Goal: Information Seeking & Learning: Learn about a topic

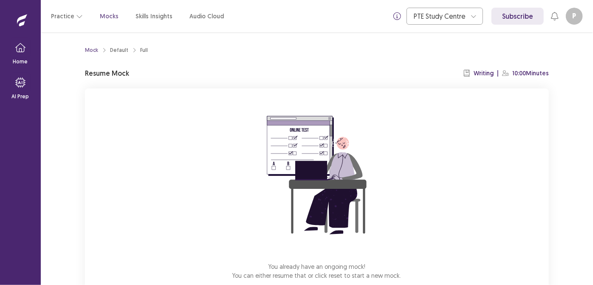
click at [593, 68] on div "Mock Default Full Resume Mock Writing | 10:00 Minutes You already have an ongoi…" at bounding box center [317, 158] width 553 height 252
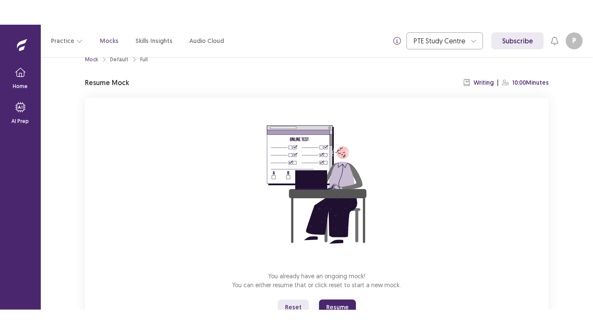
scroll to position [51, 0]
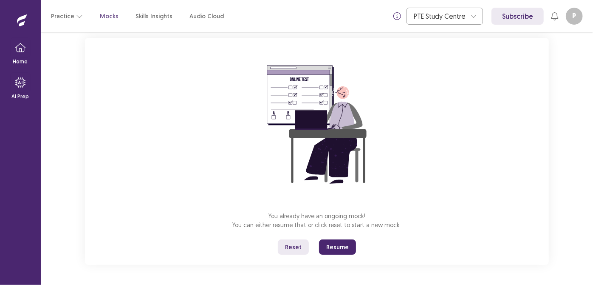
click at [291, 244] on button "Reset" at bounding box center [293, 246] width 31 height 15
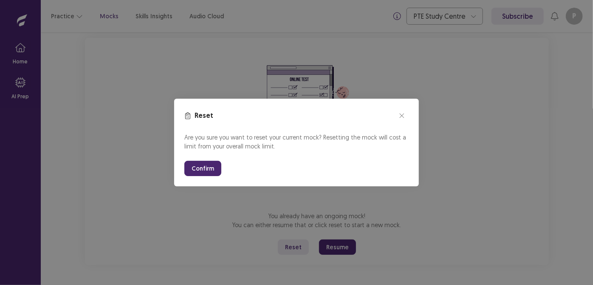
click at [204, 165] on button "Confirm" at bounding box center [202, 168] width 37 height 15
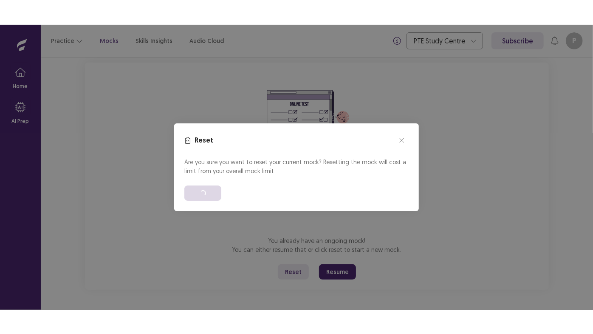
scroll to position [2, 0]
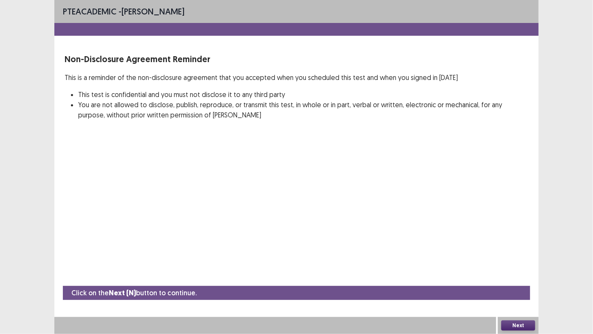
click at [508, 284] on button "Next" at bounding box center [519, 325] width 34 height 10
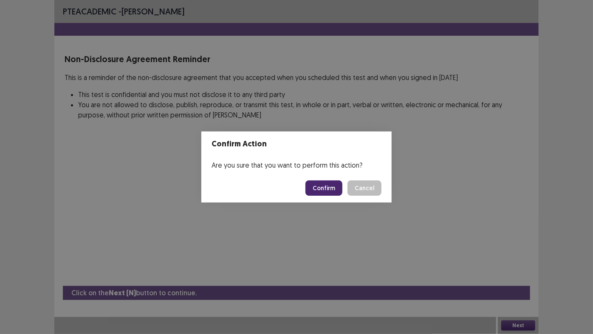
click at [316, 187] on button "Confirm" at bounding box center [324, 187] width 37 height 15
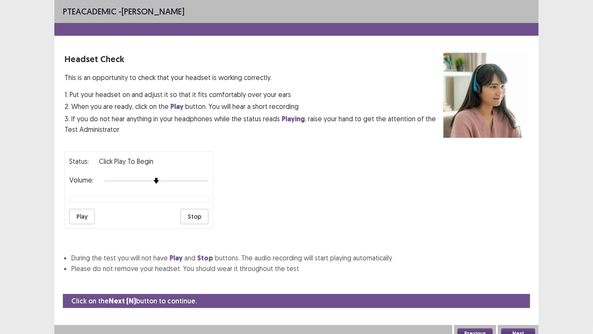
click at [524, 284] on button "Next" at bounding box center [519, 333] width 34 height 10
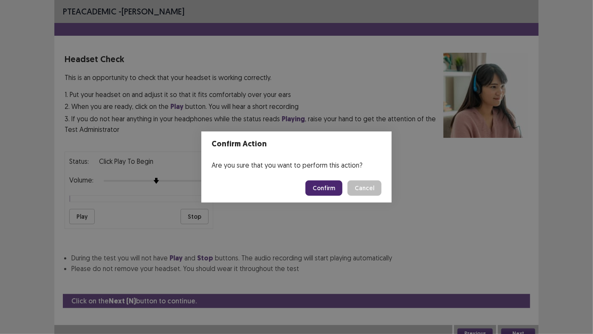
click at [312, 186] on button "Confirm" at bounding box center [324, 187] width 37 height 15
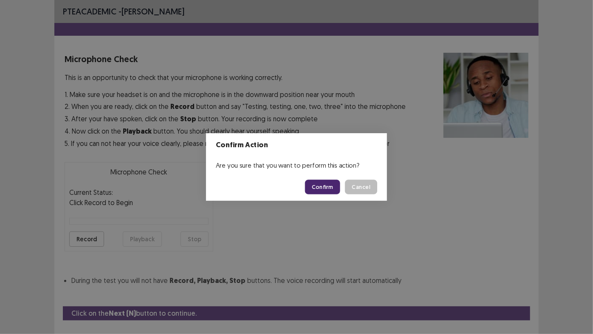
scroll to position [19, 0]
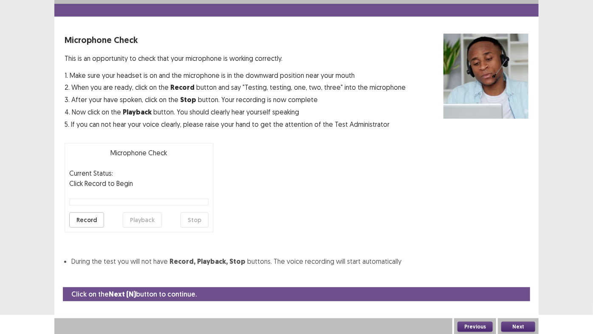
click at [516, 284] on button "Next" at bounding box center [519, 326] width 34 height 10
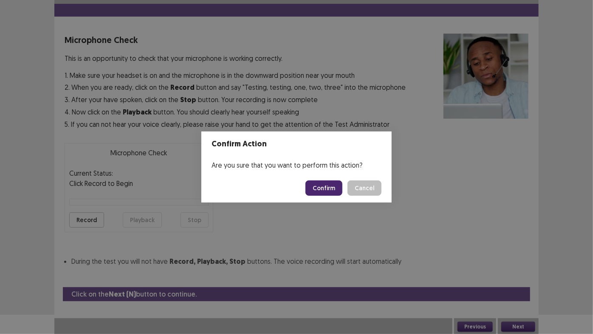
click at [320, 184] on button "Confirm" at bounding box center [324, 187] width 37 height 15
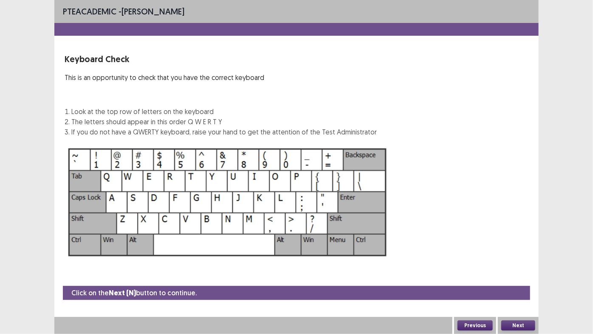
scroll to position [0, 0]
click at [513, 284] on button "Next" at bounding box center [519, 325] width 34 height 10
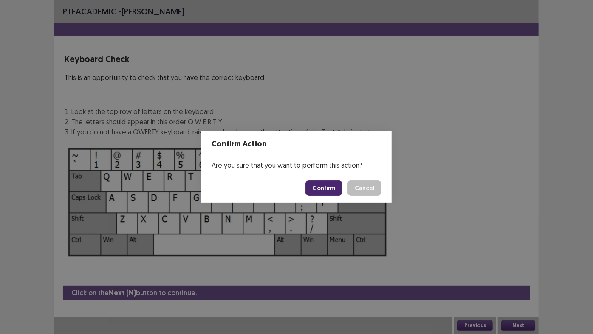
click at [328, 190] on button "Confirm" at bounding box center [324, 187] width 37 height 15
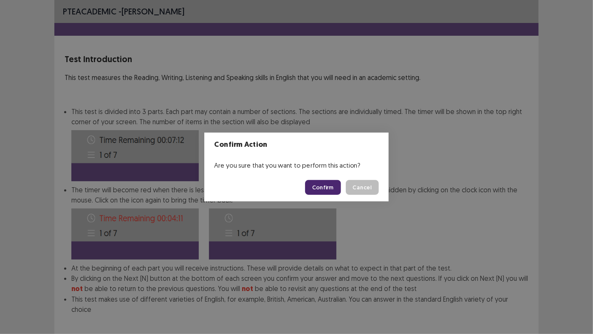
scroll to position [38, 0]
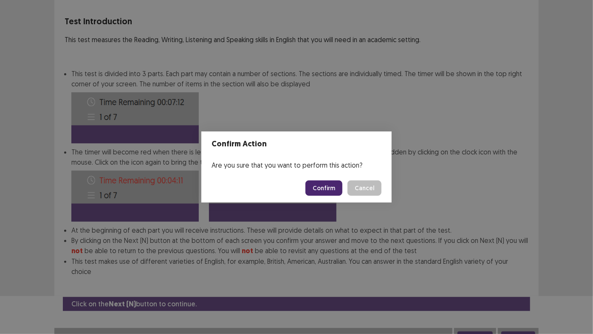
click at [324, 183] on button "Confirm" at bounding box center [324, 187] width 37 height 15
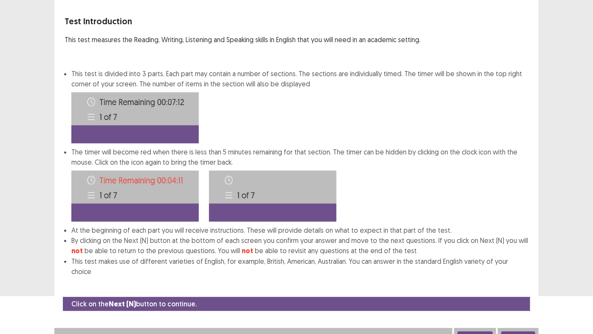
scroll to position [0, 0]
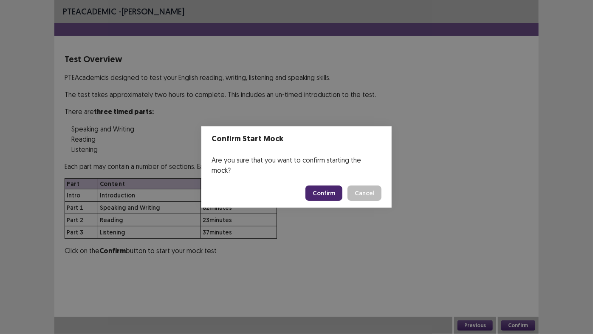
click at [324, 191] on button "Confirm" at bounding box center [324, 192] width 37 height 15
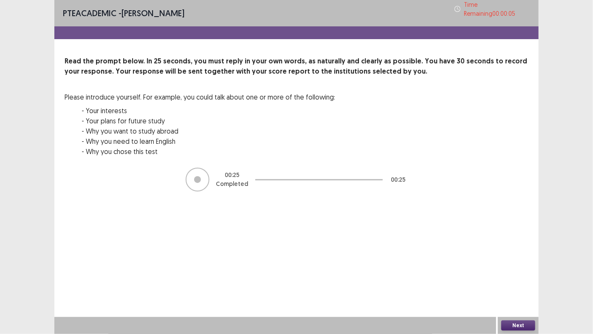
click at [525, 284] on button "Next" at bounding box center [519, 325] width 34 height 10
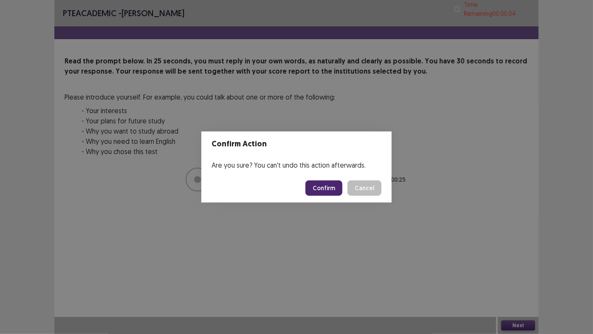
click at [322, 192] on button "Confirm" at bounding box center [324, 187] width 37 height 15
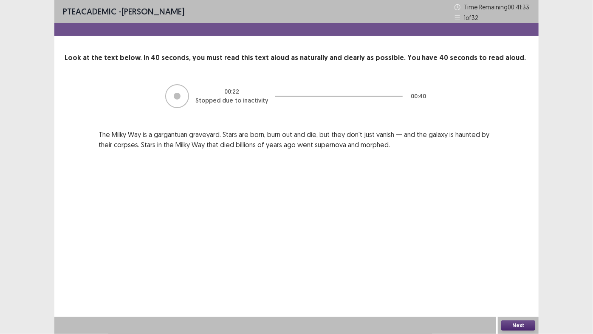
click at [520, 284] on button "Next" at bounding box center [519, 325] width 34 height 10
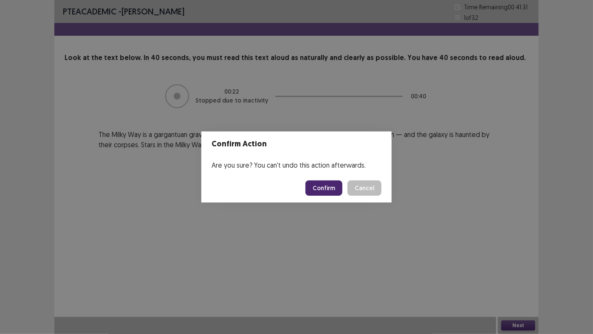
click at [325, 185] on button "Confirm" at bounding box center [324, 187] width 37 height 15
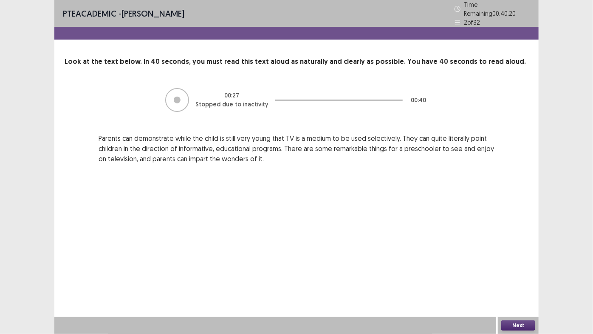
click at [522, 284] on button "Next" at bounding box center [519, 325] width 34 height 10
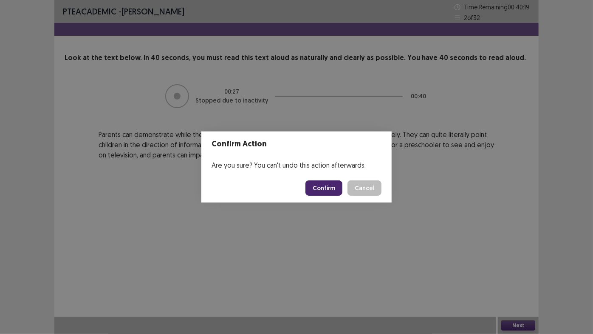
click at [329, 188] on button "Confirm" at bounding box center [324, 187] width 37 height 15
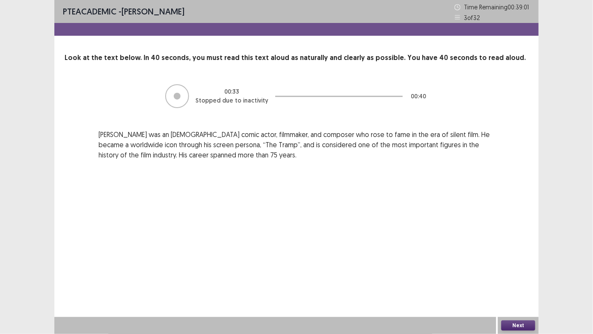
click at [524, 284] on button "Next" at bounding box center [519, 325] width 34 height 10
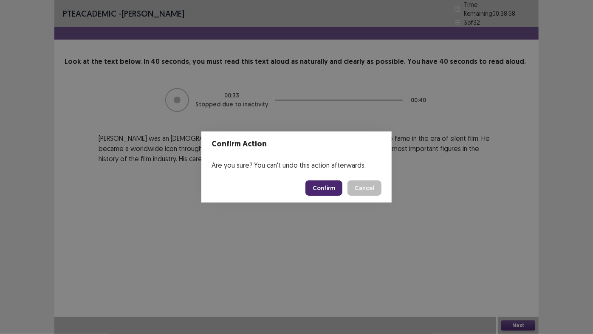
click at [329, 189] on button "Confirm" at bounding box center [324, 187] width 37 height 15
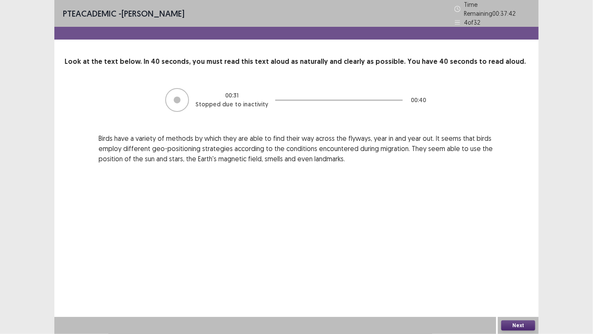
click at [513, 284] on button "Next" at bounding box center [519, 325] width 34 height 10
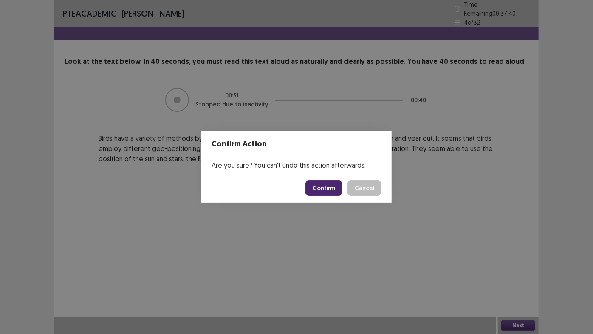
click at [334, 191] on button "Confirm" at bounding box center [324, 187] width 37 height 15
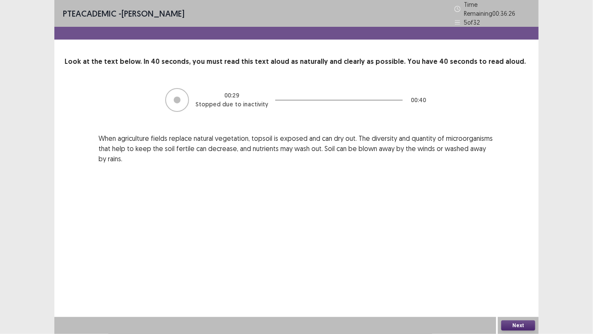
click at [528, 284] on button "Next" at bounding box center [519, 325] width 34 height 10
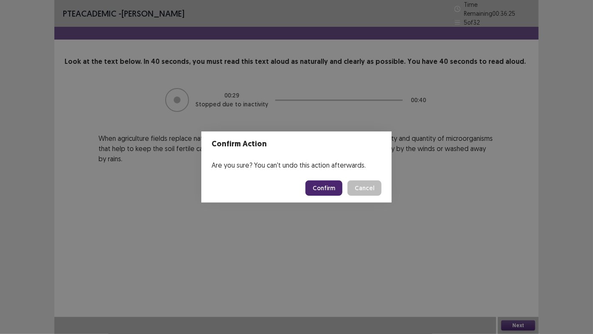
click at [319, 186] on button "Confirm" at bounding box center [324, 187] width 37 height 15
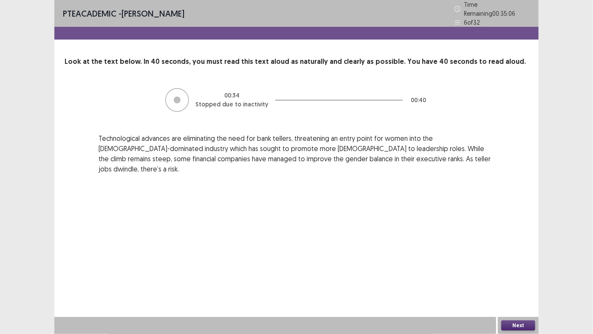
click at [521, 284] on button "Next" at bounding box center [519, 325] width 34 height 10
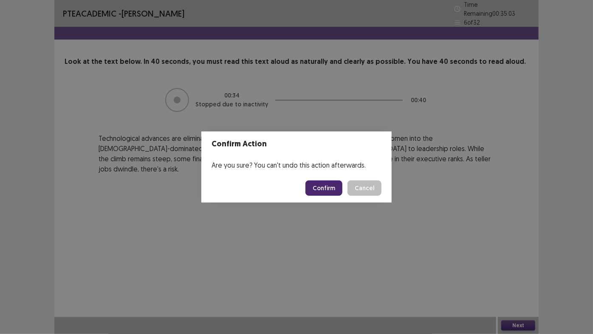
click at [327, 184] on button "Confirm" at bounding box center [324, 187] width 37 height 15
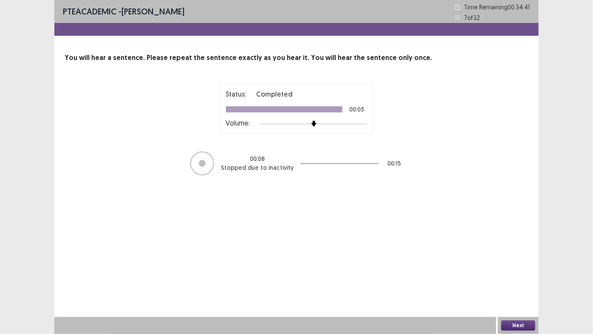
click at [504, 284] on button "Next" at bounding box center [519, 325] width 34 height 10
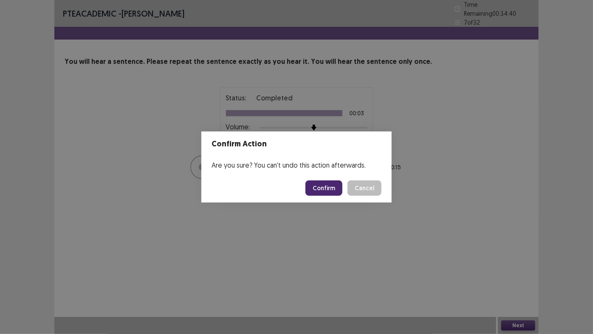
click at [339, 190] on button "Confirm" at bounding box center [324, 187] width 37 height 15
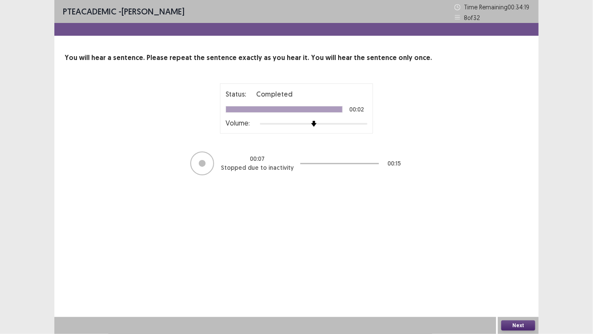
click at [505, 284] on button "Next" at bounding box center [519, 325] width 34 height 10
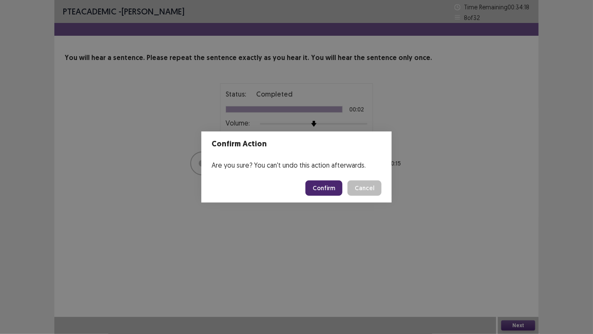
click at [317, 185] on button "Confirm" at bounding box center [324, 187] width 37 height 15
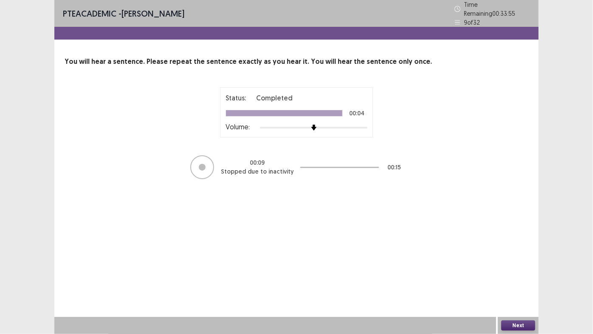
click at [512, 284] on button "Next" at bounding box center [519, 325] width 34 height 10
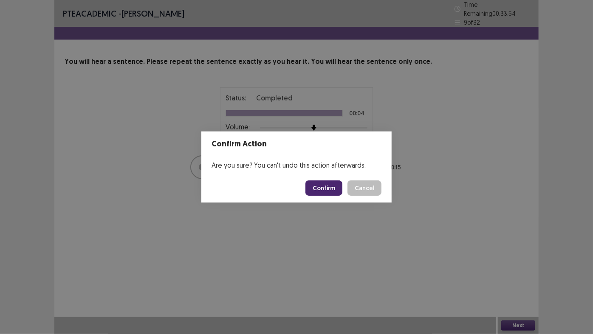
click at [335, 189] on button "Confirm" at bounding box center [324, 187] width 37 height 15
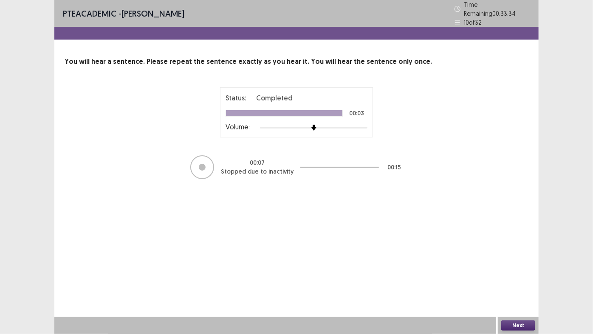
click at [509, 284] on button "Next" at bounding box center [519, 325] width 34 height 10
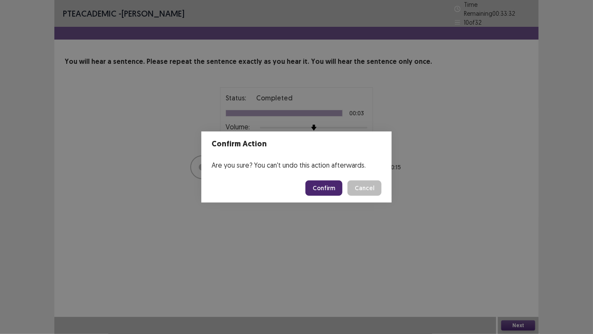
click at [333, 193] on button "Confirm" at bounding box center [324, 187] width 37 height 15
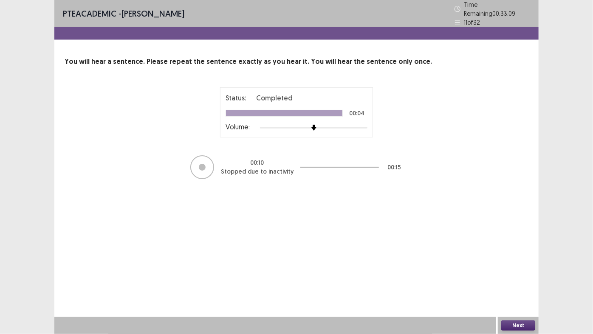
click at [530, 284] on button "Next" at bounding box center [519, 325] width 34 height 10
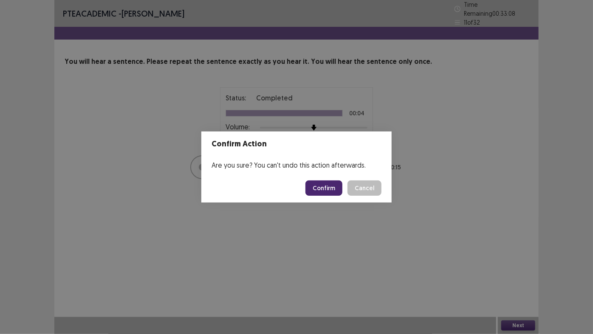
click at [338, 184] on button "Confirm" at bounding box center [324, 187] width 37 height 15
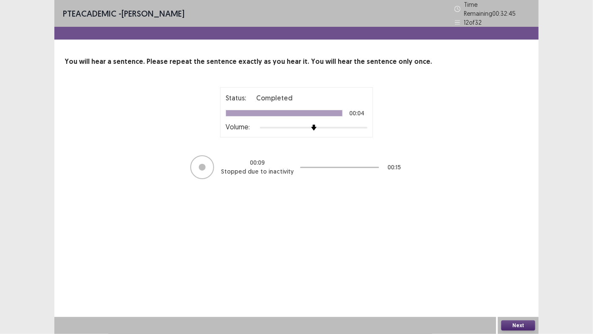
click at [514, 284] on button "Next" at bounding box center [519, 325] width 34 height 10
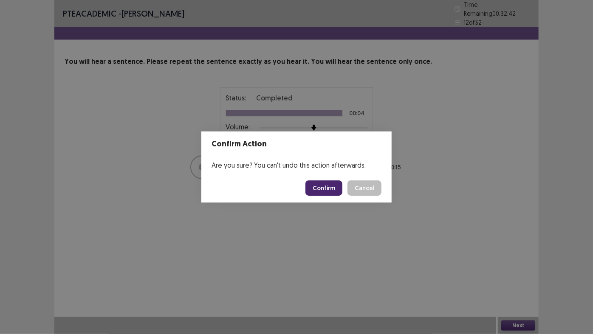
click at [314, 185] on button "Confirm" at bounding box center [324, 187] width 37 height 15
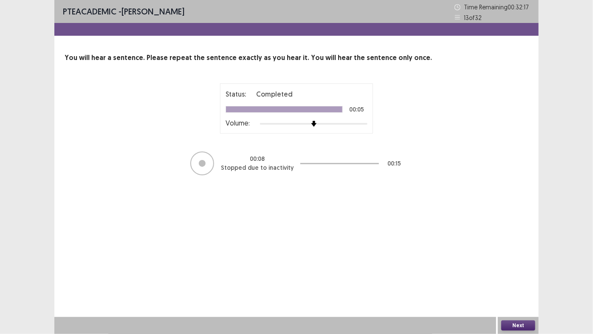
click at [521, 284] on button "Next" at bounding box center [519, 325] width 34 height 10
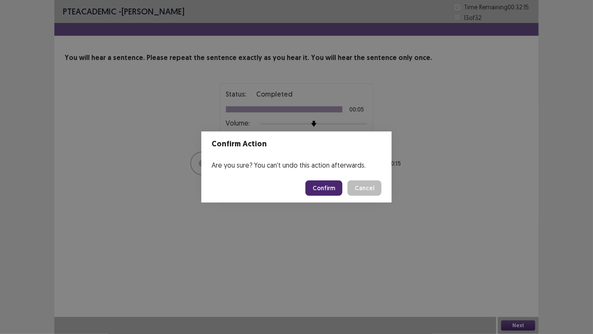
click at [314, 191] on button "Confirm" at bounding box center [324, 187] width 37 height 15
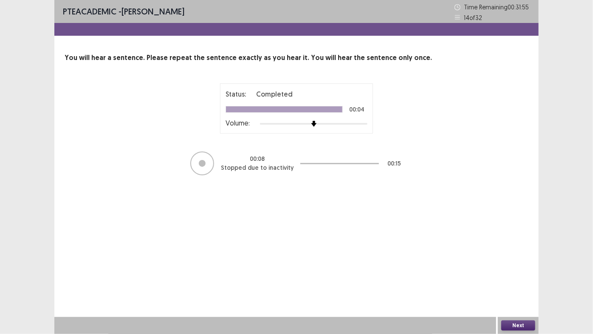
click at [507, 284] on button "Next" at bounding box center [519, 325] width 34 height 10
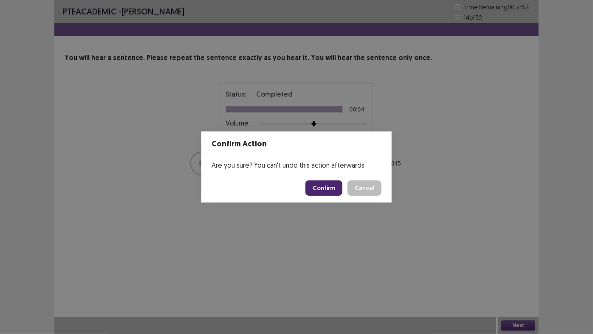
click at [326, 195] on button "Confirm" at bounding box center [324, 187] width 37 height 15
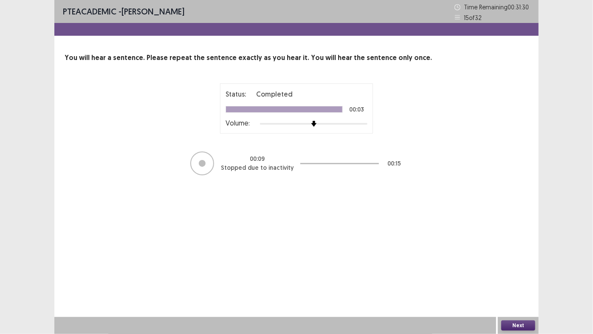
click at [528, 284] on button "Next" at bounding box center [519, 325] width 34 height 10
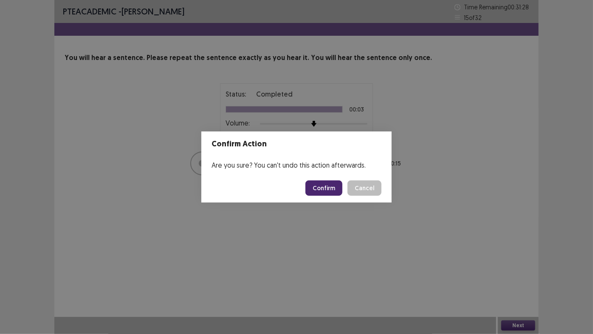
click at [322, 183] on button "Confirm" at bounding box center [324, 187] width 37 height 15
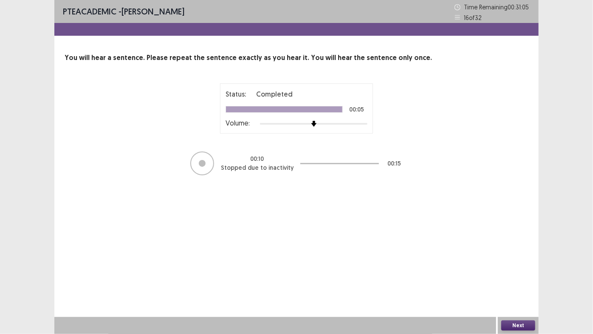
click at [520, 284] on button "Next" at bounding box center [519, 325] width 34 height 10
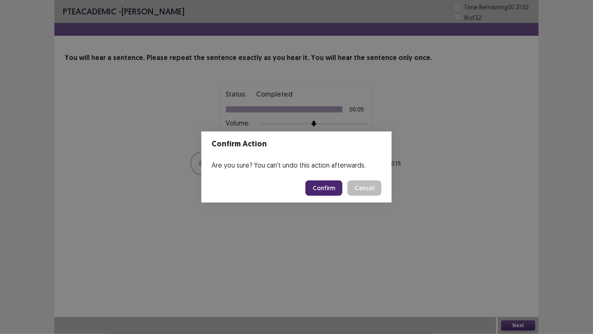
click at [319, 189] on button "Confirm" at bounding box center [324, 187] width 37 height 15
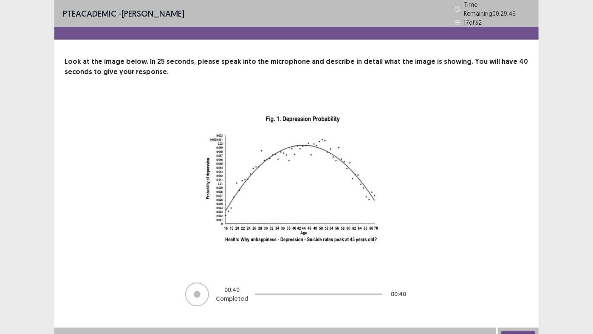
click at [528, 284] on button "Next" at bounding box center [519, 336] width 34 height 10
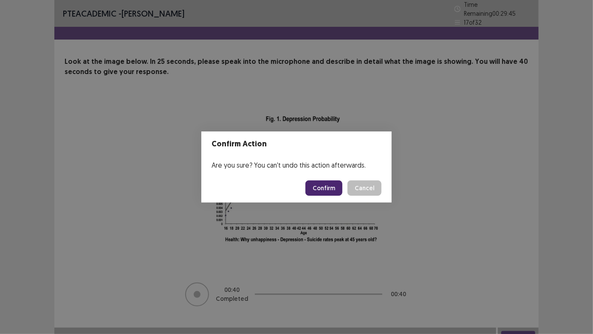
click at [316, 192] on button "Confirm" at bounding box center [324, 187] width 37 height 15
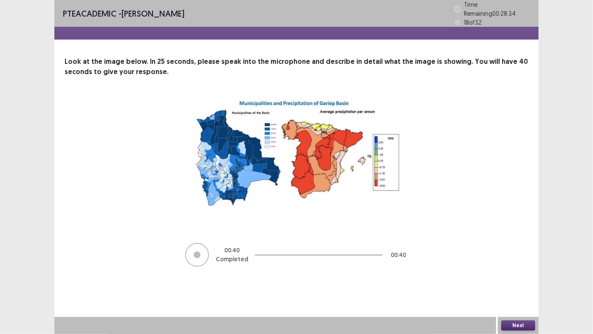
click at [519, 284] on button "Next" at bounding box center [519, 325] width 34 height 10
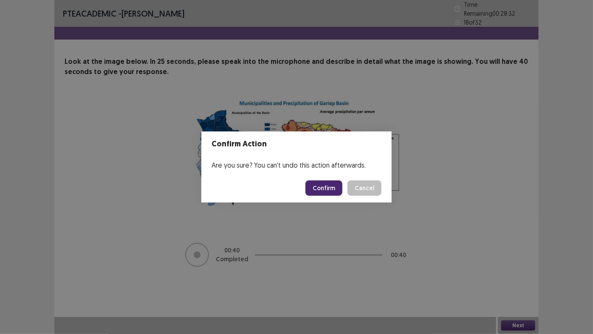
click at [324, 191] on button "Confirm" at bounding box center [324, 187] width 37 height 15
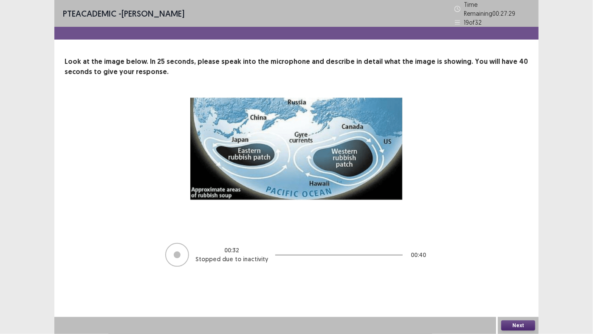
click at [526, 284] on button "Next" at bounding box center [519, 325] width 34 height 10
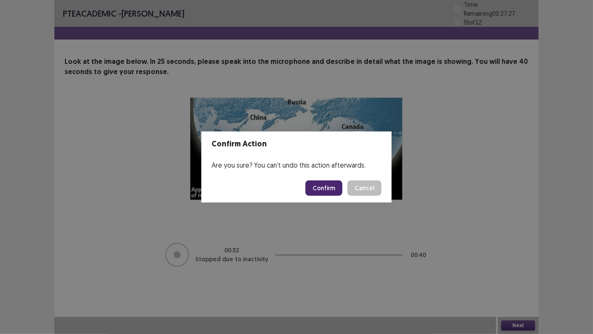
click at [330, 185] on button "Confirm" at bounding box center [324, 187] width 37 height 15
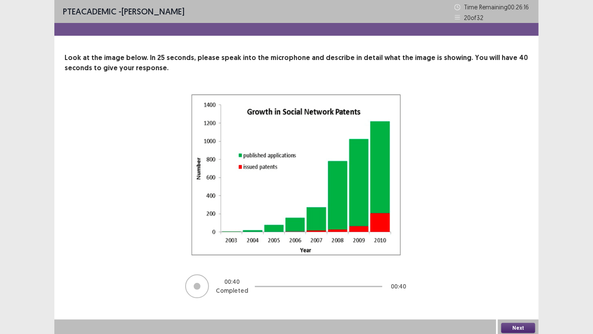
click at [508, 284] on button "Next" at bounding box center [519, 328] width 34 height 10
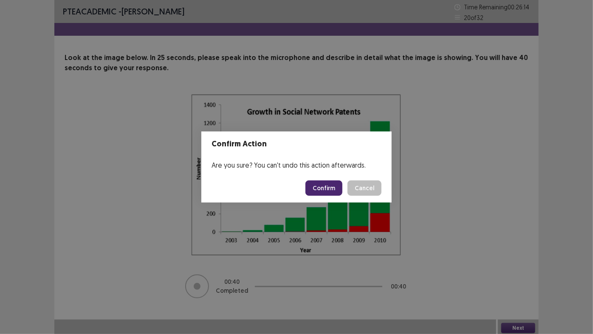
click at [320, 183] on button "Confirm" at bounding box center [324, 187] width 37 height 15
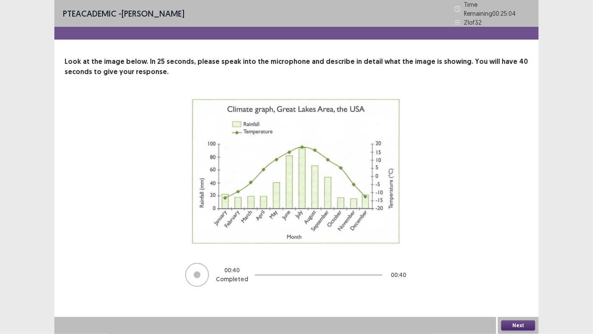
click at [523, 284] on button "Next" at bounding box center [519, 325] width 34 height 10
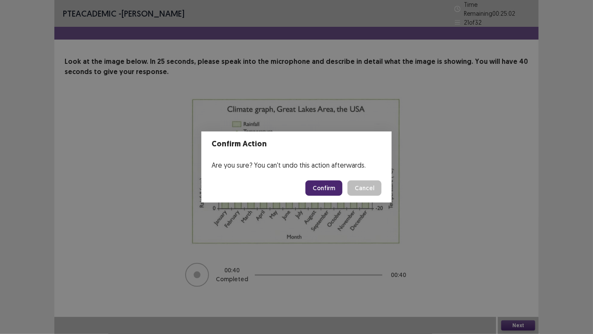
click at [317, 189] on button "Confirm" at bounding box center [324, 187] width 37 height 15
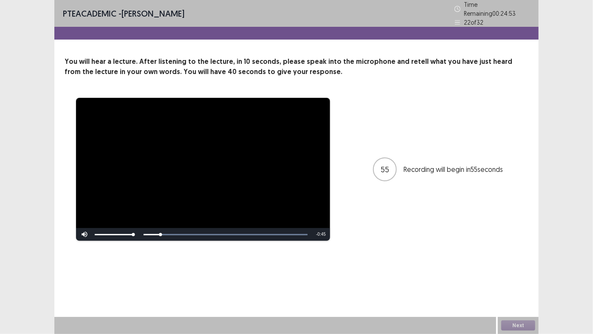
click at [145, 230] on div "Skip Backward Skip Forward Mute Current Time 0:04 / Duration 0:49 Loaded : 100.…" at bounding box center [203, 234] width 254 height 13
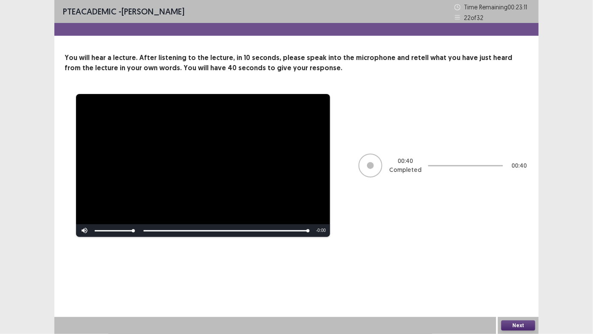
click at [514, 284] on button "Next" at bounding box center [519, 325] width 34 height 10
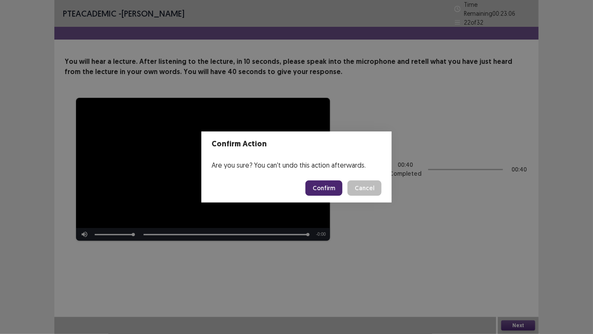
click at [340, 184] on button "Confirm" at bounding box center [324, 187] width 37 height 15
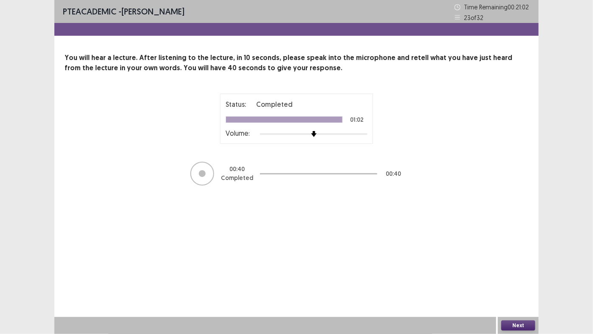
click at [515, 284] on button "Next" at bounding box center [519, 325] width 34 height 10
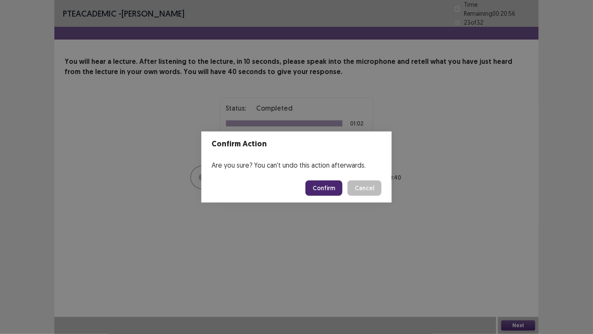
click at [310, 187] on button "Confirm" at bounding box center [324, 187] width 37 height 15
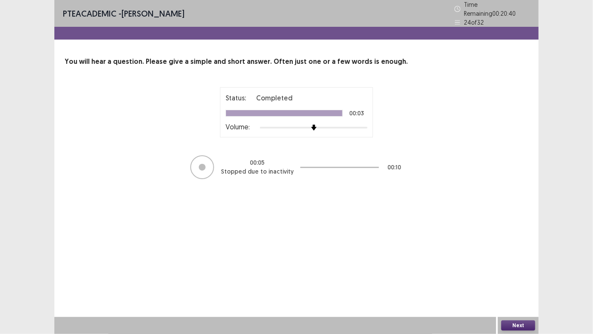
click at [509, 284] on button "Next" at bounding box center [519, 325] width 34 height 10
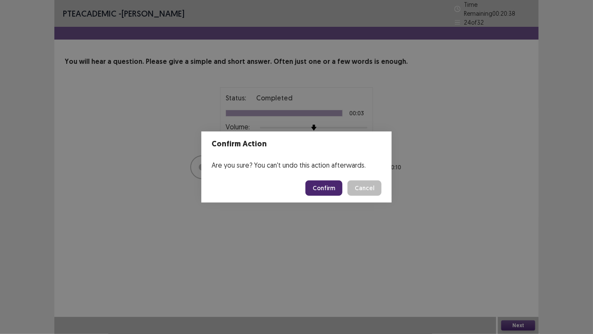
click at [327, 187] on button "Confirm" at bounding box center [324, 187] width 37 height 15
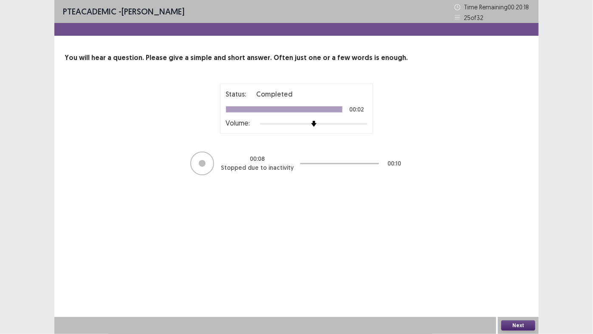
click at [517, 284] on button "Next" at bounding box center [519, 325] width 34 height 10
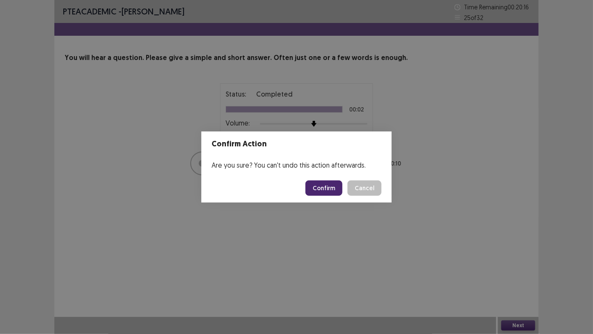
click at [321, 188] on button "Confirm" at bounding box center [324, 187] width 37 height 15
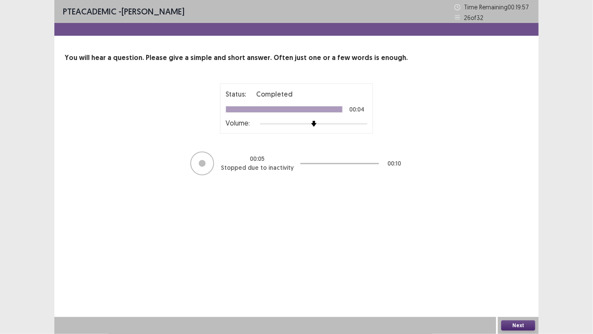
click at [511, 284] on button "Next" at bounding box center [519, 325] width 34 height 10
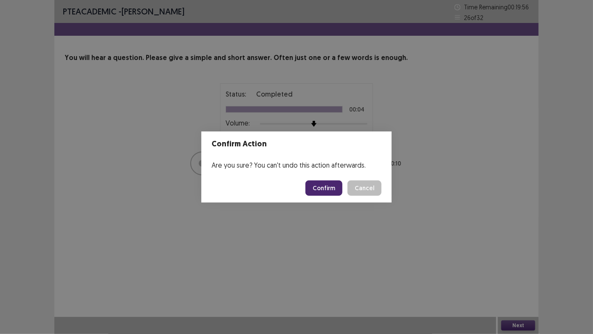
click at [318, 182] on button "Confirm" at bounding box center [324, 187] width 37 height 15
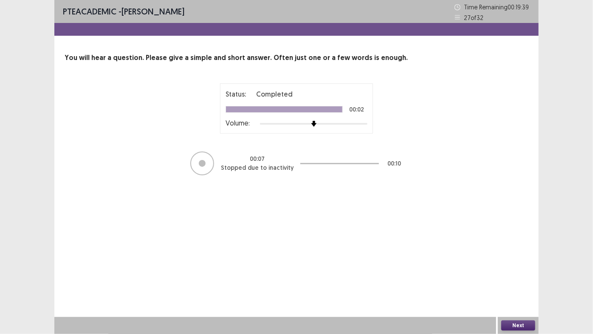
click at [521, 284] on button "Next" at bounding box center [519, 325] width 34 height 10
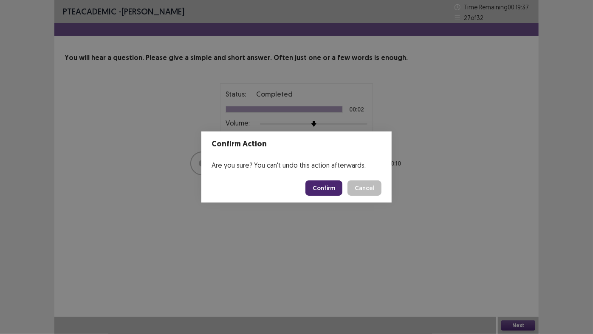
click at [324, 193] on button "Confirm" at bounding box center [324, 187] width 37 height 15
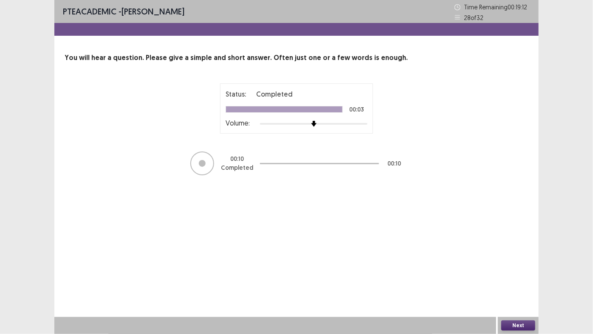
click at [507, 284] on button "Next" at bounding box center [519, 325] width 34 height 10
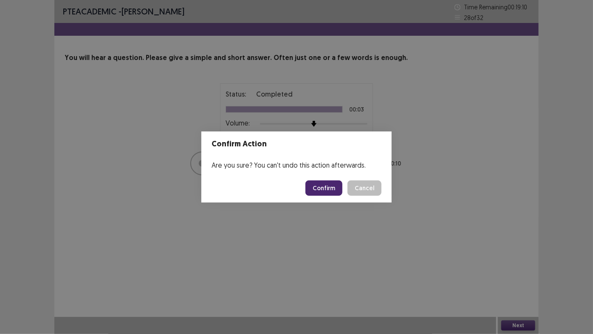
click at [320, 188] on button "Confirm" at bounding box center [324, 187] width 37 height 15
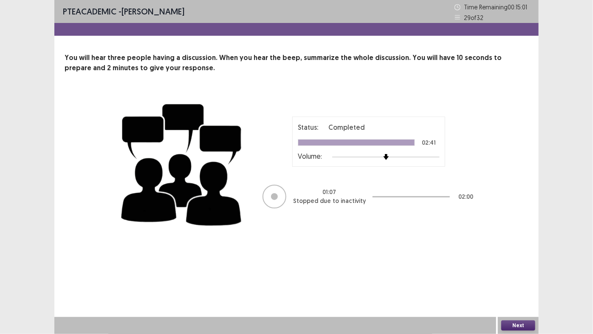
click at [506, 284] on button "Next" at bounding box center [519, 325] width 34 height 10
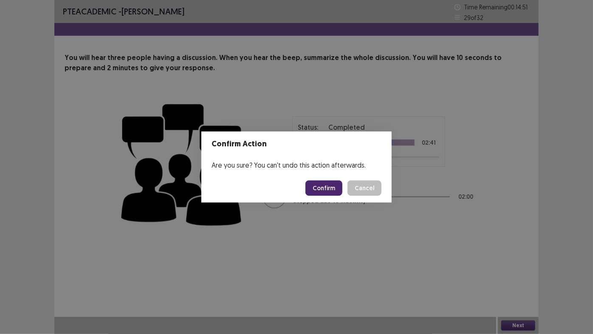
click at [322, 190] on button "Confirm" at bounding box center [324, 187] width 37 height 15
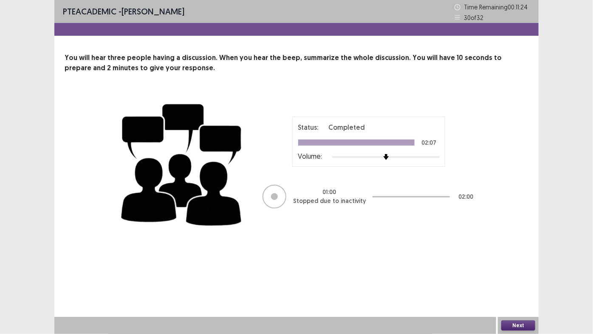
click at [517, 284] on button "Next" at bounding box center [519, 325] width 34 height 10
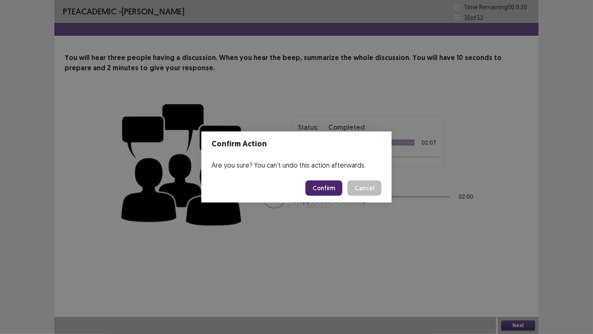
click at [323, 187] on button "Confirm" at bounding box center [324, 187] width 37 height 15
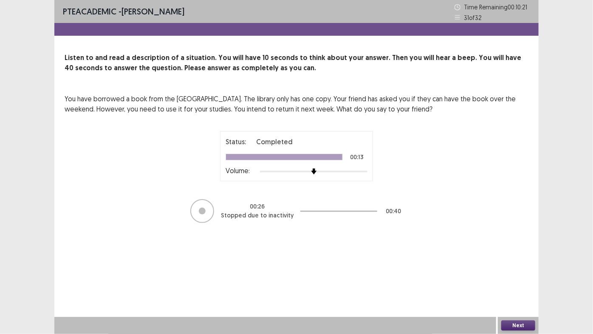
click at [513, 284] on button "Next" at bounding box center [519, 325] width 34 height 10
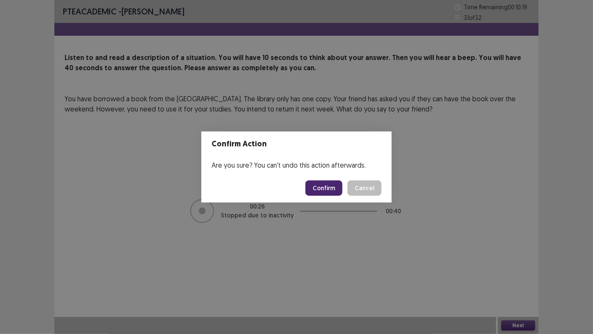
click at [321, 188] on button "Confirm" at bounding box center [324, 187] width 37 height 15
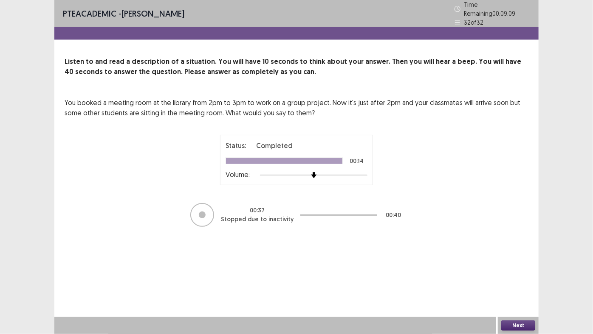
click at [531, 284] on button "Next" at bounding box center [519, 325] width 34 height 10
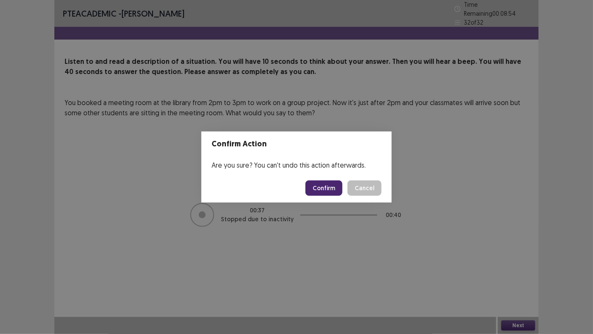
click at [318, 191] on button "Confirm" at bounding box center [324, 187] width 37 height 15
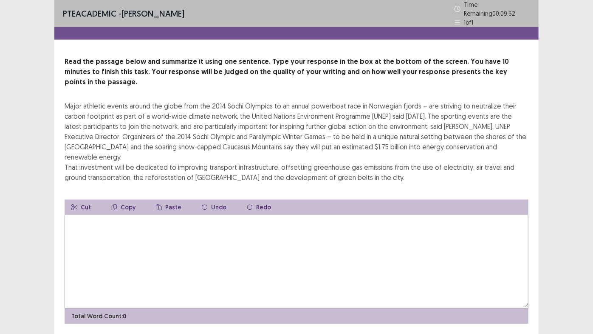
click at [78, 215] on textarea at bounding box center [297, 262] width 464 height 94
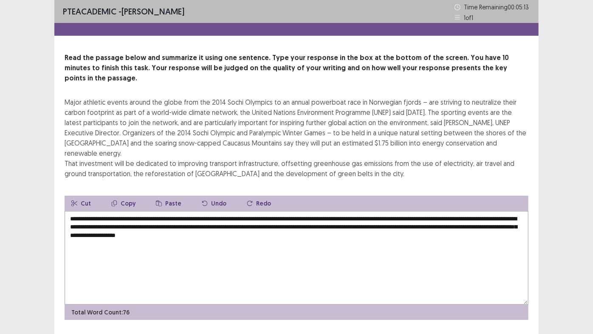
click at [270, 214] on textarea "**********" at bounding box center [297, 258] width 464 height 94
type textarea "**********"
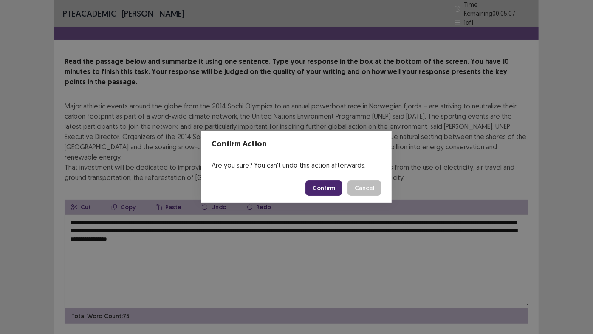
click at [325, 189] on button "Confirm" at bounding box center [324, 187] width 37 height 15
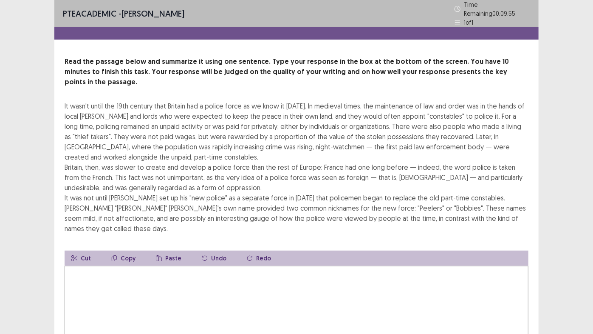
click at [81, 266] on textarea at bounding box center [297, 313] width 464 height 94
type textarea "*"
click at [333, 266] on textarea "**********" at bounding box center [297, 313] width 464 height 94
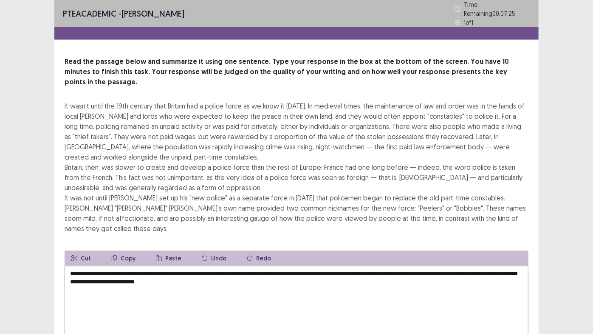
click at [193, 266] on textarea "**********" at bounding box center [297, 313] width 464 height 94
click at [560, 146] on div "PTE academic - [PERSON_NAME] Time Remaining 00 : 06 : 45 1 of 1 Read the passag…" at bounding box center [296, 206] width 593 height 412
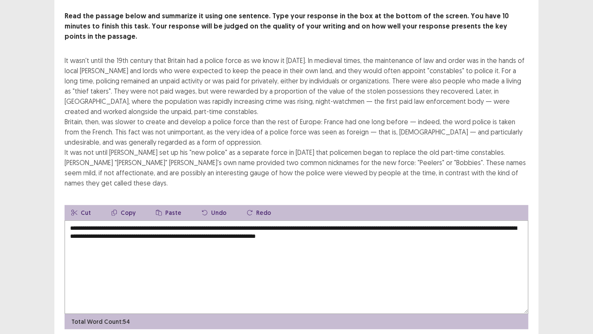
scroll to position [46, 0]
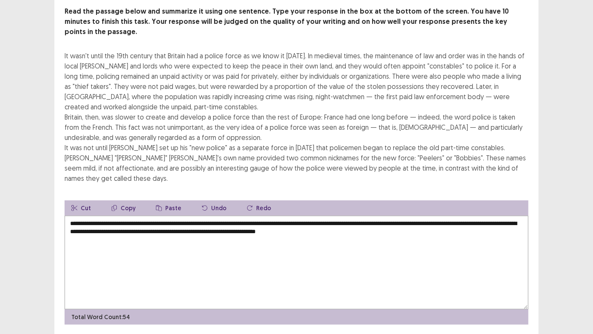
click at [388, 216] on textarea "**********" at bounding box center [297, 263] width 464 height 94
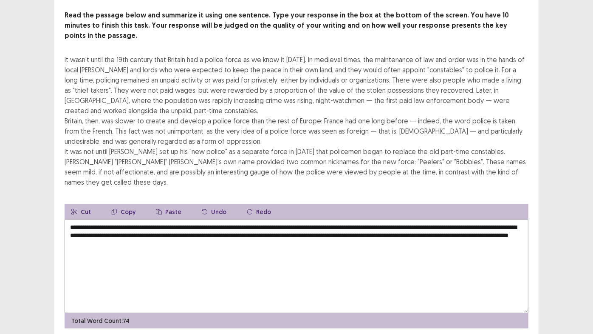
click at [151, 219] on textarea "**********" at bounding box center [297, 266] width 464 height 94
click at [264, 220] on textarea "**********" at bounding box center [297, 266] width 464 height 94
click at [125, 219] on textarea "**********" at bounding box center [297, 266] width 464 height 94
click at [286, 230] on textarea "**********" at bounding box center [297, 266] width 464 height 94
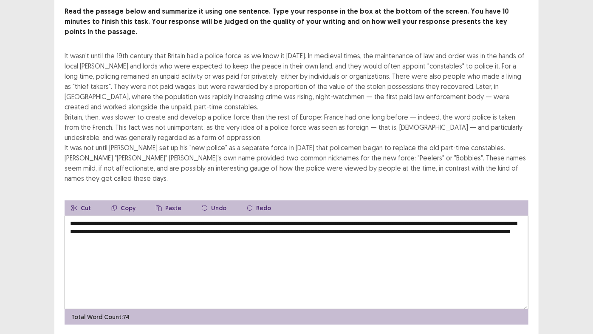
type textarea "**********"
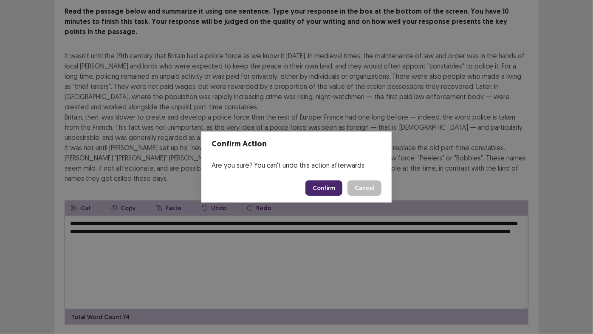
click at [330, 190] on button "Confirm" at bounding box center [324, 187] width 37 height 15
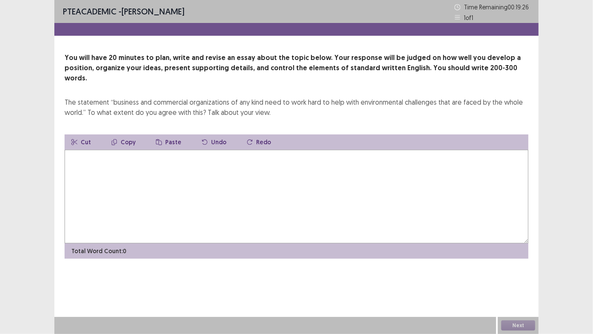
click at [76, 150] on textarea at bounding box center [297, 197] width 464 height 94
type textarea "*"
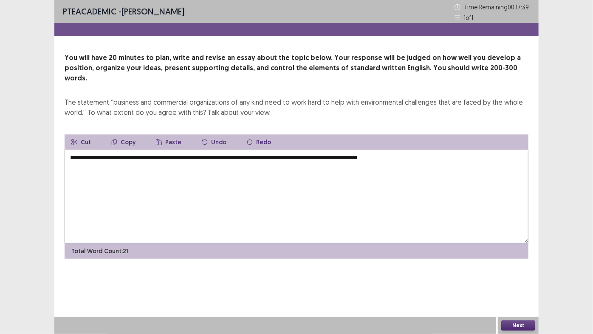
click at [255, 150] on textarea "**********" at bounding box center [297, 197] width 464 height 94
click at [433, 150] on textarea "**********" at bounding box center [297, 197] width 464 height 94
click at [131, 155] on textarea "**********" at bounding box center [297, 197] width 464 height 94
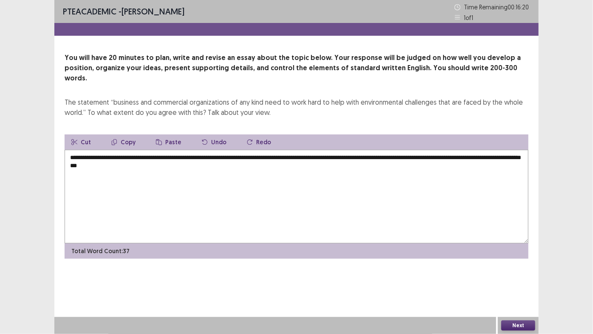
click at [177, 156] on textarea "**********" at bounding box center [297, 197] width 464 height 94
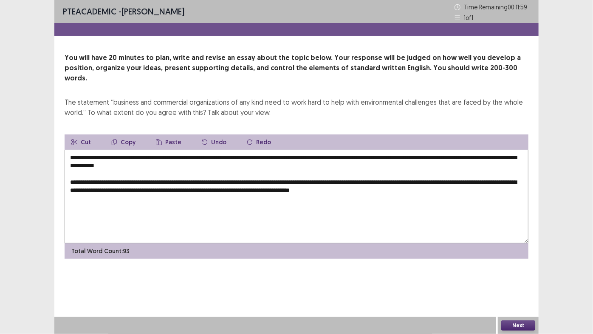
click at [250, 180] on textarea "**********" at bounding box center [297, 197] width 464 height 94
click at [375, 180] on textarea "**********" at bounding box center [297, 197] width 464 height 94
click at [420, 179] on textarea "**********" at bounding box center [297, 197] width 464 height 94
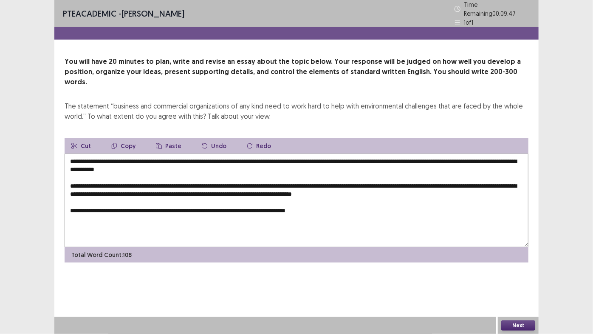
click at [222, 198] on textarea "**********" at bounding box center [297, 200] width 464 height 94
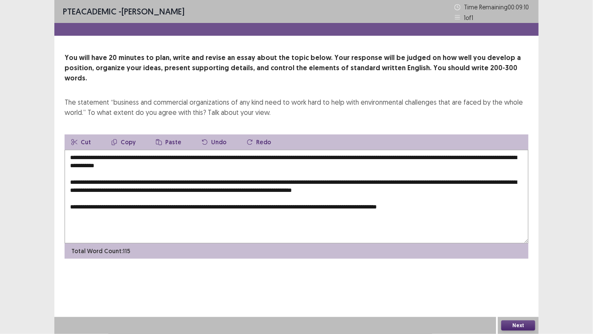
click at [393, 197] on textarea "**********" at bounding box center [297, 197] width 464 height 94
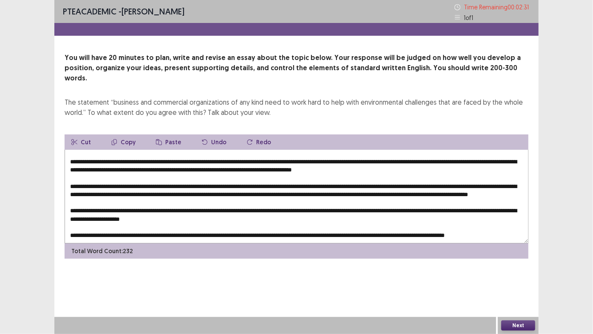
scroll to position [33, 0]
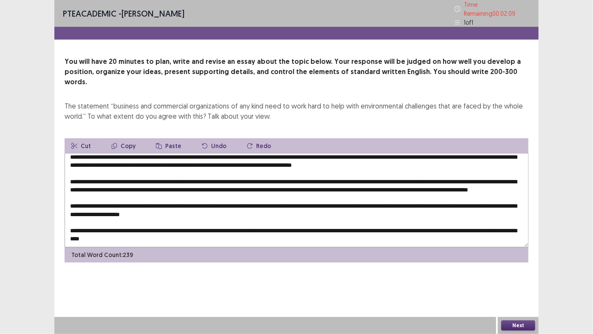
type textarea "**********"
click at [520, 284] on button "Next" at bounding box center [519, 325] width 34 height 10
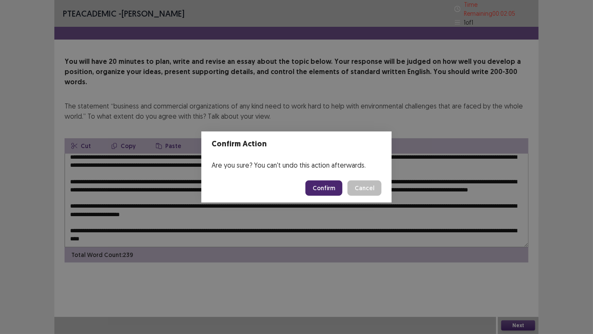
click at [335, 192] on button "Confirm" at bounding box center [324, 187] width 37 height 15
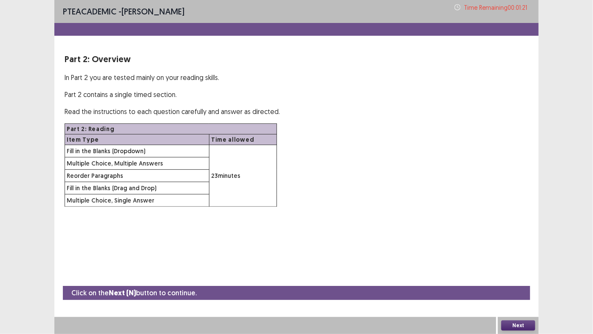
click at [512, 284] on button "Next" at bounding box center [519, 325] width 34 height 10
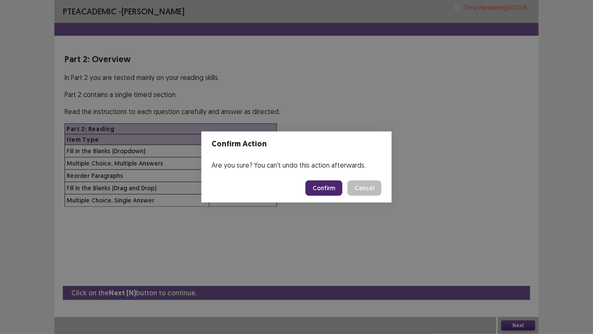
click at [320, 186] on button "Confirm" at bounding box center [324, 187] width 37 height 15
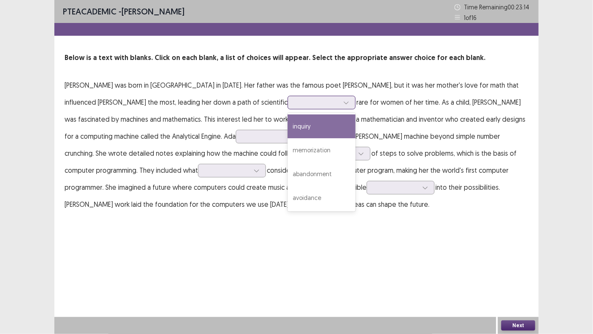
click at [295, 99] on div at bounding box center [317, 102] width 44 height 8
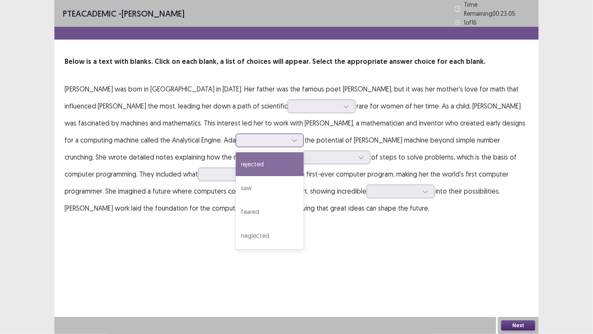
click at [243, 136] on div at bounding box center [265, 140] width 44 height 8
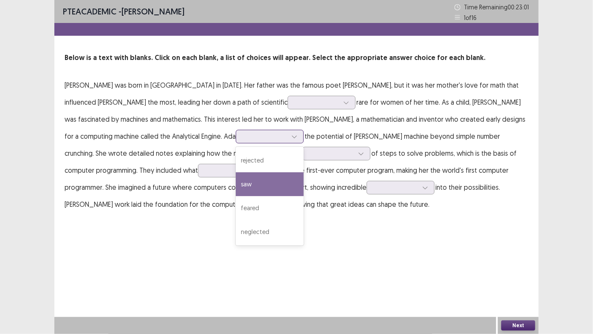
click at [236, 182] on div "saw" at bounding box center [270, 184] width 68 height 24
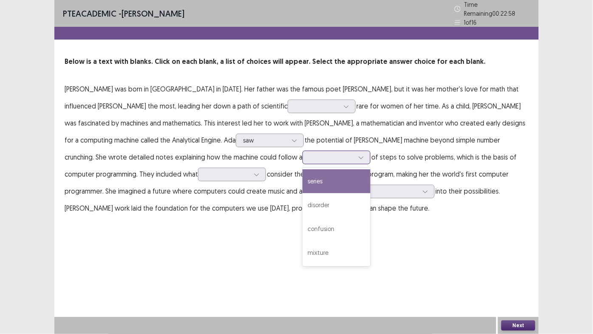
click at [355, 151] on div at bounding box center [361, 157] width 13 height 13
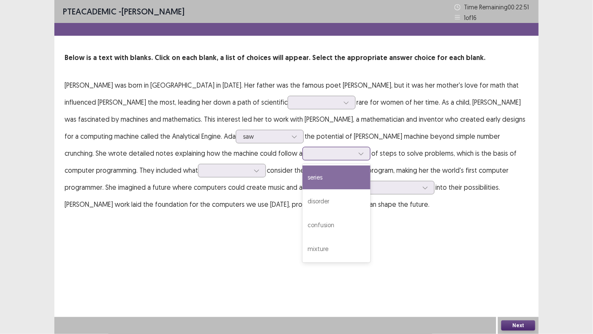
click at [303, 176] on div "series" at bounding box center [337, 177] width 68 height 24
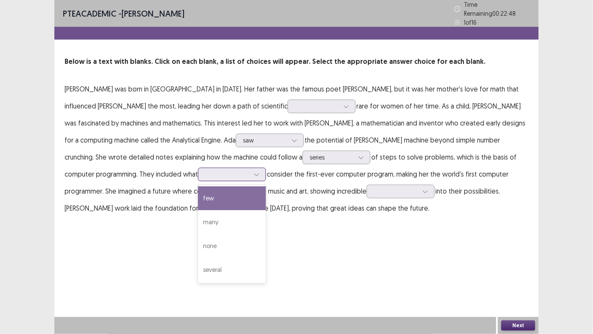
click at [198, 169] on div at bounding box center [232, 174] width 68 height 14
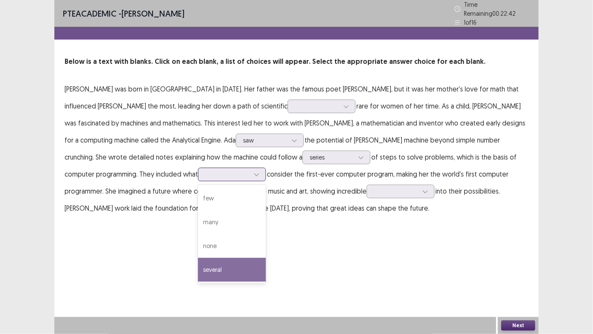
click at [198, 258] on div "several" at bounding box center [232, 270] width 68 height 24
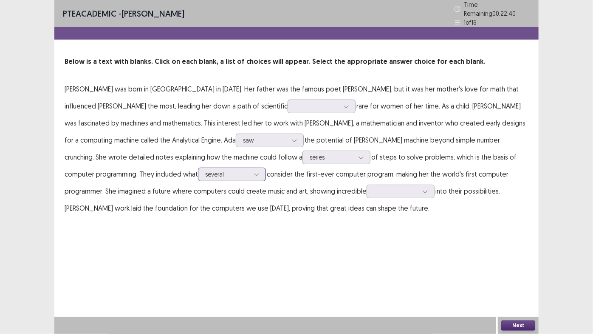
click at [205, 170] on div at bounding box center [227, 174] width 44 height 8
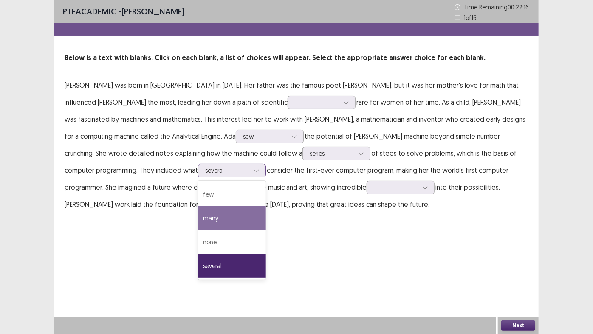
click at [198, 210] on div "many" at bounding box center [232, 218] width 68 height 24
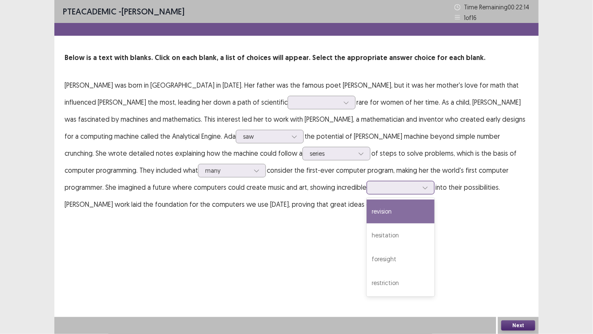
click at [374, 190] on div at bounding box center [396, 187] width 44 height 8
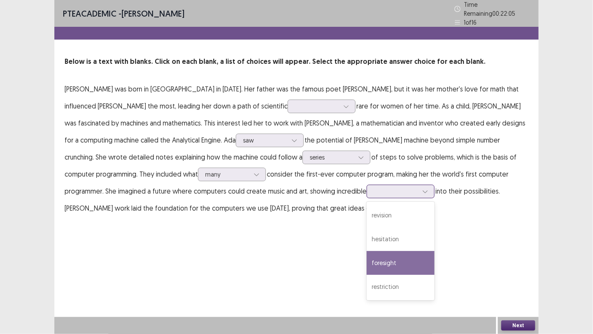
click at [367, 251] on div "foresight" at bounding box center [401, 263] width 68 height 24
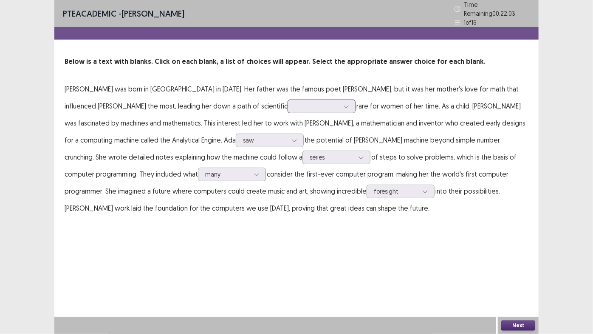
click at [340, 102] on div at bounding box center [346, 106] width 13 height 13
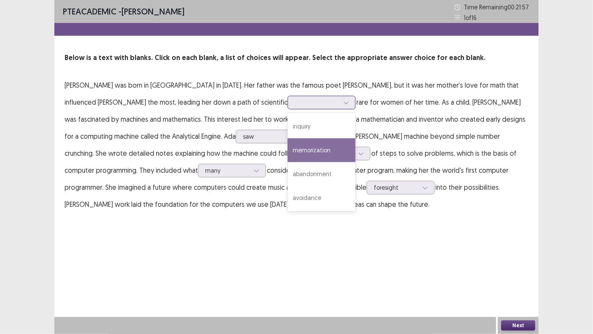
click at [288, 146] on div "memorization" at bounding box center [322, 150] width 68 height 24
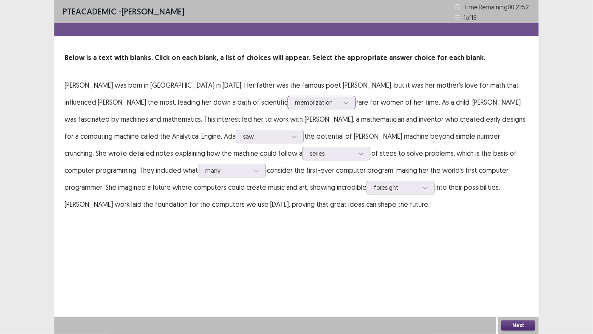
click at [343, 103] on icon at bounding box center [346, 102] width 6 height 6
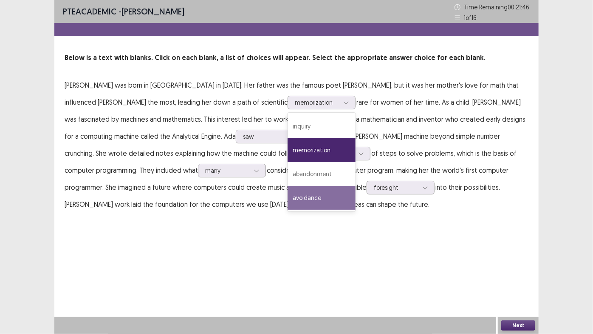
click at [511, 284] on button "Next" at bounding box center [519, 325] width 34 height 10
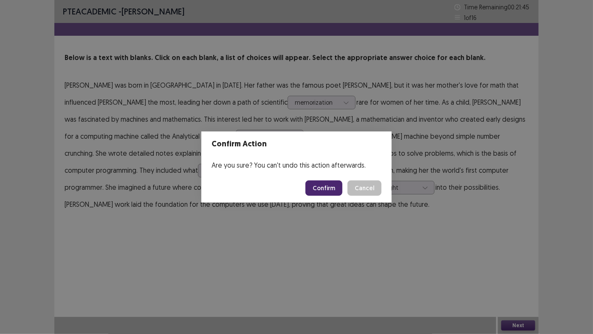
click at [325, 185] on button "Confirm" at bounding box center [324, 187] width 37 height 15
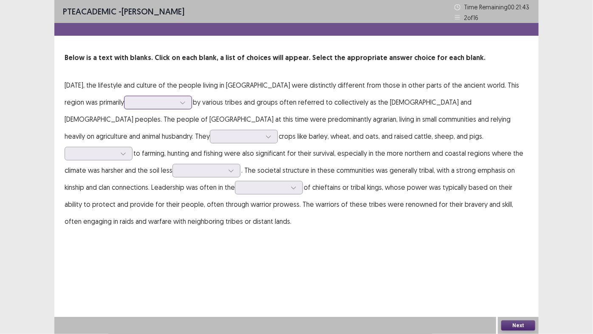
click at [176, 97] on div at bounding box center [153, 102] width 46 height 10
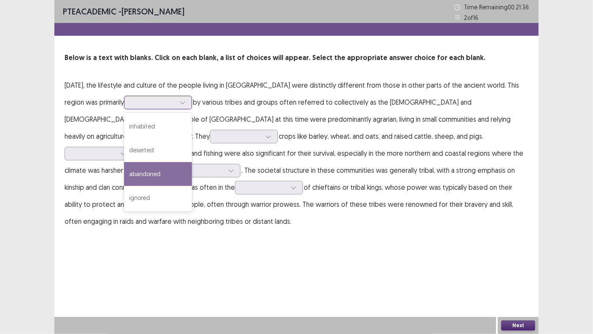
click at [192, 173] on div "abandoned" at bounding box center [158, 174] width 68 height 24
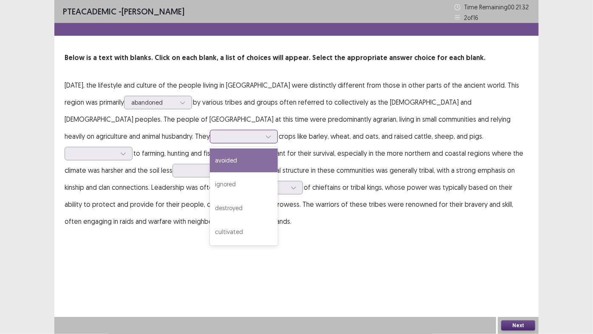
click at [217, 135] on div at bounding box center [239, 136] width 44 height 8
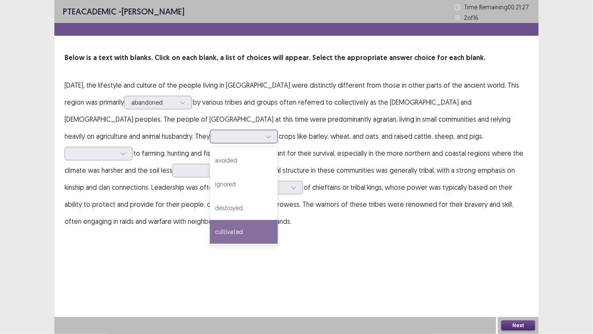
click at [210, 237] on div "cultivated" at bounding box center [244, 232] width 68 height 24
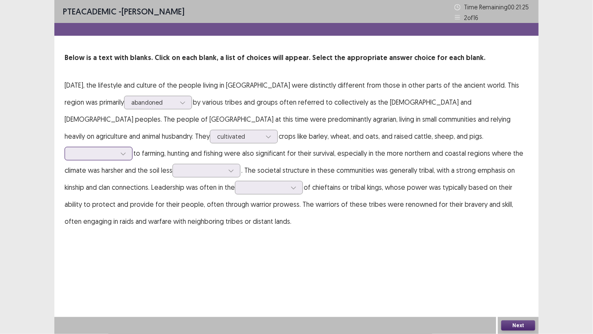
click at [116, 149] on div at bounding box center [94, 153] width 44 height 8
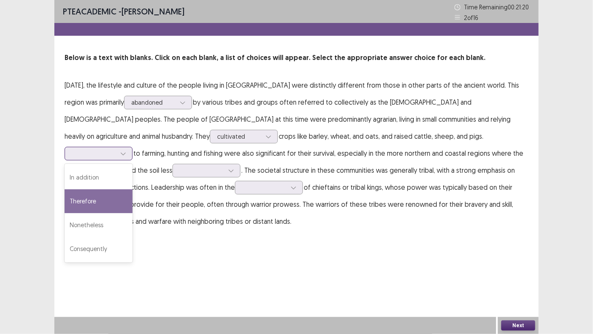
click at [133, 189] on div "Therefore" at bounding box center [99, 201] width 68 height 24
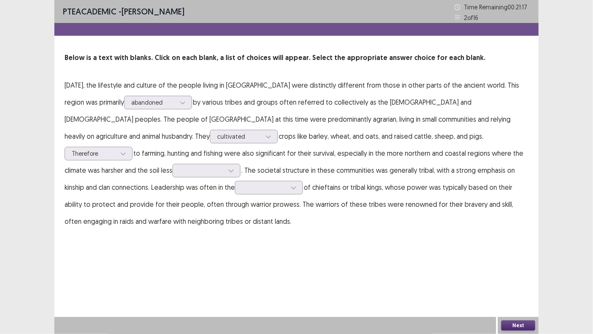
click at [117, 163] on p "[DATE], the lifestyle and culture of the people living in [GEOGRAPHIC_DATA] wer…" at bounding box center [297, 153] width 464 height 153
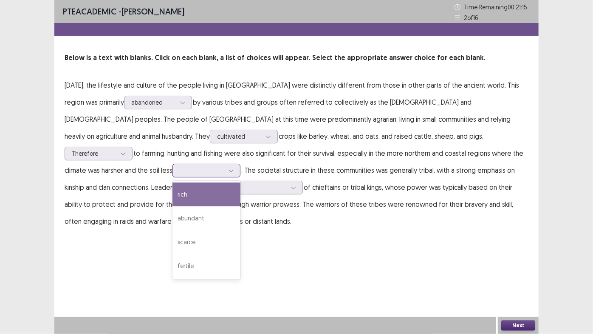
click at [225, 171] on div at bounding box center [231, 170] width 13 height 13
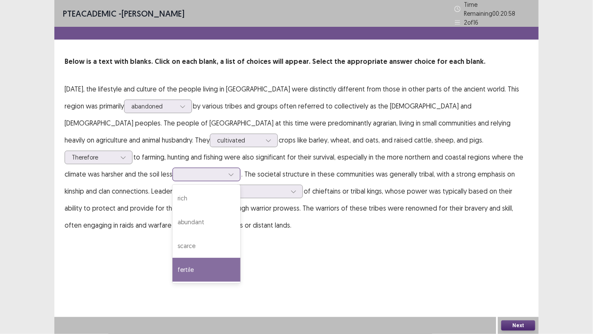
click at [173, 260] on div "fertile" at bounding box center [207, 270] width 68 height 24
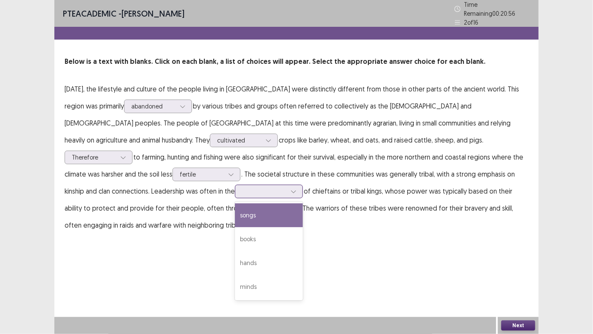
click at [235, 194] on div at bounding box center [269, 191] width 68 height 14
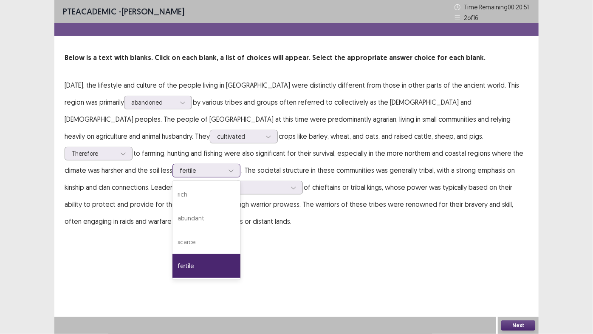
click at [228, 173] on icon at bounding box center [231, 170] width 6 height 6
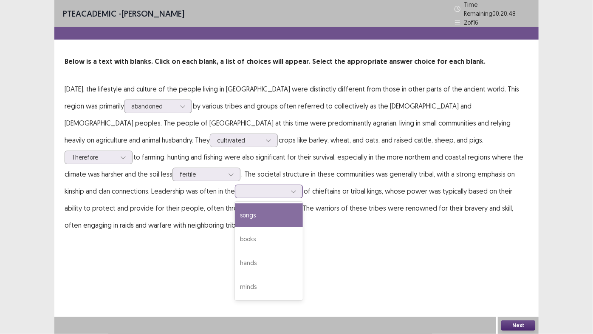
click at [242, 187] on div at bounding box center [264, 191] width 44 height 8
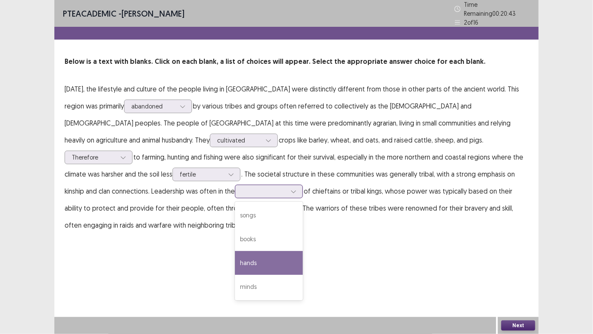
click at [235, 256] on div "hands" at bounding box center [269, 263] width 68 height 24
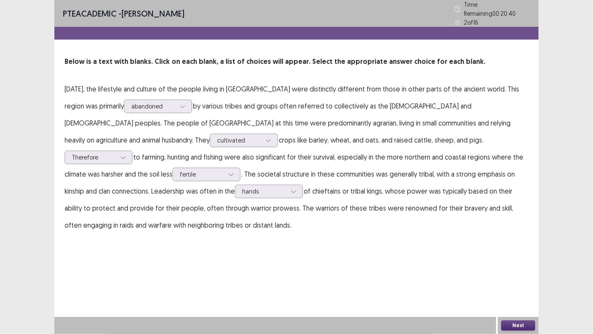
click at [527, 284] on button "Next" at bounding box center [519, 325] width 34 height 10
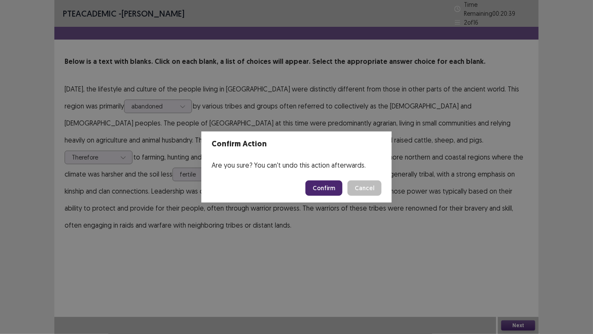
click at [323, 187] on button "Confirm" at bounding box center [324, 187] width 37 height 15
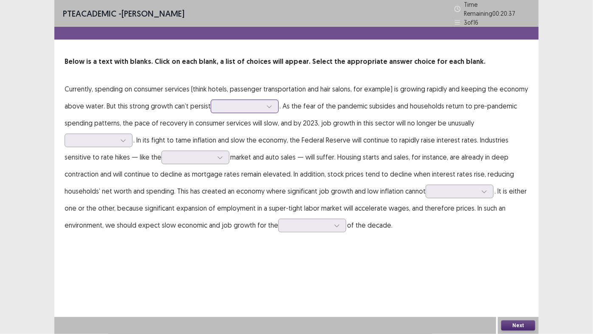
click at [235, 99] on div at bounding box center [245, 106] width 68 height 14
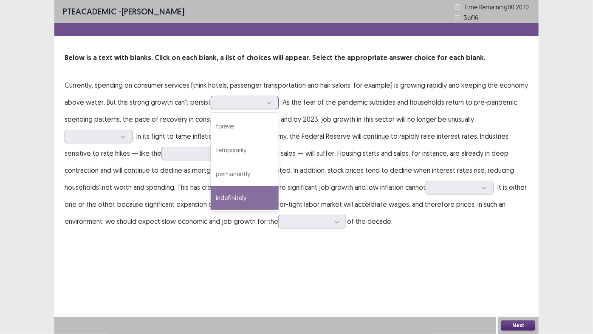
click at [240, 203] on div "indefinitely" at bounding box center [245, 198] width 68 height 24
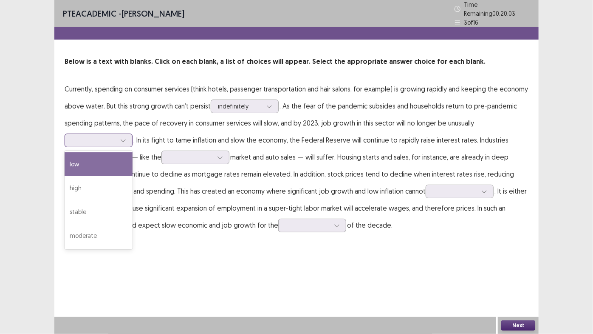
click at [90, 136] on div at bounding box center [94, 140] width 44 height 8
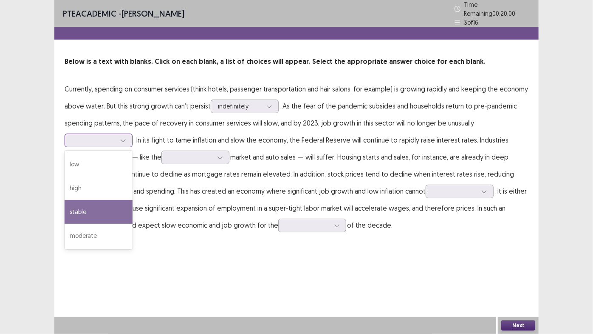
click at [87, 200] on div "stable" at bounding box center [99, 212] width 68 height 24
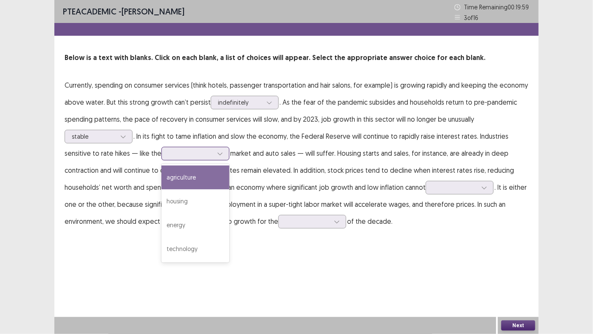
click at [189, 156] on div at bounding box center [191, 153] width 44 height 8
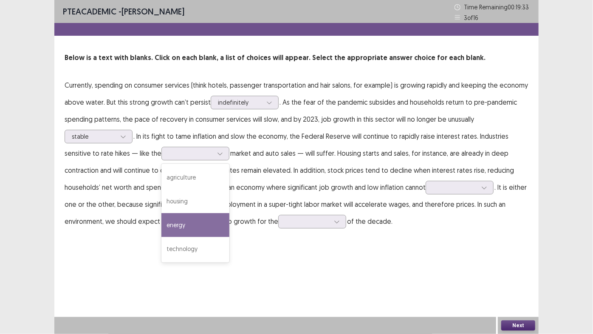
click at [418, 252] on div "PTE academic - [PERSON_NAME] Time Remaining 00 : 19 : 33 3 of 16 Below is a tex…" at bounding box center [296, 167] width 485 height 334
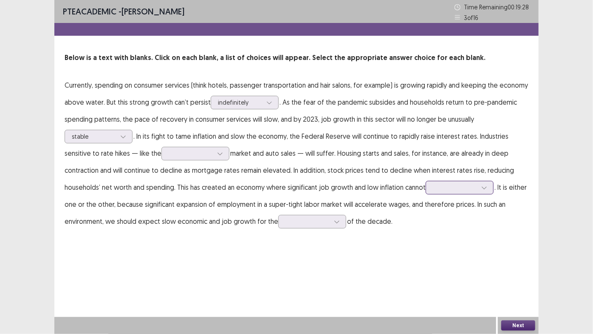
click at [449, 188] on div at bounding box center [455, 187] width 44 height 8
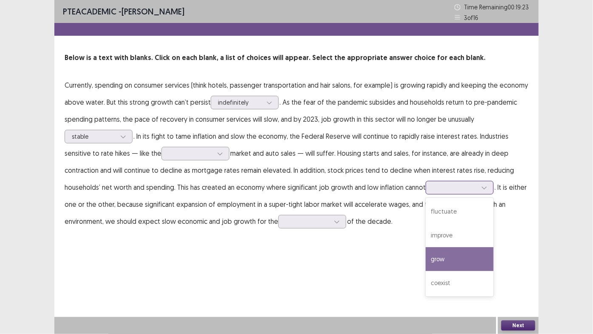
click at [447, 258] on div "grow" at bounding box center [460, 259] width 68 height 24
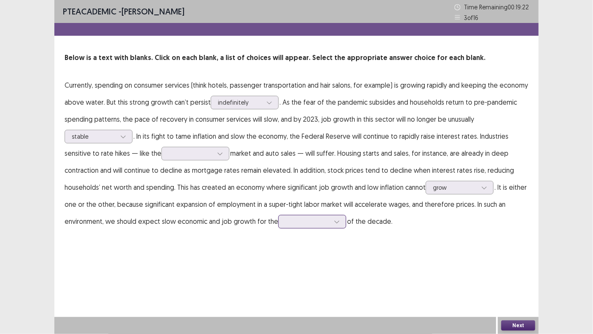
click at [316, 217] on div at bounding box center [308, 221] width 44 height 8
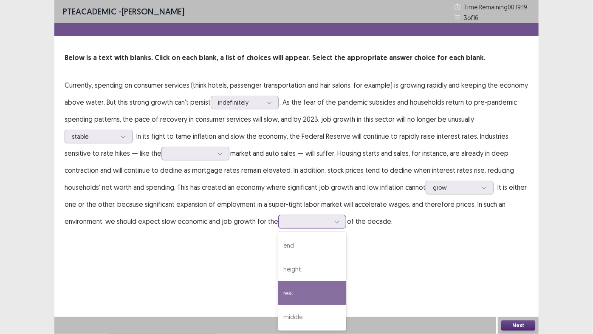
click at [297, 284] on div "rest" at bounding box center [312, 293] width 68 height 24
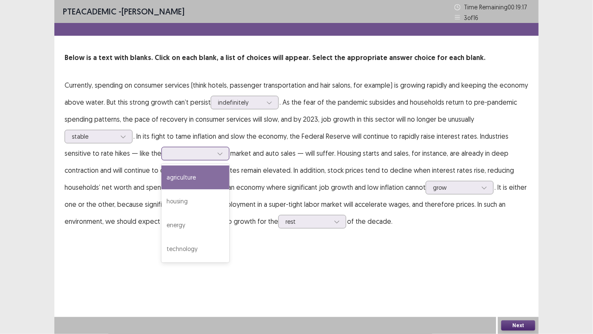
click at [212, 148] on div at bounding box center [191, 153] width 46 height 10
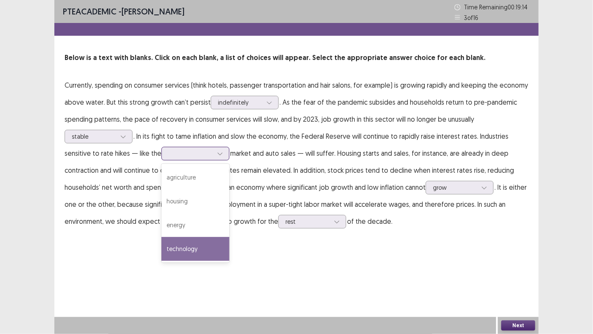
click at [178, 260] on div "technology" at bounding box center [196, 249] width 68 height 24
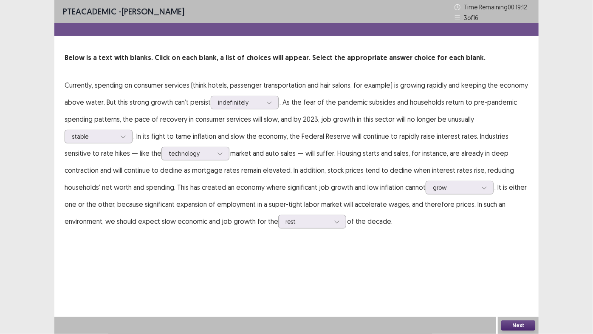
click at [508, 284] on button "Next" at bounding box center [519, 325] width 34 height 10
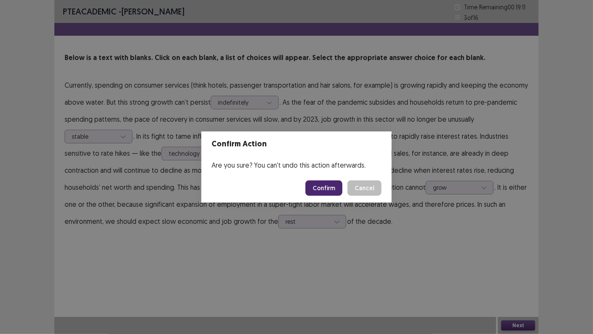
click at [315, 184] on button "Confirm" at bounding box center [324, 187] width 37 height 15
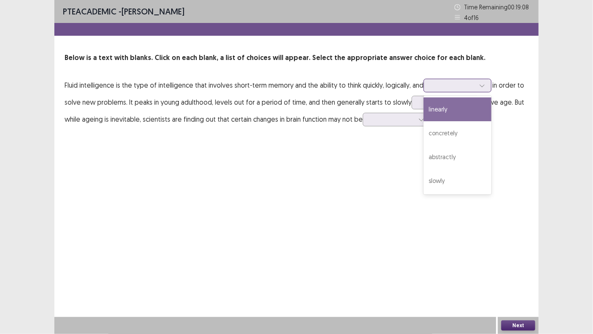
click at [469, 85] on div at bounding box center [453, 85] width 44 height 8
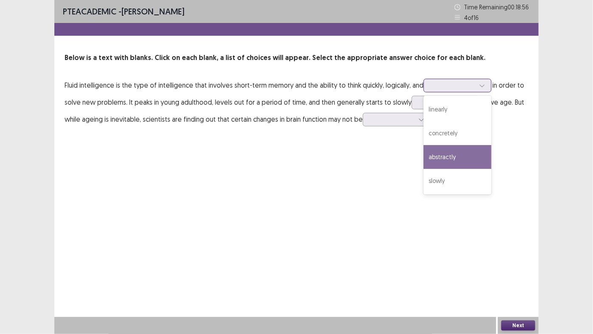
click at [466, 156] on div "abstractly" at bounding box center [458, 157] width 68 height 24
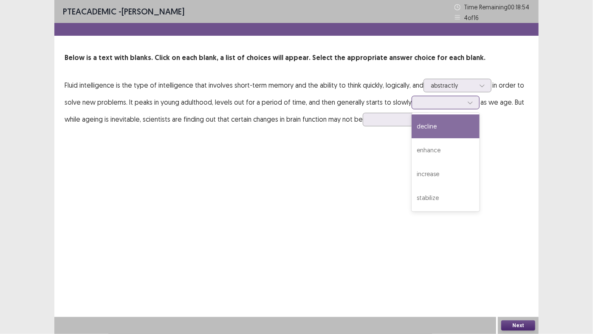
click at [448, 102] on div at bounding box center [441, 102] width 44 height 8
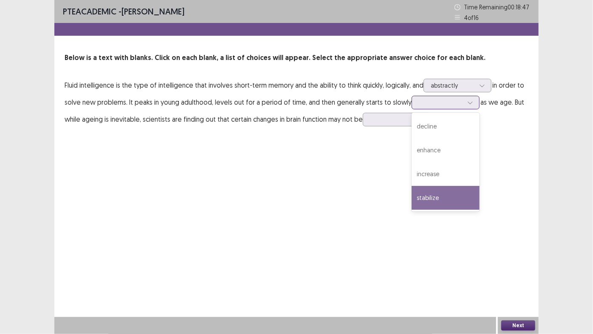
click at [443, 195] on div "stabilize" at bounding box center [446, 198] width 68 height 24
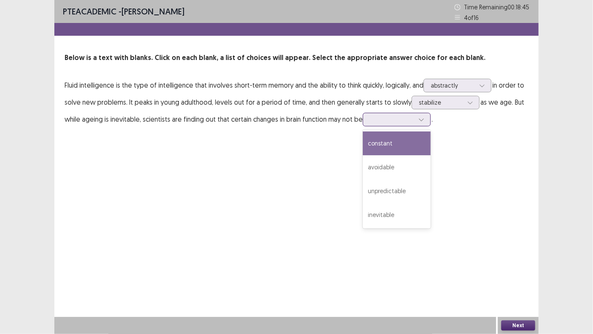
click at [403, 119] on div at bounding box center [392, 119] width 44 height 8
click at [389, 147] on div "constant" at bounding box center [397, 143] width 68 height 24
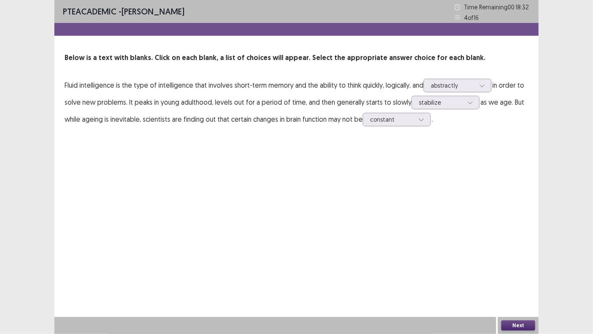
click at [509, 284] on button "Next" at bounding box center [519, 325] width 34 height 10
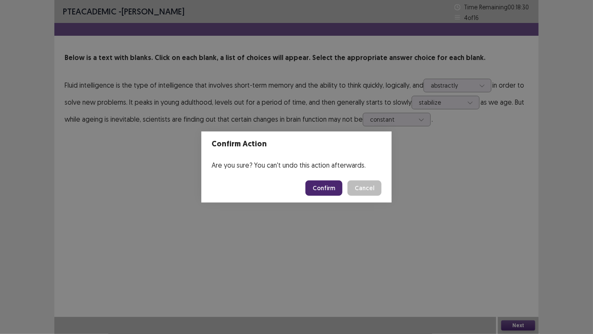
click at [323, 193] on button "Confirm" at bounding box center [324, 187] width 37 height 15
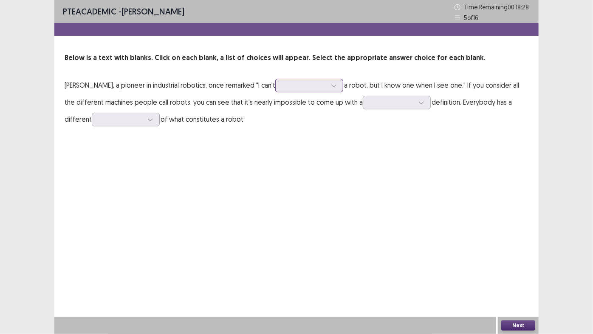
click at [327, 80] on div at bounding box center [305, 85] width 46 height 10
click at [313, 116] on div "order" at bounding box center [309, 109] width 68 height 24
click at [327, 85] on div at bounding box center [305, 85] width 44 height 8
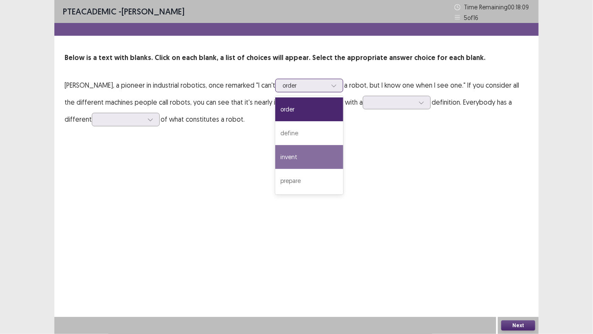
click at [317, 153] on div "invent" at bounding box center [309, 157] width 68 height 24
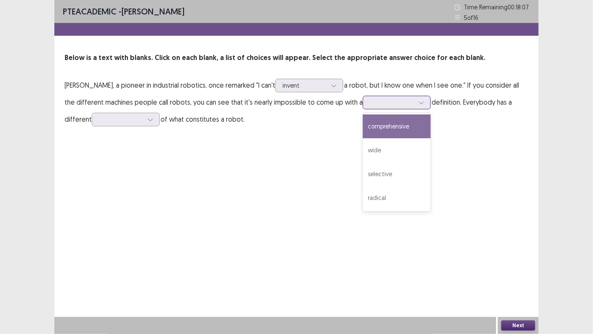
click at [392, 107] on div at bounding box center [392, 102] width 46 height 10
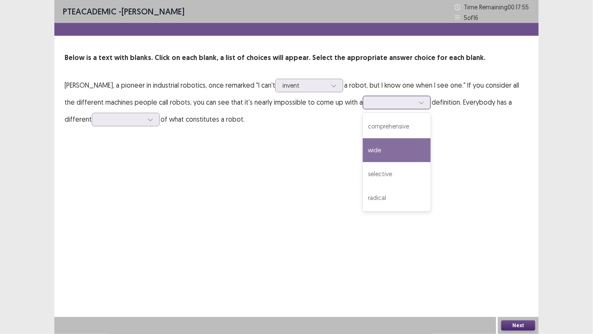
click at [384, 145] on div "wide" at bounding box center [397, 150] width 68 height 24
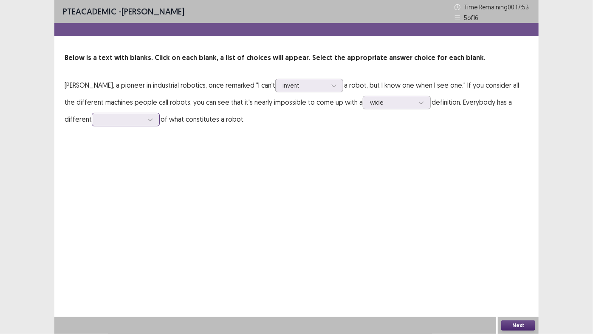
click at [121, 116] on div at bounding box center [121, 119] width 44 height 8
click at [105, 185] on div "idea" at bounding box center [126, 191] width 68 height 24
click at [519, 284] on button "Next" at bounding box center [519, 325] width 34 height 10
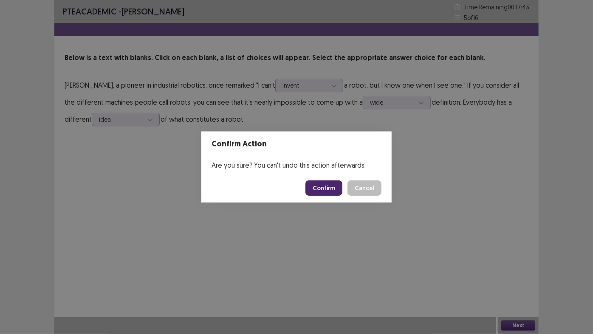
click at [330, 188] on button "Confirm" at bounding box center [324, 187] width 37 height 15
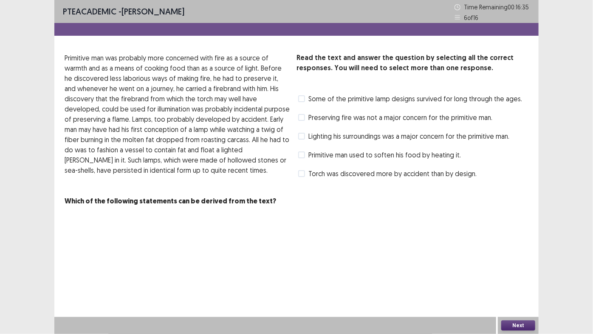
click at [301, 102] on span at bounding box center [301, 98] width 7 height 7
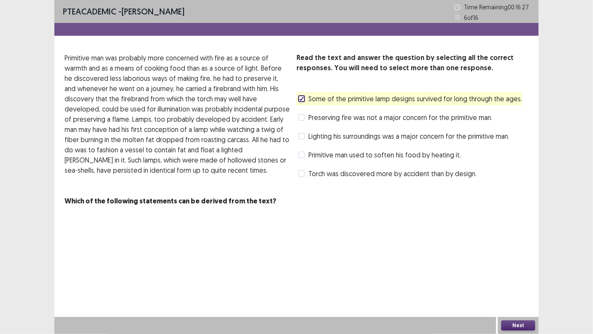
click at [305, 138] on span at bounding box center [301, 136] width 7 height 7
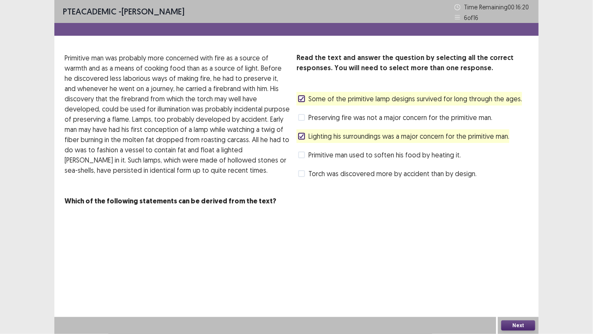
click at [304, 174] on span at bounding box center [301, 173] width 7 height 7
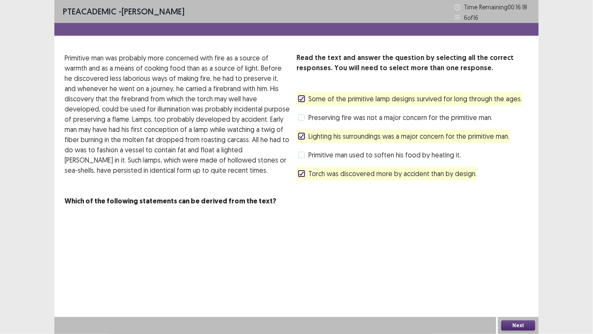
click at [512, 284] on button "Next" at bounding box center [519, 325] width 34 height 10
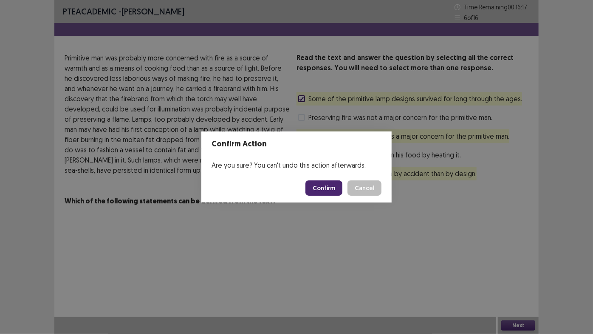
click at [333, 185] on button "Confirm" at bounding box center [324, 187] width 37 height 15
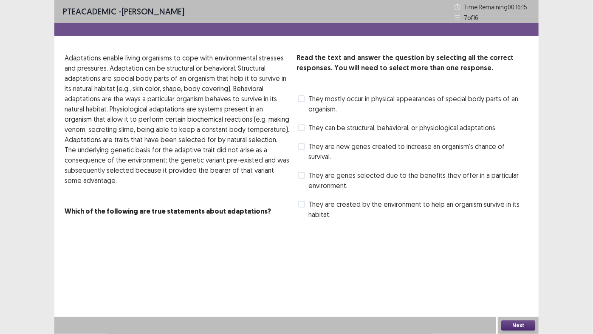
click at [303, 102] on label "They mostly occur in physical appearances of special body parts of an organism." at bounding box center [413, 104] width 230 height 20
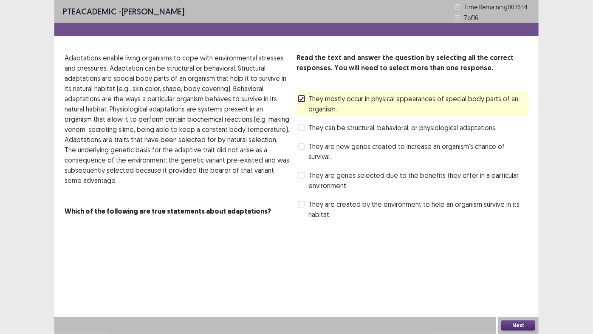
click at [303, 128] on span at bounding box center [301, 127] width 7 height 7
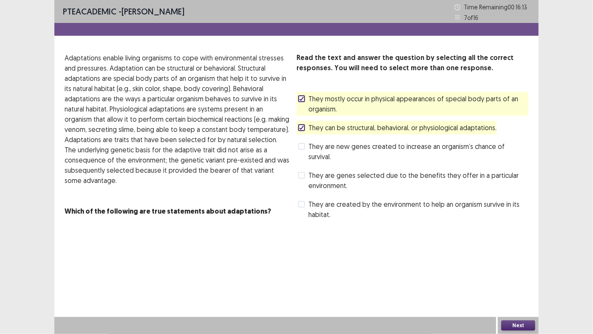
click at [303, 146] on span at bounding box center [301, 146] width 7 height 7
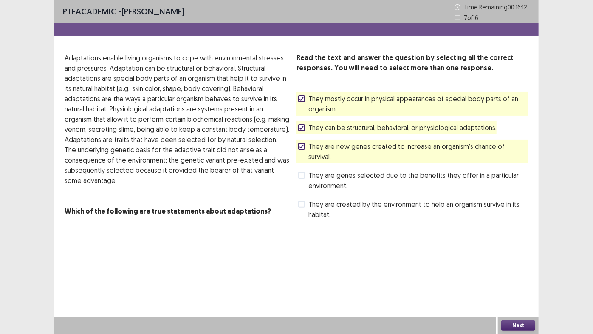
click at [303, 172] on span at bounding box center [301, 175] width 7 height 7
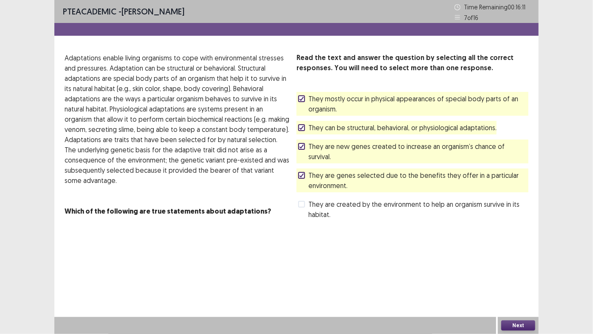
click at [302, 201] on span at bounding box center [301, 204] width 7 height 7
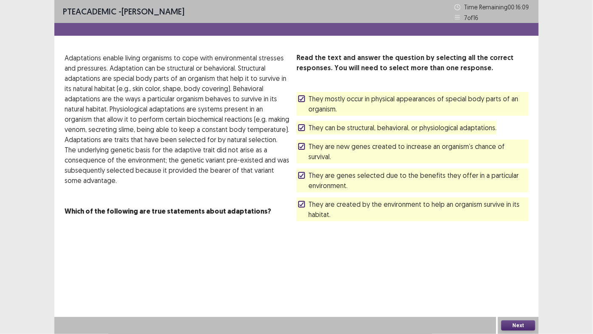
click at [524, 284] on button "Next" at bounding box center [519, 325] width 34 height 10
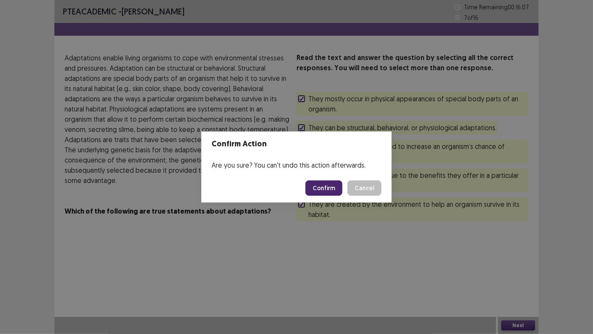
click at [330, 190] on button "Confirm" at bounding box center [324, 187] width 37 height 15
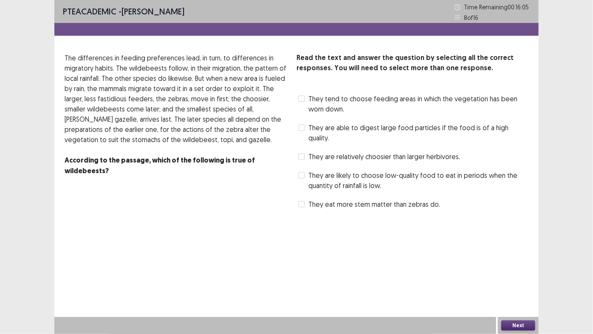
click at [301, 100] on span at bounding box center [301, 98] width 7 height 7
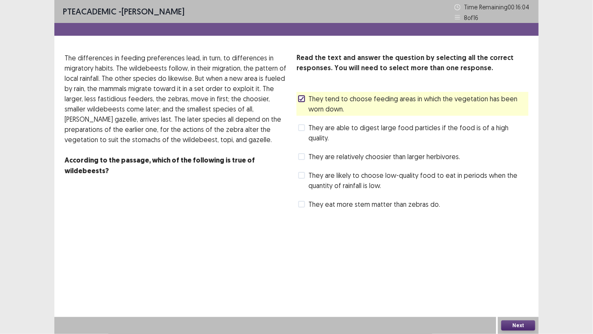
click at [301, 131] on label "They are able to digest large food particles if the food is of a high quality." at bounding box center [413, 132] width 230 height 20
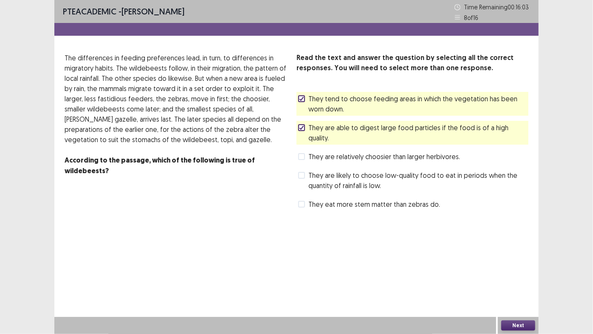
click at [303, 153] on span at bounding box center [301, 156] width 7 height 7
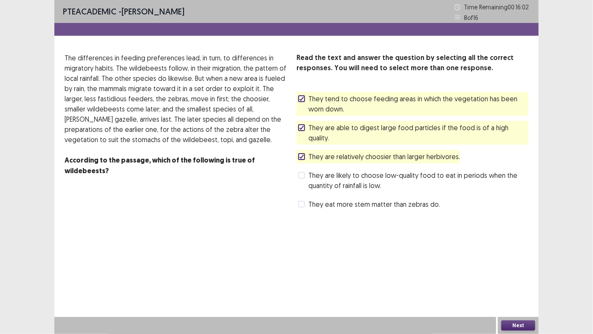
click at [303, 172] on span at bounding box center [301, 175] width 7 height 7
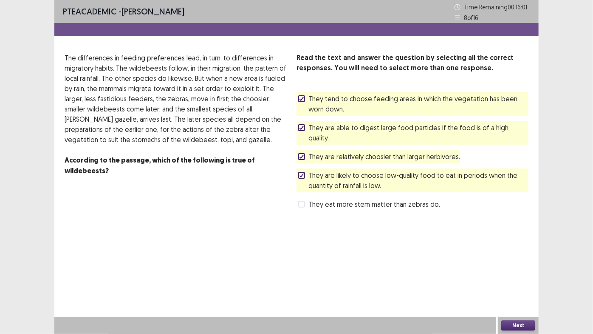
click at [302, 201] on span at bounding box center [301, 204] width 7 height 7
click at [524, 284] on button "Next" at bounding box center [519, 325] width 34 height 10
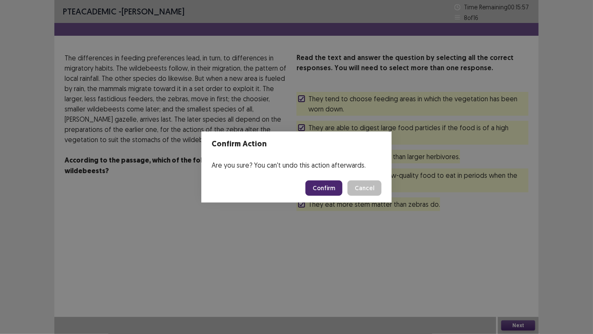
click at [332, 184] on button "Confirm" at bounding box center [324, 187] width 37 height 15
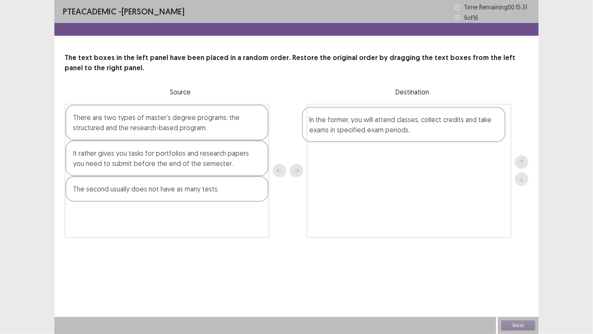
drag, startPoint x: 194, startPoint y: 191, endPoint x: 433, endPoint y: 123, distance: 248.5
click at [433, 123] on div "There are two types of master's degree programs: the structured and the researc…" at bounding box center [297, 171] width 464 height 134
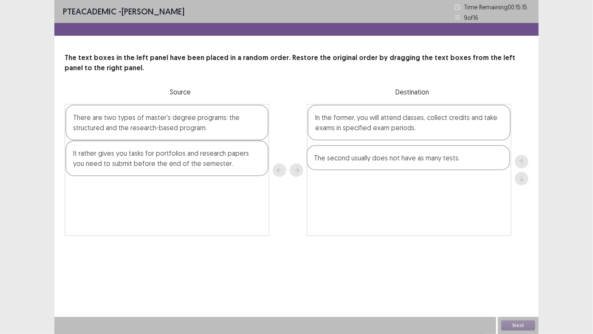
drag, startPoint x: 227, startPoint y: 193, endPoint x: 471, endPoint y: 163, distance: 245.8
click at [471, 163] on div "There are two types of master's degree programs: the structured and the researc…" at bounding box center [297, 170] width 464 height 132
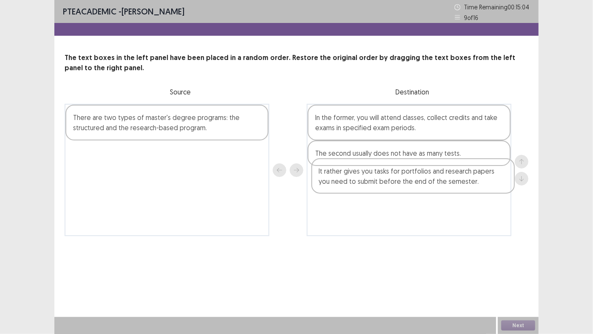
drag, startPoint x: 233, startPoint y: 151, endPoint x: 482, endPoint y: 172, distance: 249.9
click at [482, 172] on div "There are two types of master's degree programs: the structured and the researc…" at bounding box center [297, 170] width 464 height 132
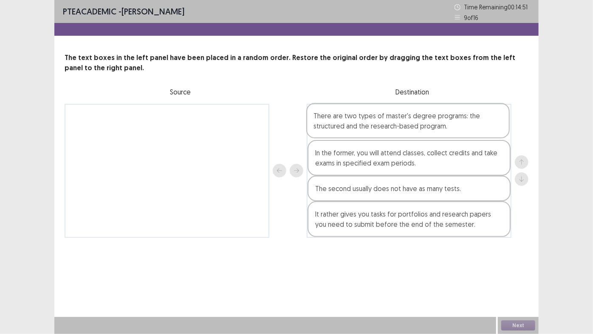
drag, startPoint x: 230, startPoint y: 119, endPoint x: 473, endPoint y: 118, distance: 243.1
click at [473, 118] on div "There are two types of master's degree programs: the structured and the researc…" at bounding box center [297, 171] width 464 height 134
click at [511, 284] on button "Next" at bounding box center [519, 325] width 34 height 10
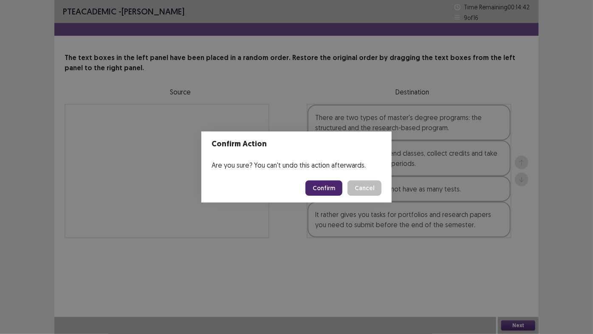
click at [325, 187] on button "Confirm" at bounding box center [324, 187] width 37 height 15
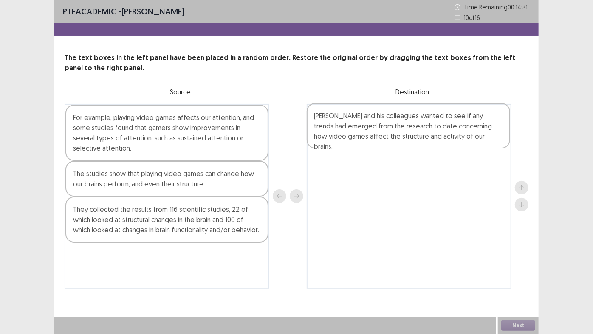
drag, startPoint x: 182, startPoint y: 255, endPoint x: 427, endPoint y: 117, distance: 280.9
click at [427, 117] on div "For example, playing video games affects our attention, and some studies found …" at bounding box center [297, 196] width 464 height 185
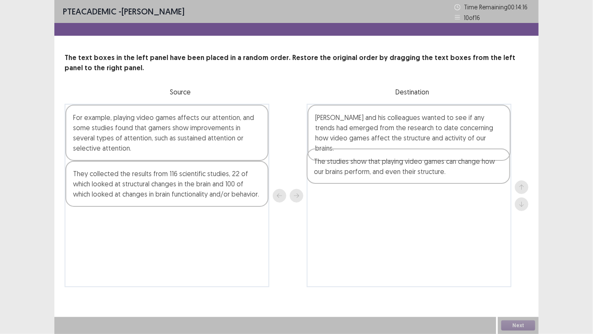
drag, startPoint x: 165, startPoint y: 178, endPoint x: 409, endPoint y: 167, distance: 243.8
click at [409, 167] on div "For example, playing video games affects our attention, and some studies found …" at bounding box center [297, 195] width 464 height 183
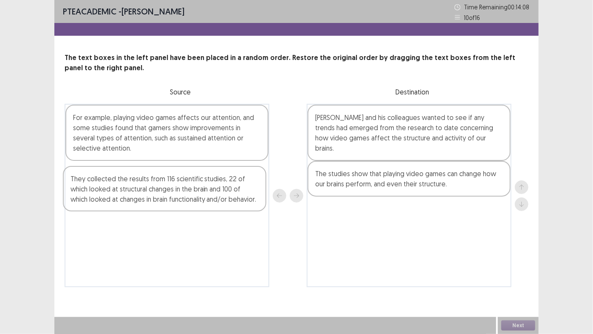
drag, startPoint x: 208, startPoint y: 183, endPoint x: 208, endPoint y: 189, distance: 6.0
click at [208, 189] on div "For example, playing video games affects our attention, and some studies found …" at bounding box center [167, 195] width 205 height 183
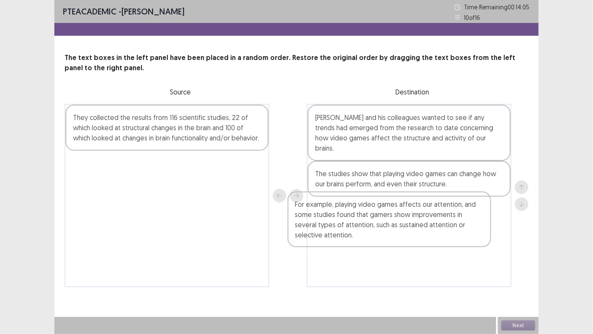
drag, startPoint x: 201, startPoint y: 138, endPoint x: 425, endPoint y: 228, distance: 241.7
click at [425, 228] on div "For example, playing video games affects our attention, and some studies found …" at bounding box center [297, 195] width 464 height 183
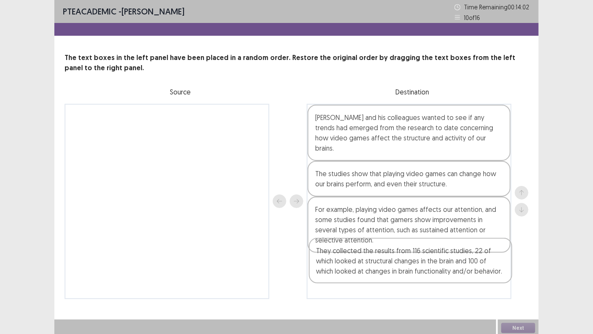
drag, startPoint x: 221, startPoint y: 125, endPoint x: 467, endPoint y: 258, distance: 279.8
click at [467, 258] on div "They collected the results from 116 scientific studies, 22 of which looked at s…" at bounding box center [297, 201] width 464 height 195
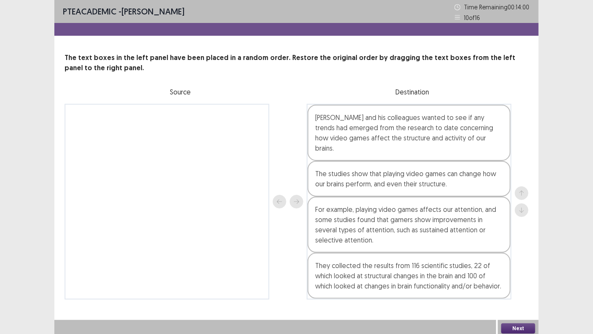
click at [510, 284] on button "Next" at bounding box center [519, 328] width 34 height 10
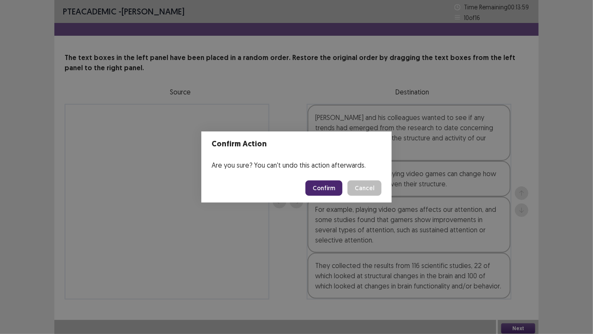
click at [332, 190] on button "Confirm" at bounding box center [324, 187] width 37 height 15
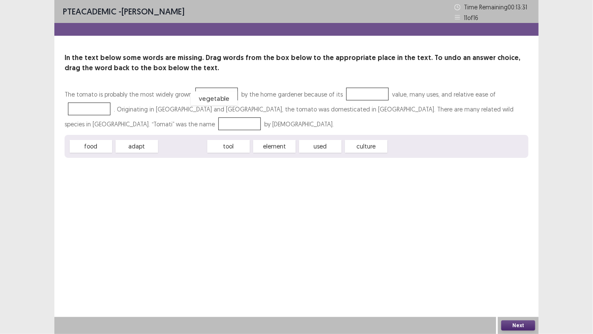
drag, startPoint x: 182, startPoint y: 144, endPoint x: 213, endPoint y: 96, distance: 57.1
drag, startPoint x: 80, startPoint y: 147, endPoint x: 89, endPoint y: 148, distance: 8.5
click at [89, 148] on div "food" at bounding box center [102, 147] width 47 height 14
drag, startPoint x: 279, startPoint y: 146, endPoint x: 366, endPoint y: 99, distance: 98.9
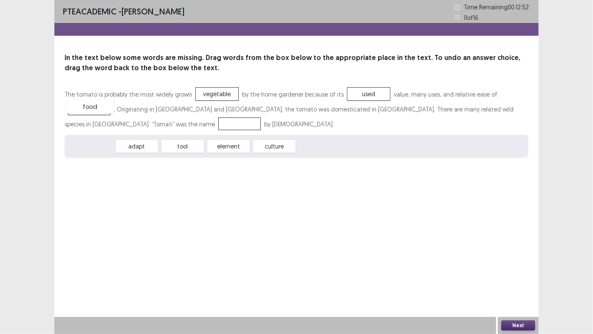
drag, startPoint x: 88, startPoint y: 149, endPoint x: 87, endPoint y: 109, distance: 39.5
drag, startPoint x: 219, startPoint y: 93, endPoint x: 111, endPoint y: 122, distance: 111.5
drag, startPoint x: 226, startPoint y: 148, endPoint x: 217, endPoint y: 100, distance: 48.1
click at [509, 284] on button "Next" at bounding box center [519, 325] width 34 height 10
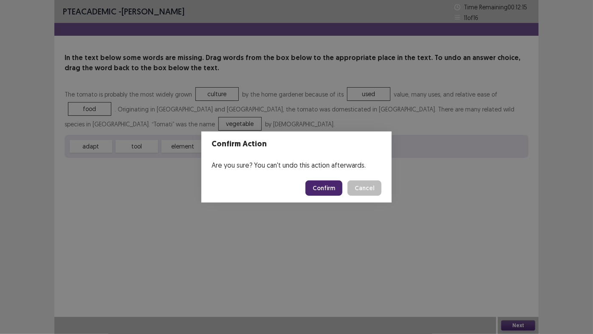
click at [332, 190] on button "Confirm" at bounding box center [324, 187] width 37 height 15
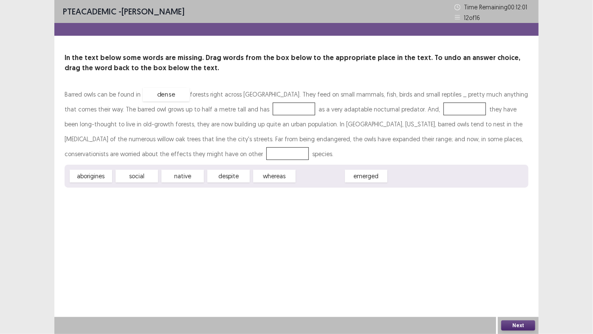
drag, startPoint x: 314, startPoint y: 178, endPoint x: 160, endPoint y: 96, distance: 174.6
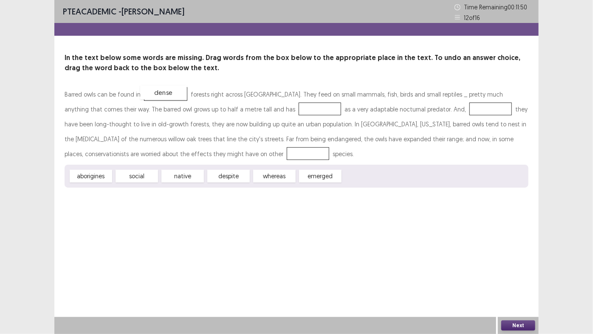
click at [157, 95] on div "dense" at bounding box center [163, 92] width 47 height 14
drag, startPoint x: 116, startPoint y: 177, endPoint x: 124, endPoint y: 178, distance: 8.1
click at [116, 177] on div "[DEMOGRAPHIC_DATA] social native despite whereas emerged" at bounding box center [297, 176] width 464 height 23
drag, startPoint x: 317, startPoint y: 176, endPoint x: 287, endPoint y: 142, distance: 45.5
click at [287, 142] on div "Barred owls can be found in dense forests right across [GEOGRAPHIC_DATA]. They …" at bounding box center [297, 137] width 464 height 101
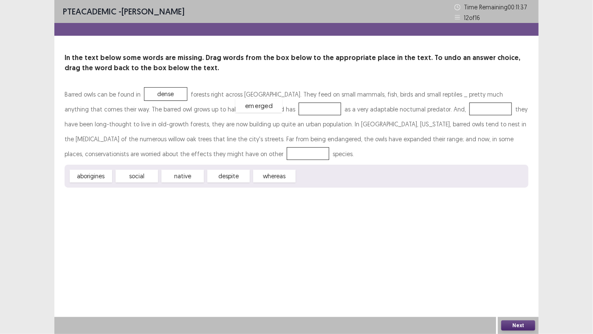
drag, startPoint x: 316, startPoint y: 175, endPoint x: 255, endPoint y: 105, distance: 93.4
drag, startPoint x: 278, startPoint y: 180, endPoint x: 427, endPoint y: 113, distance: 163.8
drag, startPoint x: 180, startPoint y: 177, endPoint x: 132, endPoint y: 159, distance: 51.2
click at [519, 284] on button "Next" at bounding box center [519, 325] width 34 height 10
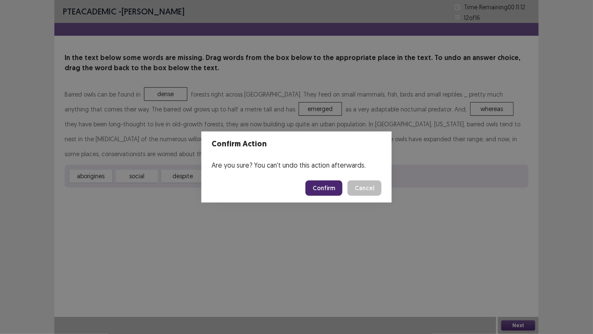
click at [334, 188] on button "Confirm" at bounding box center [324, 187] width 37 height 15
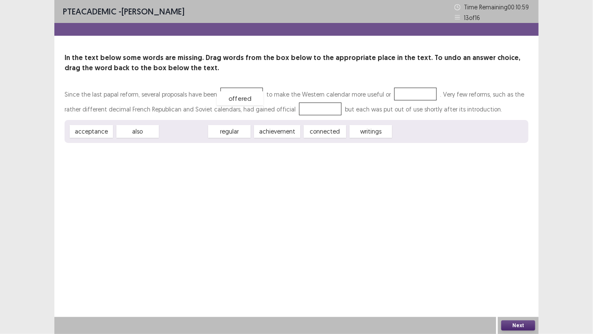
drag, startPoint x: 182, startPoint y: 130, endPoint x: 239, endPoint y: 96, distance: 66.3
drag, startPoint x: 186, startPoint y: 134, endPoint x: 172, endPoint y: 144, distance: 17.1
click at [164, 151] on div "regular" at bounding box center [160, 150] width 47 height 14
drag, startPoint x: 218, startPoint y: 131, endPoint x: 295, endPoint y: 111, distance: 80.0
drag, startPoint x: 229, startPoint y: 133, endPoint x: 406, endPoint y: 98, distance: 180.7
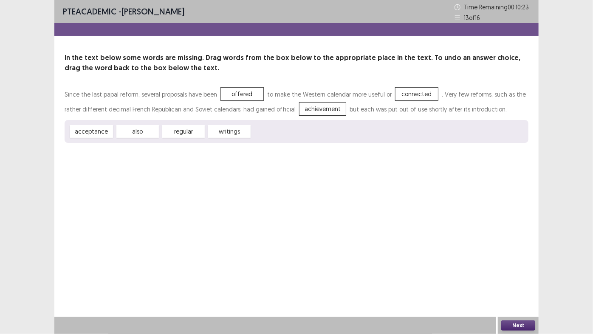
click at [511, 284] on button "Next" at bounding box center [519, 325] width 34 height 10
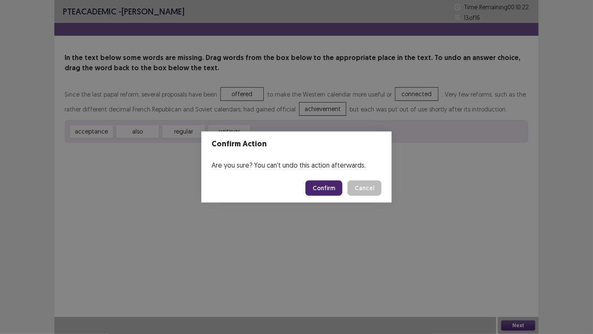
click at [330, 187] on button "Confirm" at bounding box center [324, 187] width 37 height 15
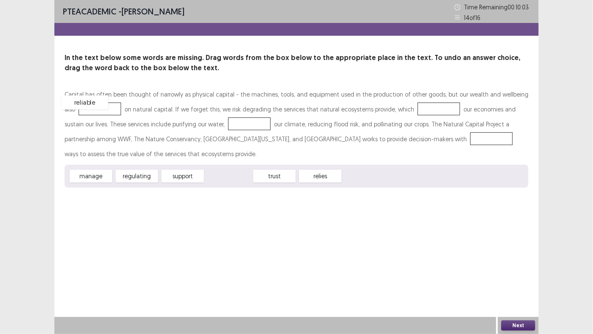
drag, startPoint x: 234, startPoint y: 176, endPoint x: 90, endPoint y: 103, distance: 161.4
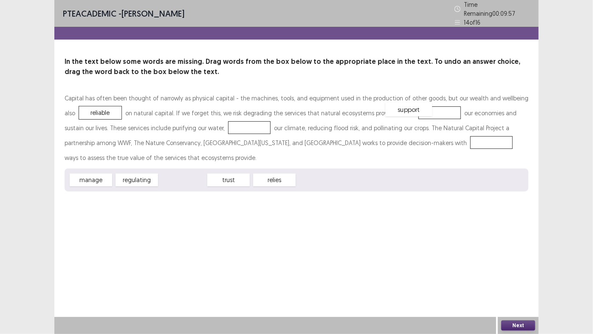
drag, startPoint x: 176, startPoint y: 177, endPoint x: 403, endPoint y: 106, distance: 236.9
drag, startPoint x: 219, startPoint y: 176, endPoint x: 208, endPoint y: 121, distance: 56.4
drag, startPoint x: 144, startPoint y: 176, endPoint x: 393, endPoint y: 138, distance: 252.3
click at [526, 284] on button "Next" at bounding box center [519, 325] width 34 height 10
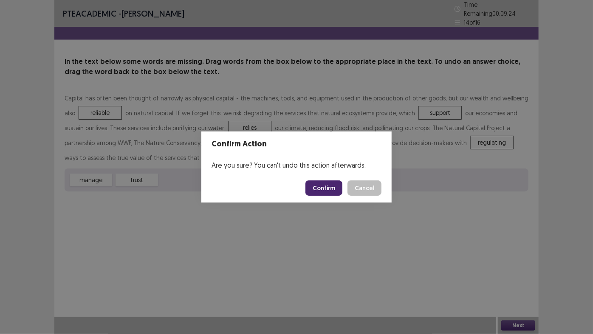
click at [329, 184] on button "Confirm" at bounding box center [324, 187] width 37 height 15
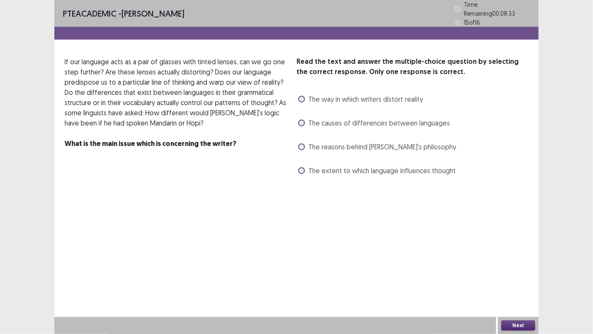
click at [301, 120] on span at bounding box center [301, 122] width 7 height 7
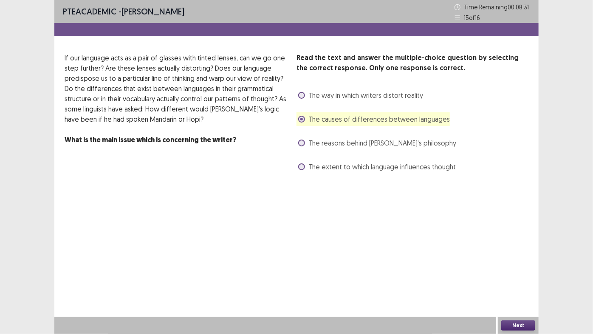
click at [510, 284] on button "Next" at bounding box center [519, 325] width 34 height 10
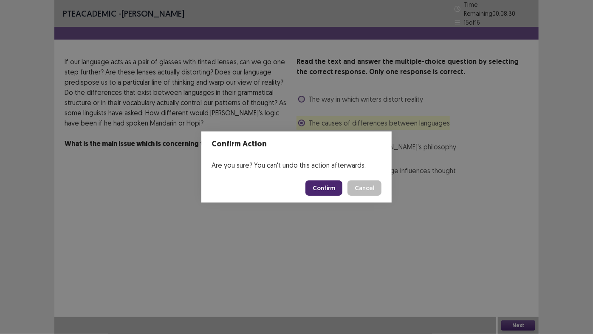
click at [332, 187] on button "Confirm" at bounding box center [324, 187] width 37 height 15
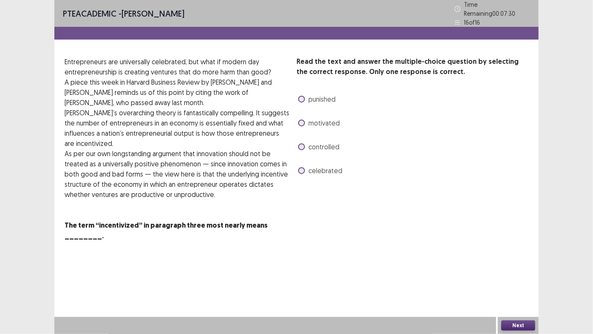
click at [302, 143] on span at bounding box center [301, 146] width 7 height 7
click at [521, 284] on button "Next" at bounding box center [519, 325] width 34 height 10
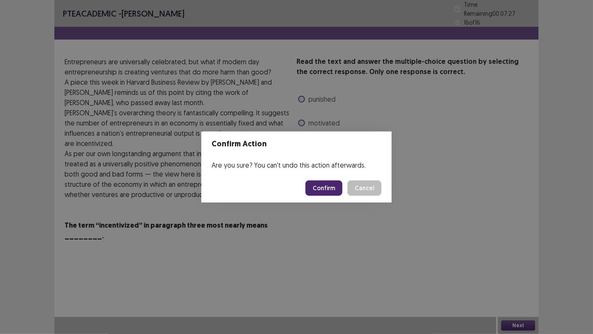
click at [330, 187] on button "Confirm" at bounding box center [324, 187] width 37 height 15
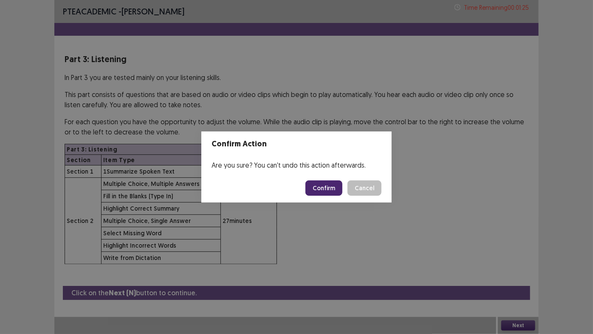
click at [318, 184] on button "Confirm" at bounding box center [324, 187] width 37 height 15
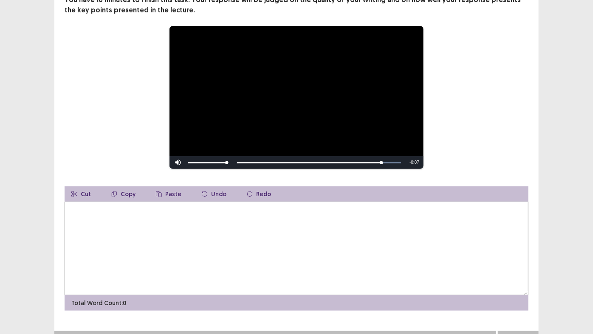
scroll to position [88, 0]
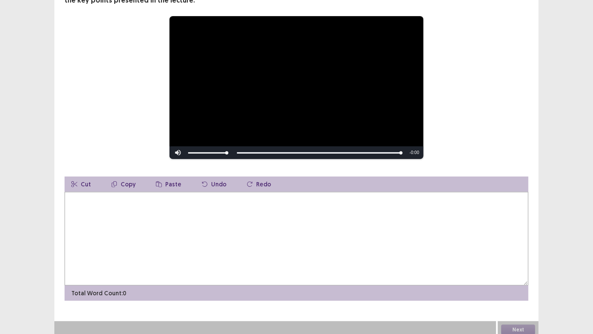
click at [129, 199] on textarea at bounding box center [297, 239] width 464 height 94
type textarea "*"
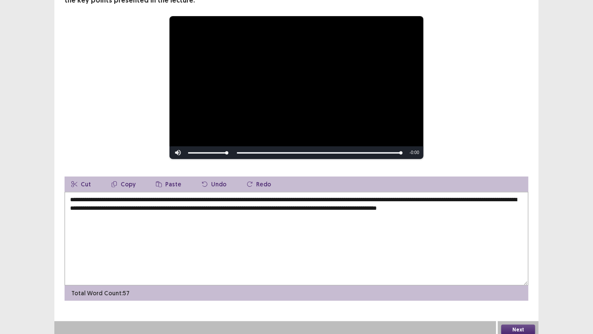
click at [274, 196] on textarea "**********" at bounding box center [297, 239] width 464 height 94
type textarea "**********"
click at [525, 284] on button "Next" at bounding box center [519, 329] width 34 height 10
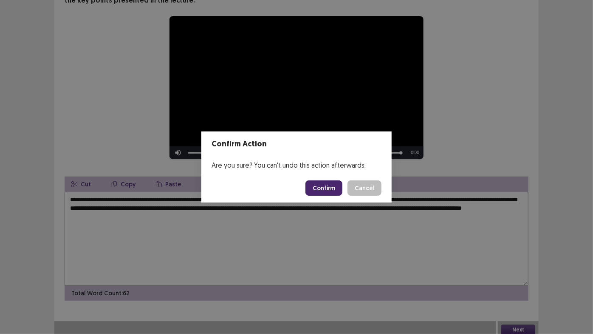
click at [319, 186] on button "Confirm" at bounding box center [324, 187] width 37 height 15
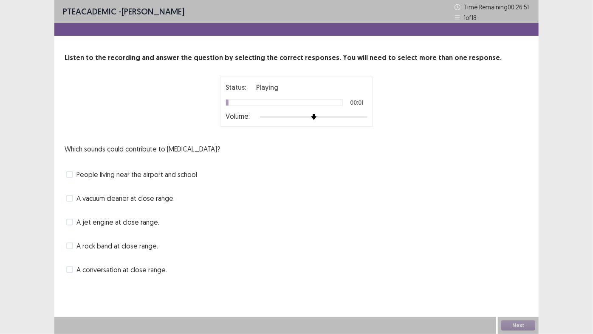
click at [368, 116] on div "Status: Playing 00:01 Volume:" at bounding box center [296, 102] width 153 height 50
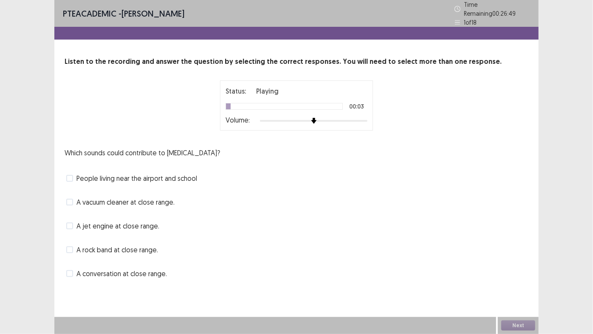
click at [361, 117] on div at bounding box center [314, 120] width 108 height 7
click at [366, 117] on div at bounding box center [314, 120] width 108 height 7
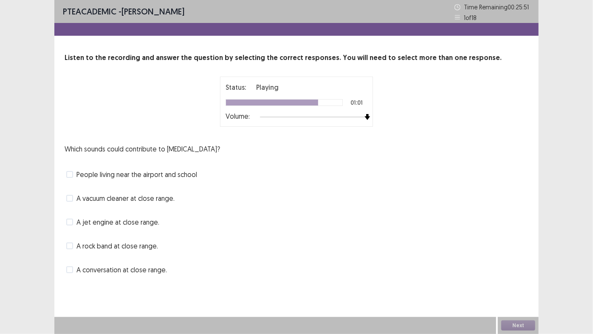
click at [69, 221] on span at bounding box center [69, 221] width 7 height 7
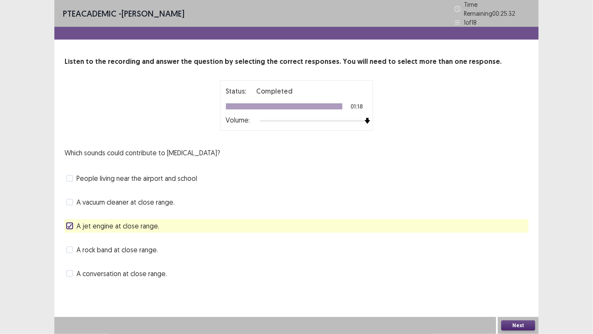
click at [513, 284] on button "Next" at bounding box center [519, 325] width 34 height 10
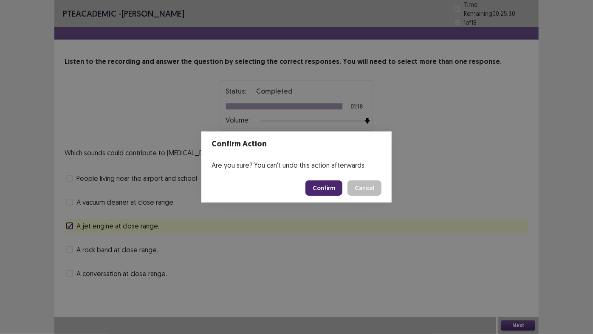
click at [335, 193] on button "Confirm" at bounding box center [324, 187] width 37 height 15
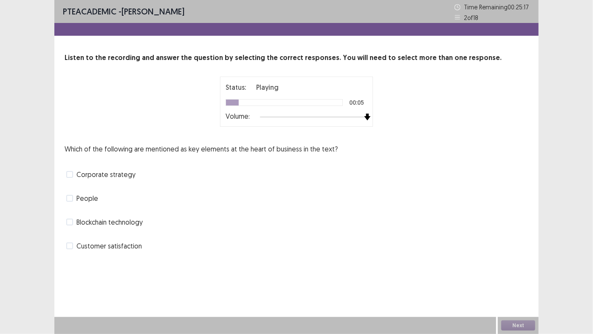
click at [365, 116] on div at bounding box center [314, 116] width 108 height 7
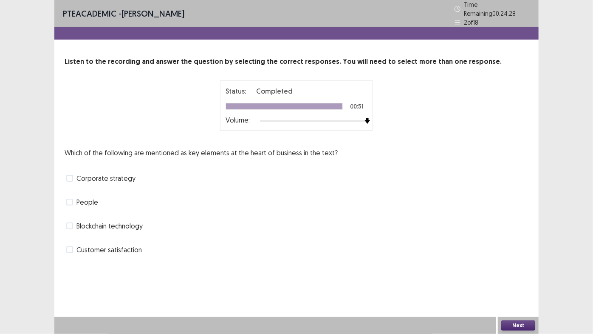
click at [71, 199] on span at bounding box center [69, 202] width 7 height 7
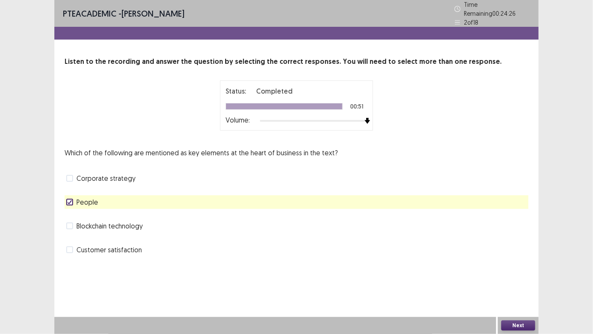
click at [521, 284] on button "Next" at bounding box center [519, 325] width 34 height 10
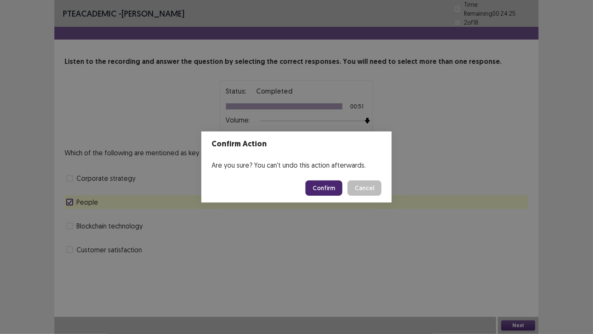
click at [330, 193] on button "Confirm" at bounding box center [324, 187] width 37 height 15
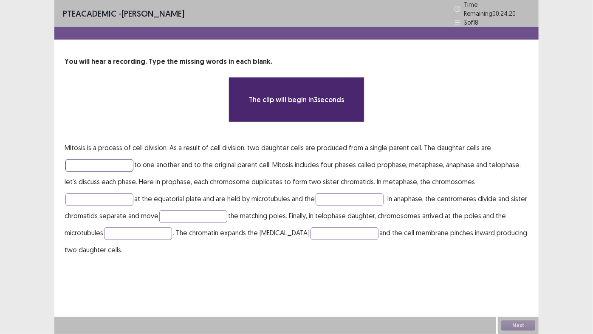
click at [105, 164] on input "text" at bounding box center [99, 165] width 68 height 13
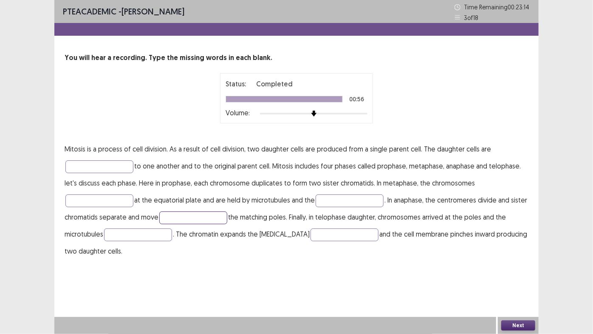
click at [191, 215] on input "text" at bounding box center [193, 217] width 68 height 13
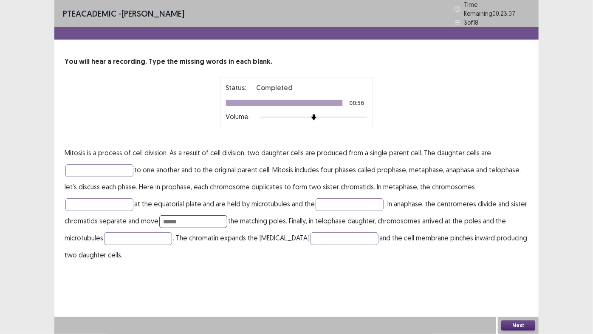
click at [190, 218] on input "******" at bounding box center [193, 221] width 68 height 13
type input "*******"
click at [166, 232] on input "text" at bounding box center [138, 238] width 68 height 13
type input "*"
type input "**********"
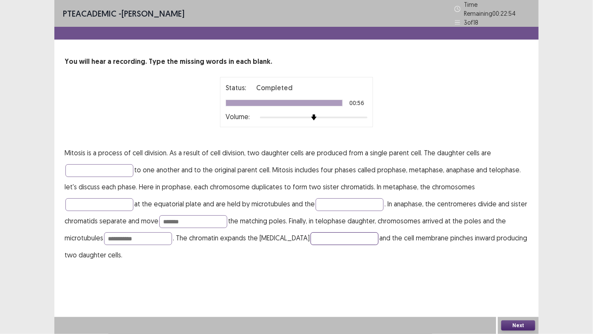
click at [311, 237] on input "text" at bounding box center [345, 238] width 68 height 13
type input "**********"
click at [87, 171] on input "text" at bounding box center [99, 170] width 68 height 13
type input "*"
type input "******"
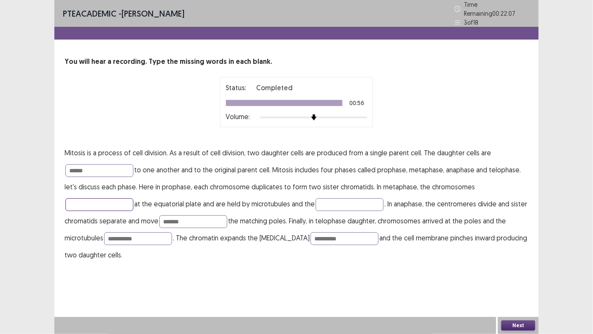
click at [99, 200] on input "text" at bounding box center [99, 204] width 68 height 13
type input "*******"
click at [337, 201] on input "text" at bounding box center [350, 204] width 68 height 13
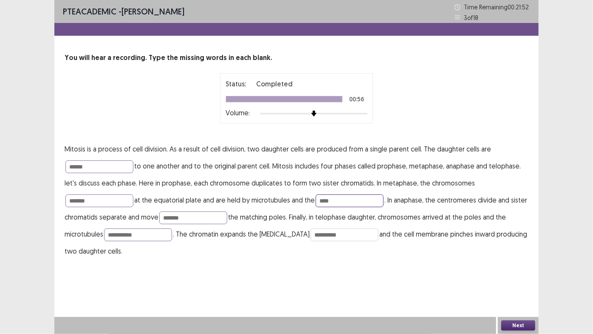
type input "****"
click at [335, 235] on input "**********" at bounding box center [345, 234] width 68 height 13
type input "*******"
click at [506, 284] on button "Next" at bounding box center [519, 325] width 34 height 10
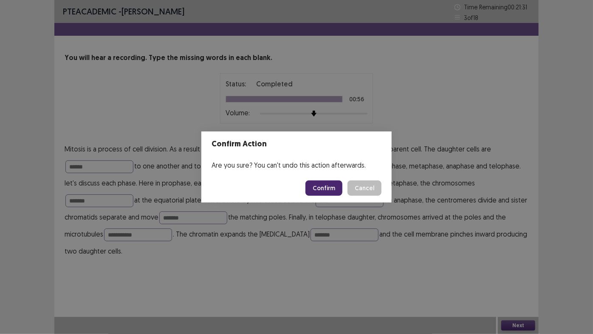
click at [325, 184] on button "Confirm" at bounding box center [324, 187] width 37 height 15
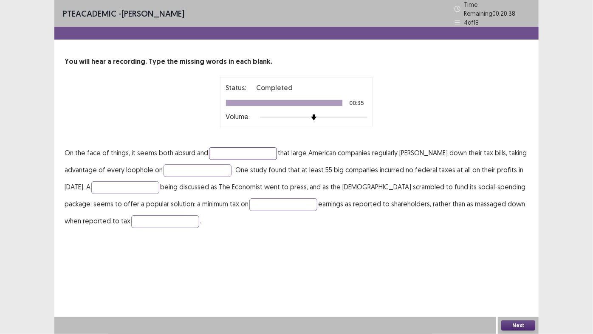
click at [255, 153] on input "text" at bounding box center [243, 153] width 68 height 13
type input "******"
click at [208, 165] on input "text" at bounding box center [198, 170] width 68 height 13
type input "*****"
click at [119, 188] on input "text" at bounding box center [125, 187] width 68 height 13
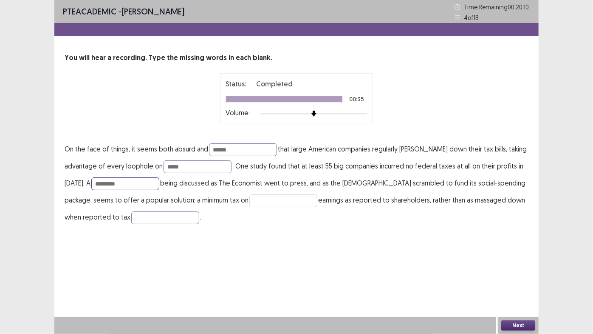
type input "*********"
click at [269, 203] on input "text" at bounding box center [284, 200] width 68 height 13
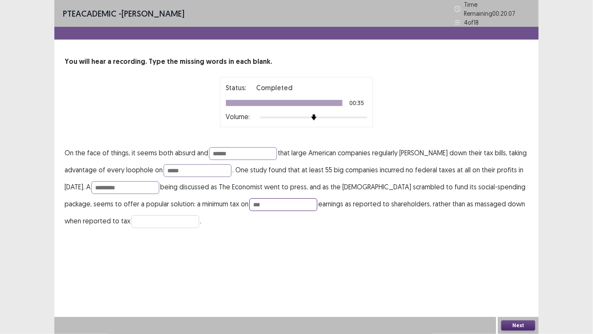
type input "***"
click at [162, 219] on input "text" at bounding box center [165, 221] width 68 height 13
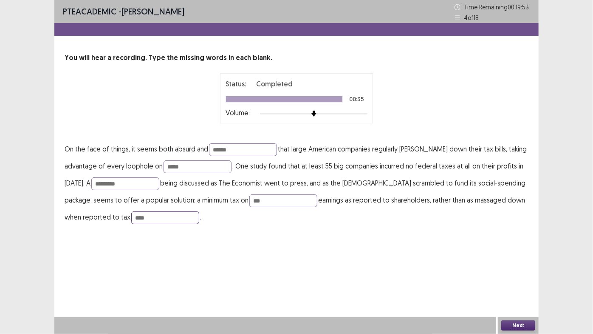
type input "****"
click at [530, 284] on button "Next" at bounding box center [519, 325] width 34 height 10
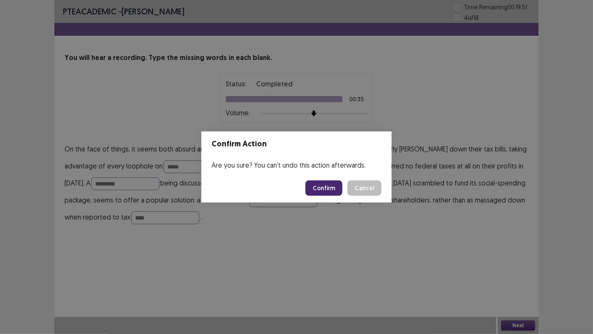
click at [327, 189] on button "Confirm" at bounding box center [324, 187] width 37 height 15
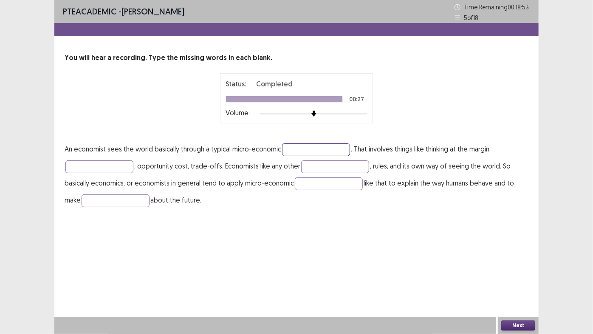
click at [290, 151] on input "text" at bounding box center [316, 149] width 68 height 13
type input "*********"
click at [306, 167] on input "text" at bounding box center [335, 166] width 68 height 13
type input "**********"
click at [307, 181] on input "text" at bounding box center [329, 183] width 68 height 13
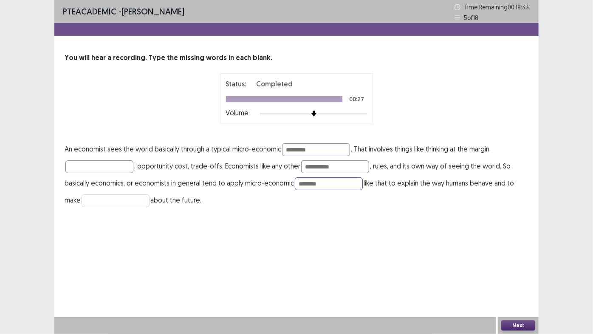
type input "********"
click at [135, 201] on input "text" at bounding box center [116, 200] width 68 height 13
type input "**********"
click at [109, 168] on input "text" at bounding box center [99, 166] width 68 height 13
type input "*******"
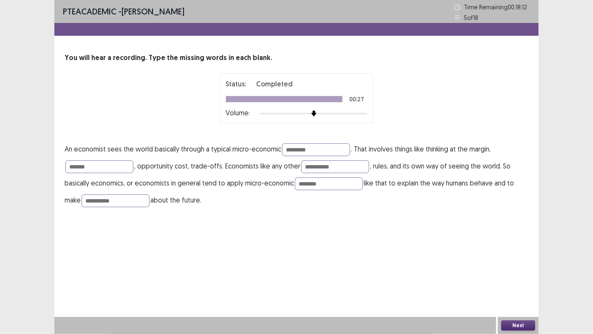
click at [527, 284] on button "Next" at bounding box center [519, 325] width 34 height 10
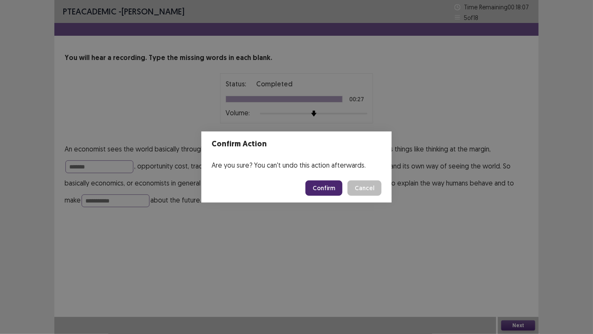
click at [325, 195] on button "Confirm" at bounding box center [324, 187] width 37 height 15
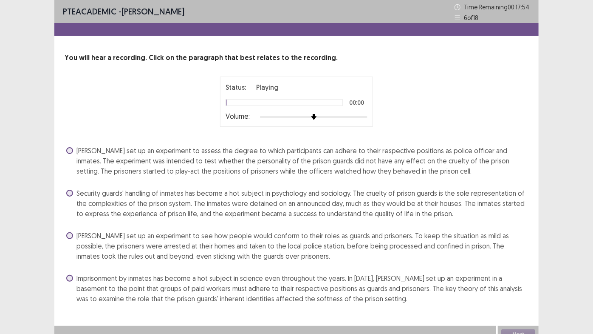
click at [366, 117] on div at bounding box center [314, 116] width 108 height 7
click at [72, 235] on span at bounding box center [69, 235] width 7 height 7
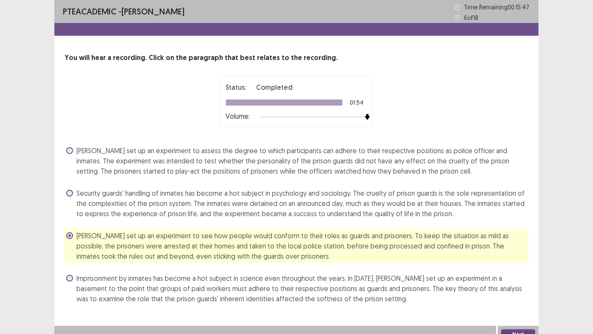
click at [71, 276] on span at bounding box center [69, 278] width 7 height 7
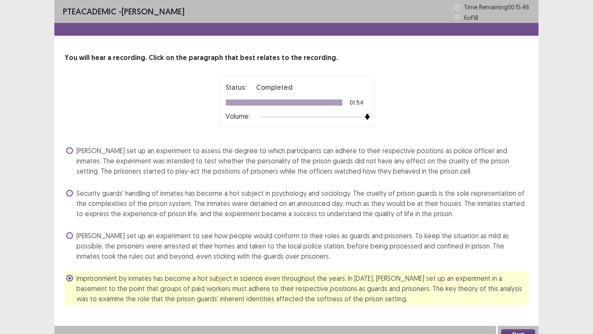
click at [71, 231] on label "[PERSON_NAME] set up an experiment to see how people would conform to their rol…" at bounding box center [297, 245] width 462 height 31
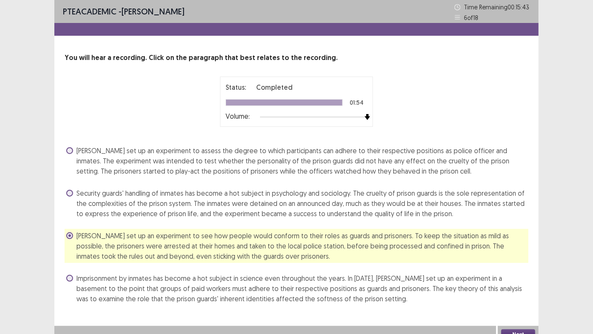
click at [522, 284] on button "Next" at bounding box center [519, 334] width 34 height 10
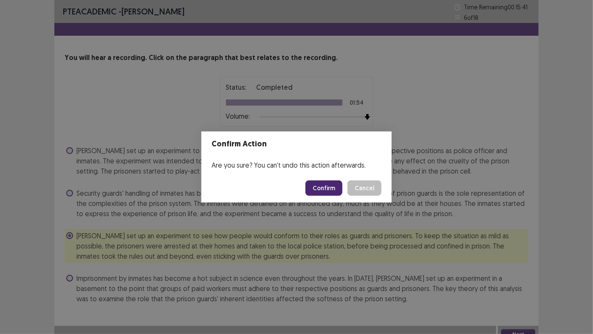
click at [332, 185] on button "Confirm" at bounding box center [324, 187] width 37 height 15
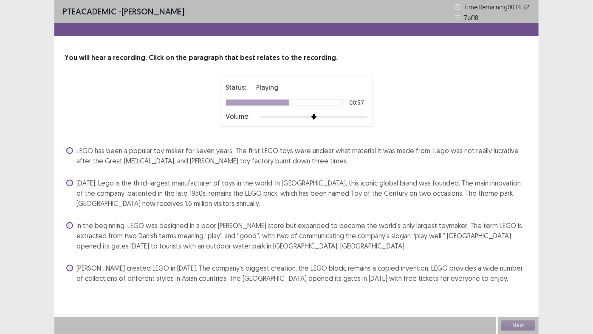
click at [69, 270] on span at bounding box center [69, 267] width 7 height 7
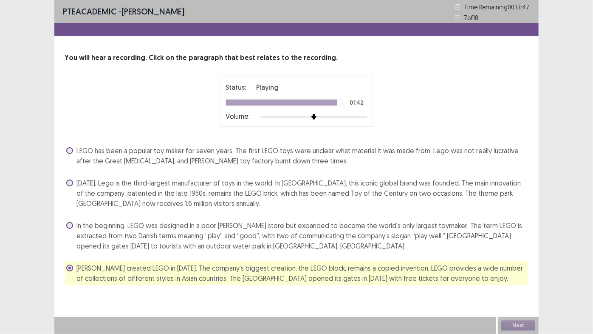
click at [71, 183] on span at bounding box center [69, 182] width 7 height 7
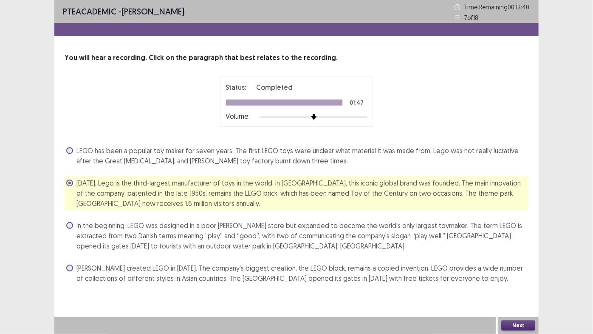
click at [526, 284] on button "Next" at bounding box center [519, 325] width 34 height 10
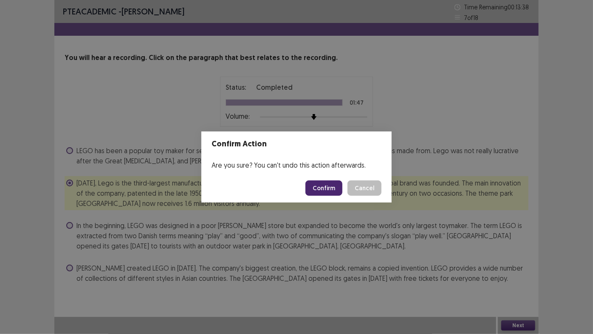
click at [329, 192] on button "Confirm" at bounding box center [324, 187] width 37 height 15
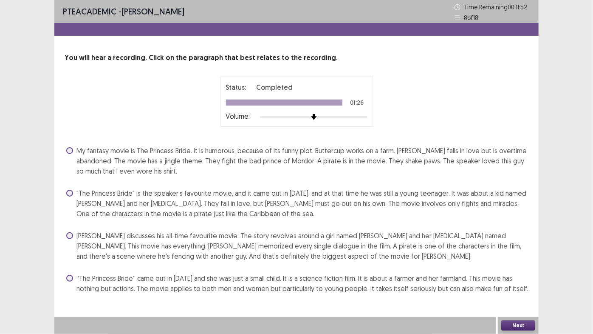
click at [71, 232] on label "[PERSON_NAME] discusses his all-time favourite movie. The story revolves around…" at bounding box center [297, 245] width 462 height 31
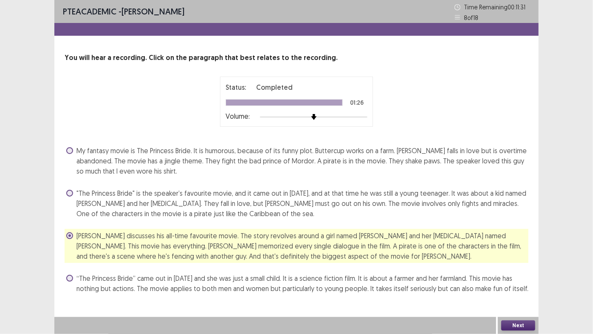
click at [70, 193] on span at bounding box center [69, 193] width 7 height 7
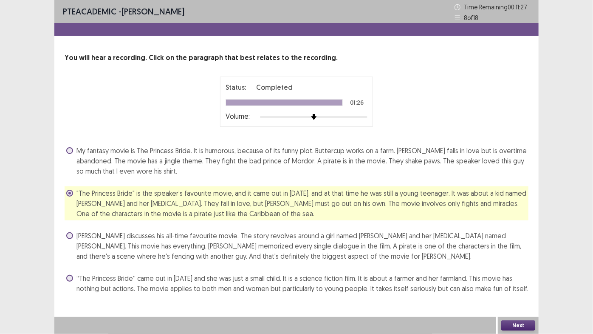
click at [525, 284] on button "Next" at bounding box center [519, 325] width 34 height 10
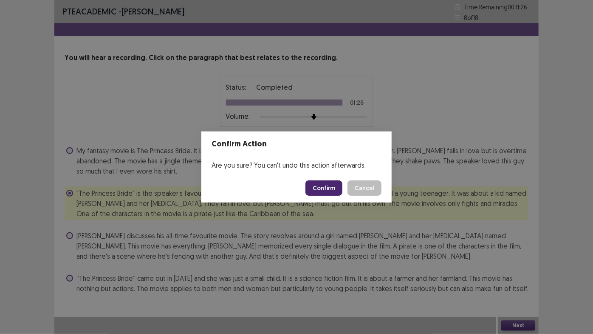
click at [334, 192] on button "Confirm" at bounding box center [324, 187] width 37 height 15
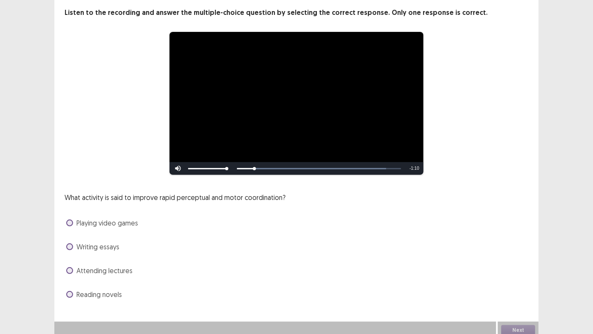
scroll to position [46, 0]
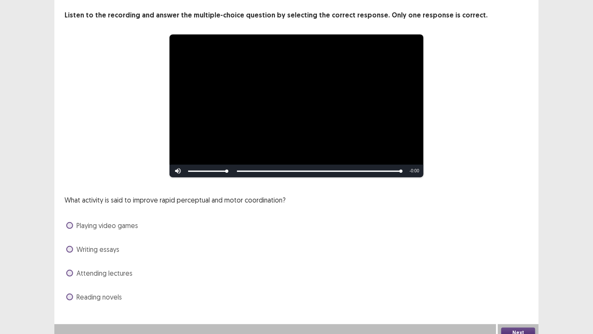
click at [70, 270] on span at bounding box center [69, 273] width 7 height 7
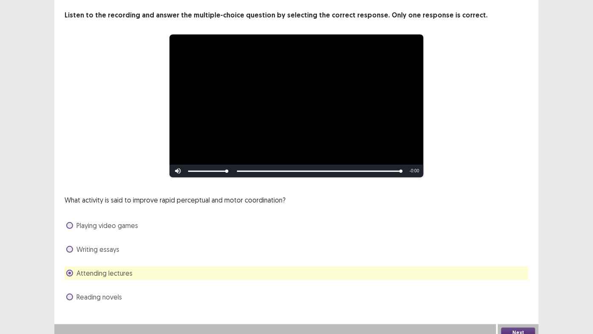
click at [519, 284] on div "Next" at bounding box center [518, 332] width 41 height 17
click at [519, 284] on button "Next" at bounding box center [519, 332] width 34 height 10
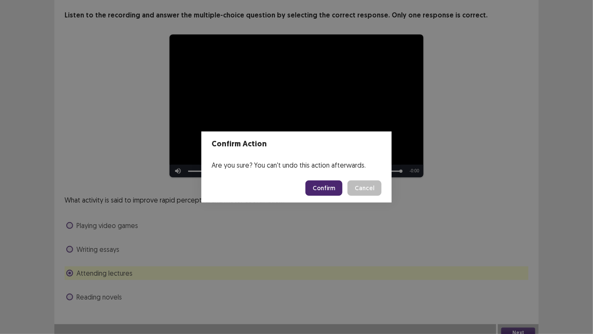
click at [321, 193] on button "Confirm" at bounding box center [324, 187] width 37 height 15
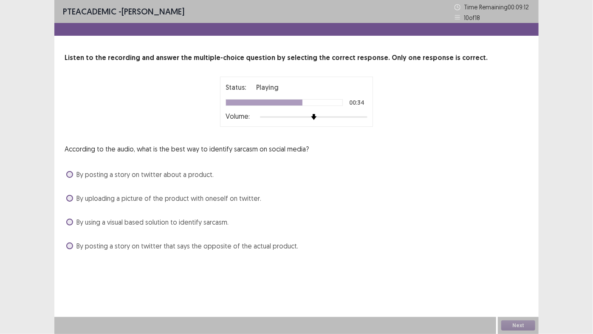
click at [72, 245] on span at bounding box center [69, 245] width 7 height 7
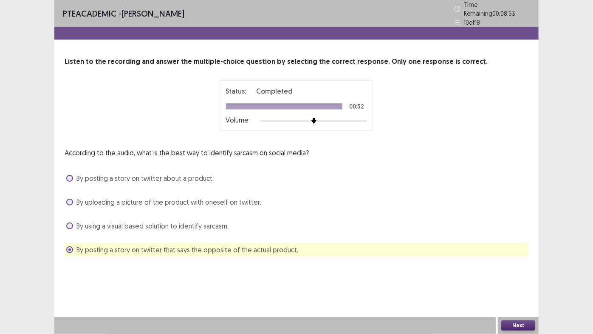
click at [511, 284] on button "Next" at bounding box center [519, 325] width 34 height 10
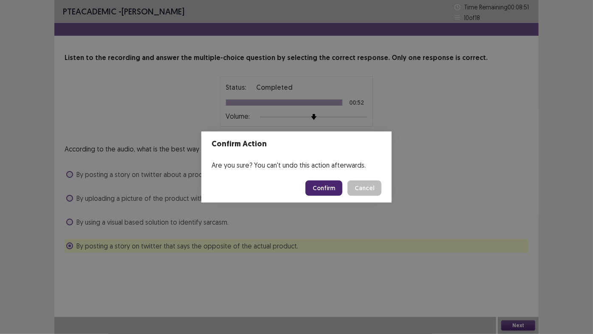
click at [342, 188] on button "Confirm" at bounding box center [324, 187] width 37 height 15
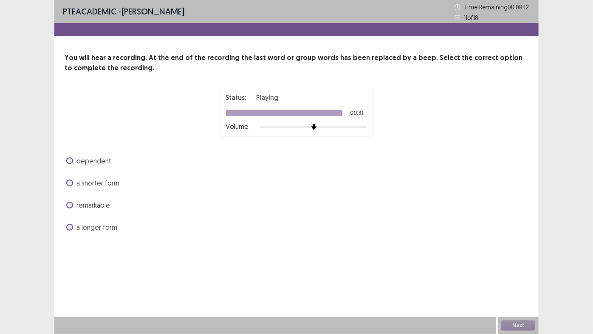
click at [71, 207] on span at bounding box center [69, 204] width 7 height 7
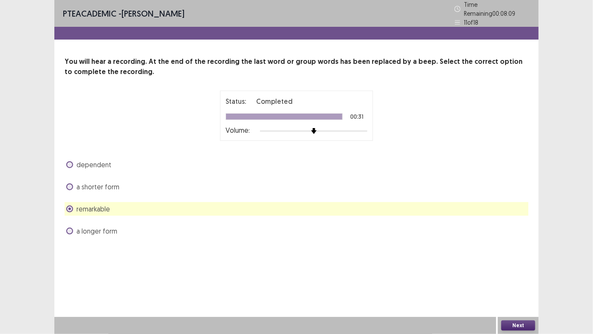
click at [509, 284] on button "Next" at bounding box center [519, 325] width 34 height 10
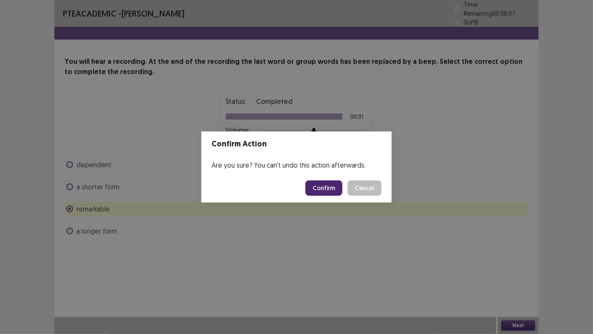
click at [321, 186] on button "Confirm" at bounding box center [324, 187] width 37 height 15
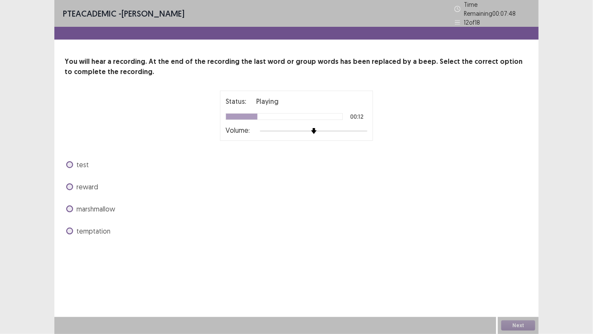
click at [71, 205] on span at bounding box center [69, 208] width 7 height 7
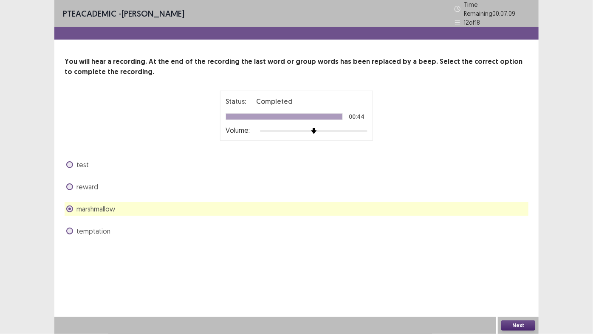
click at [524, 284] on button "Next" at bounding box center [519, 325] width 34 height 10
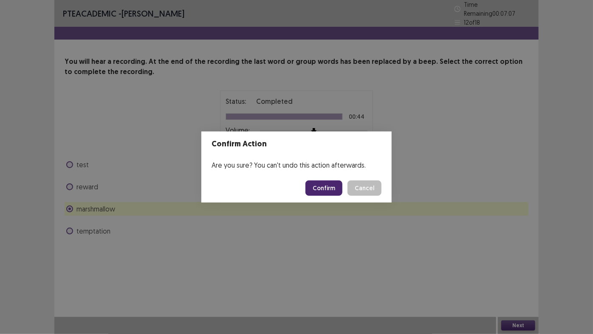
click at [320, 186] on button "Confirm" at bounding box center [324, 187] width 37 height 15
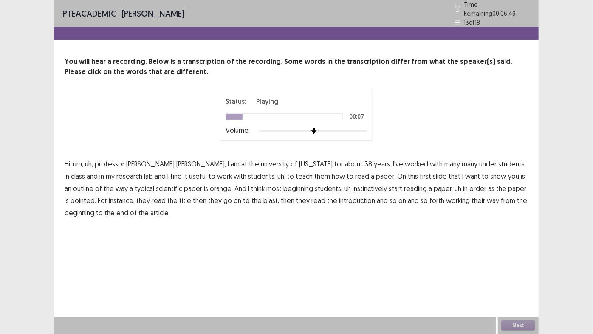
click at [299, 161] on span "[US_STATE]" at bounding box center [316, 164] width 34 height 10
click at [210, 185] on span "orange." at bounding box center [221, 188] width 23 height 10
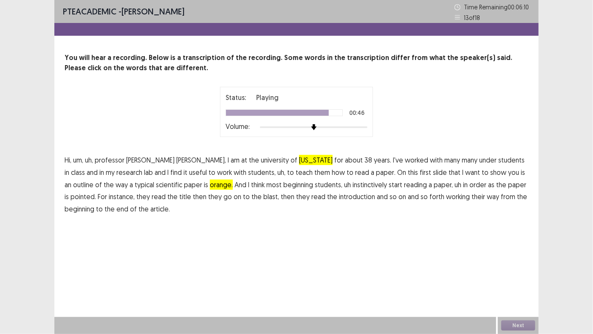
click at [264, 199] on span "blast," at bounding box center [272, 196] width 16 height 10
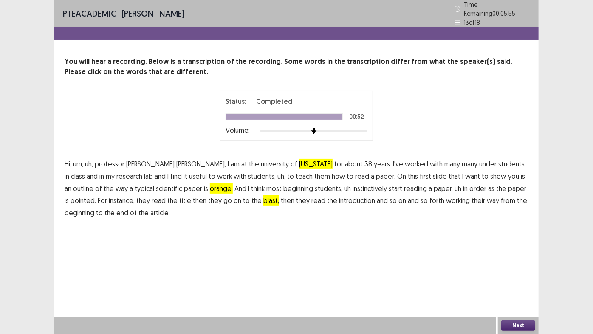
click at [521, 284] on button "Next" at bounding box center [519, 325] width 34 height 10
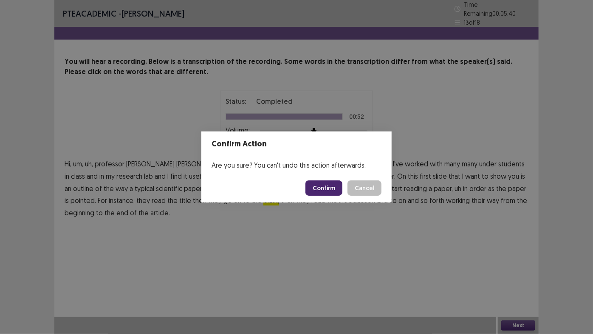
click at [332, 191] on button "Confirm" at bounding box center [324, 187] width 37 height 15
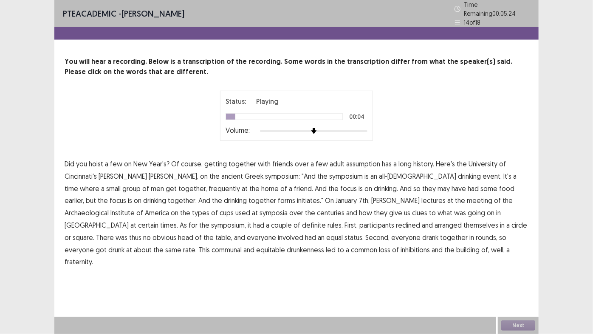
click at [359, 162] on span "assumption" at bounding box center [363, 164] width 34 height 10
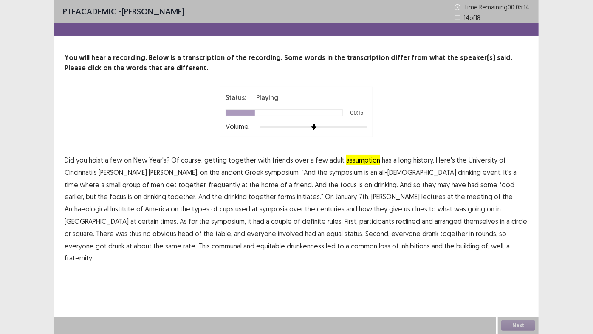
click at [209, 187] on span "frequently" at bounding box center [224, 184] width 31 height 10
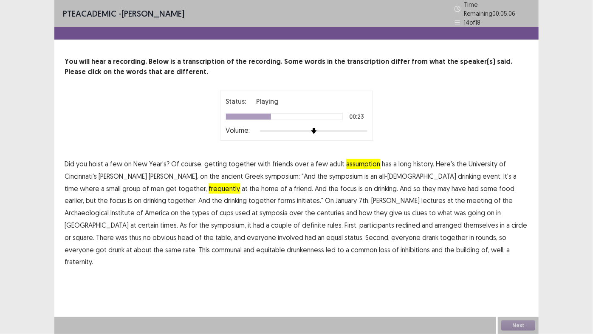
click at [297, 197] on span "initiates."" at bounding box center [310, 200] width 26 height 10
click at [109, 207] on span "Archaeological" at bounding box center [87, 212] width 44 height 10
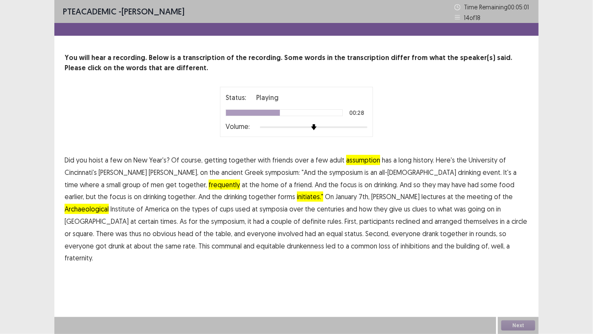
click at [109, 204] on span "Archaeological" at bounding box center [87, 209] width 44 height 10
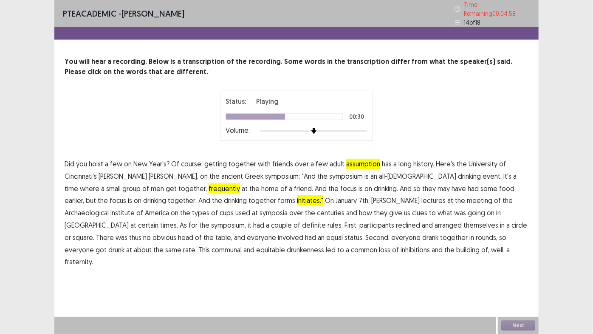
drag, startPoint x: 124, startPoint y: 206, endPoint x: 140, endPoint y: 209, distance: 16.4
click at [140, 209] on p "Did you hoist a few on New Year's? Of course, getting together with friends ove…" at bounding box center [297, 213] width 464 height 110
click at [159, 220] on span "certain" at bounding box center [148, 225] width 20 height 10
click at [287, 244] on span "drunkenness" at bounding box center [305, 249] width 37 height 10
click at [514, 284] on button "Next" at bounding box center [519, 325] width 34 height 10
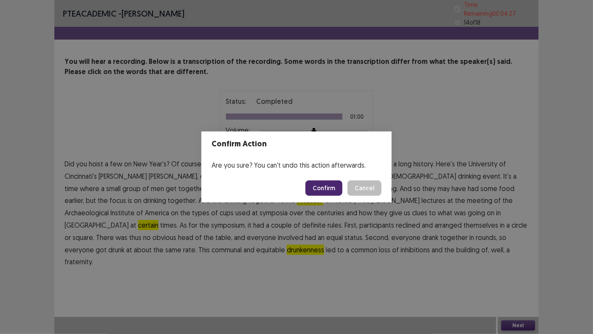
click at [340, 183] on button "Confirm" at bounding box center [324, 187] width 37 height 15
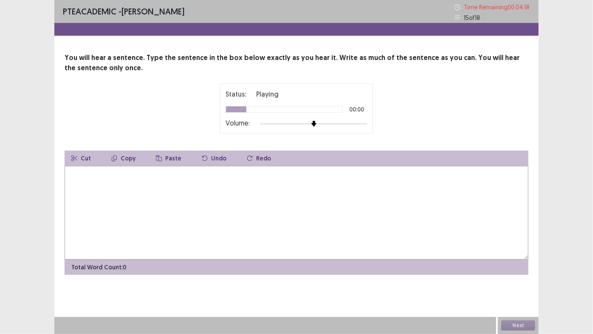
click at [209, 189] on textarea at bounding box center [297, 213] width 464 height 94
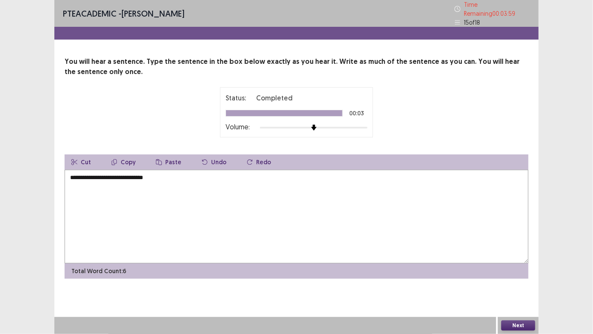
click at [96, 173] on textarea "**********" at bounding box center [297, 217] width 464 height 94
click at [129, 173] on textarea "**********" at bounding box center [297, 217] width 464 height 94
click at [177, 173] on textarea "**********" at bounding box center [297, 217] width 464 height 94
click at [187, 174] on textarea "**********" at bounding box center [297, 217] width 464 height 94
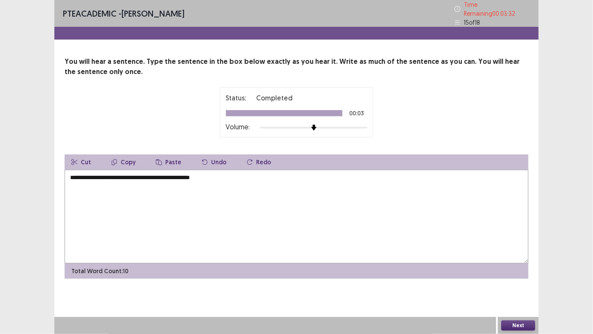
click at [528, 284] on button "Next" at bounding box center [519, 325] width 34 height 10
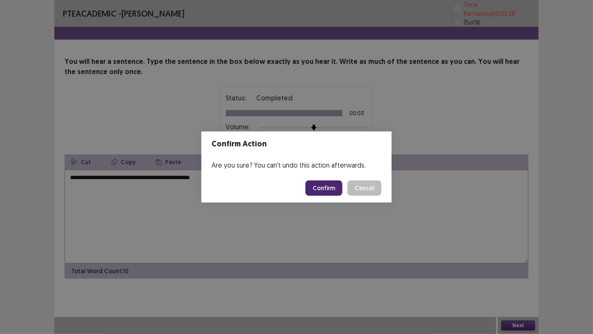
click at [356, 190] on button "Cancel" at bounding box center [365, 187] width 34 height 15
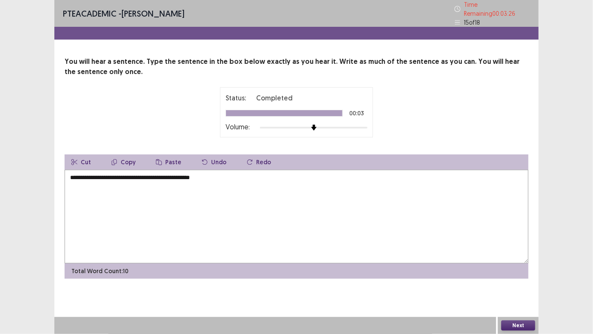
click at [67, 174] on textarea "**********" at bounding box center [297, 217] width 464 height 94
type textarea "**********"
click at [524, 284] on button "Next" at bounding box center [519, 325] width 34 height 10
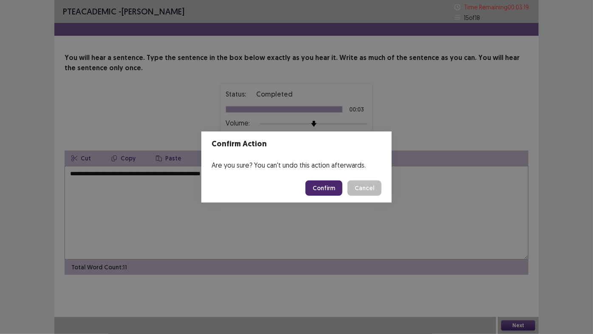
click at [329, 184] on button "Confirm" at bounding box center [324, 187] width 37 height 15
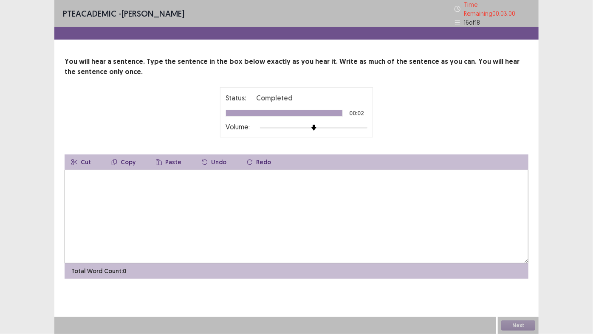
click at [268, 172] on textarea at bounding box center [297, 217] width 464 height 94
click at [111, 173] on textarea "**********" at bounding box center [297, 217] width 464 height 94
click at [160, 173] on textarea "**********" at bounding box center [297, 217] width 464 height 94
click at [141, 174] on textarea "**********" at bounding box center [297, 217] width 464 height 94
click at [181, 174] on textarea "**********" at bounding box center [297, 217] width 464 height 94
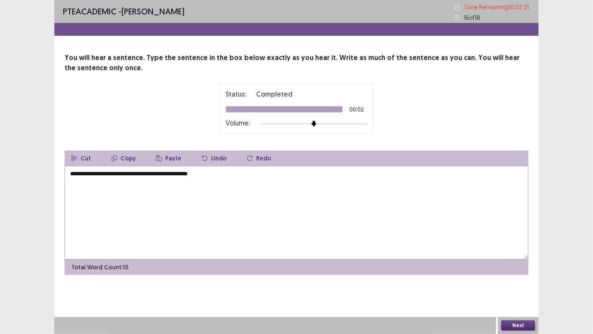
click at [218, 174] on textarea "**********" at bounding box center [297, 213] width 464 height 94
click at [79, 172] on textarea "**********" at bounding box center [297, 213] width 464 height 94
type textarea "**********"
click at [533, 284] on button "Next" at bounding box center [519, 325] width 34 height 10
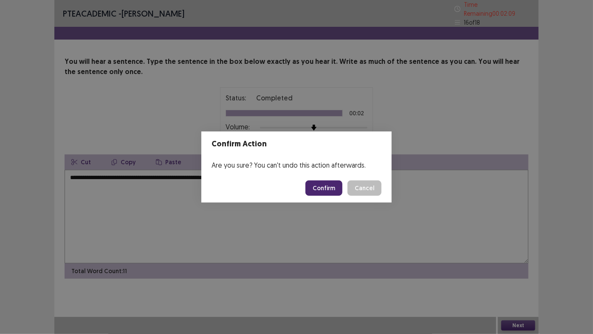
click at [329, 182] on button "Confirm" at bounding box center [324, 187] width 37 height 15
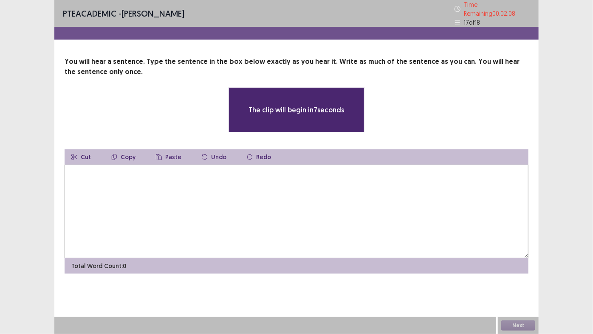
click at [228, 184] on textarea at bounding box center [297, 212] width 464 height 94
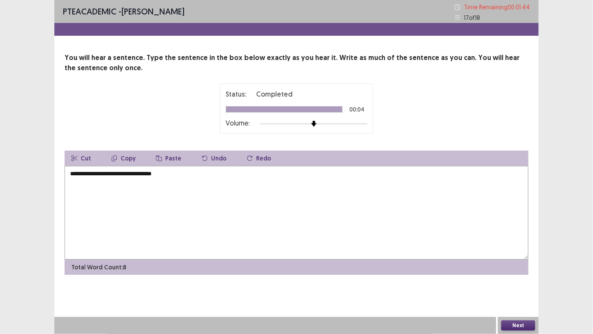
click at [82, 172] on textarea "**********" at bounding box center [297, 213] width 464 height 94
click at [96, 174] on textarea "**********" at bounding box center [297, 213] width 464 height 94
click at [141, 173] on textarea "**********" at bounding box center [297, 213] width 464 height 94
type textarea "**********"
click at [510, 284] on button "Next" at bounding box center [519, 325] width 34 height 10
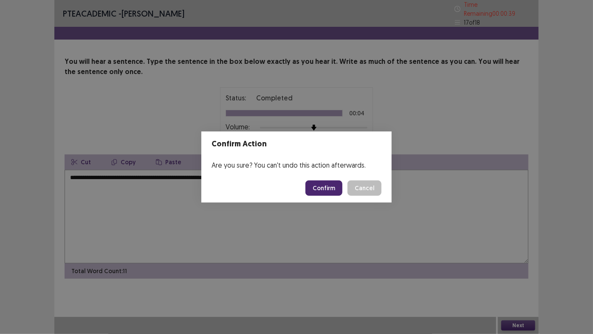
click at [320, 187] on button "Confirm" at bounding box center [324, 187] width 37 height 15
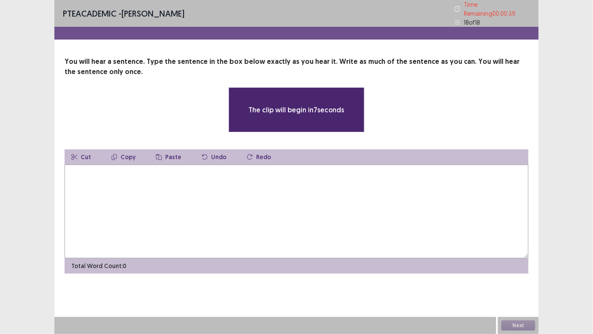
click at [266, 201] on textarea at bounding box center [297, 212] width 464 height 94
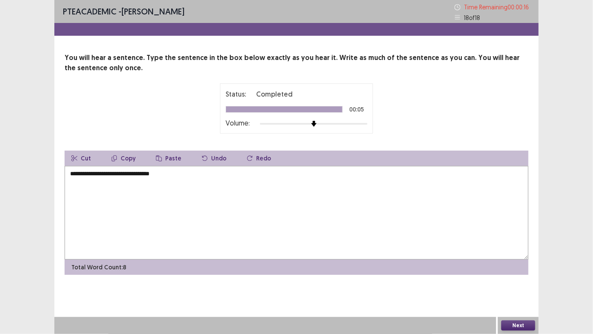
click at [93, 174] on textarea "**********" at bounding box center [297, 213] width 464 height 94
click at [139, 174] on textarea "**********" at bounding box center [297, 213] width 464 height 94
type textarea "**********"
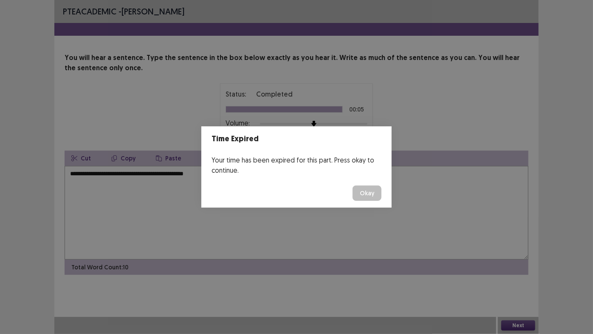
click at [375, 185] on button "Okay" at bounding box center [367, 192] width 29 height 15
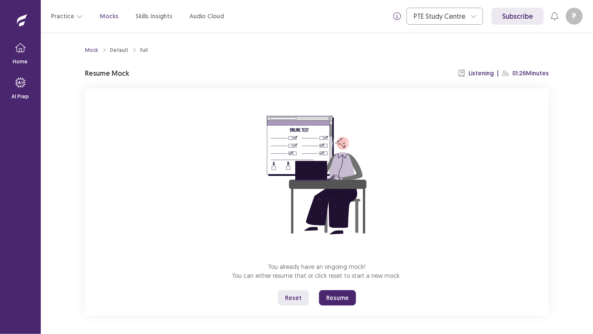
click at [521, 70] on p "01:26 Minutes" at bounding box center [531, 73] width 37 height 9
click at [15, 20] on icon at bounding box center [20, 21] width 37 height 14
click at [27, 20] on icon at bounding box center [20, 21] width 37 height 14
click at [20, 51] on icon "button" at bounding box center [20, 48] width 10 height 10
